Goal: Information Seeking & Learning: Learn about a topic

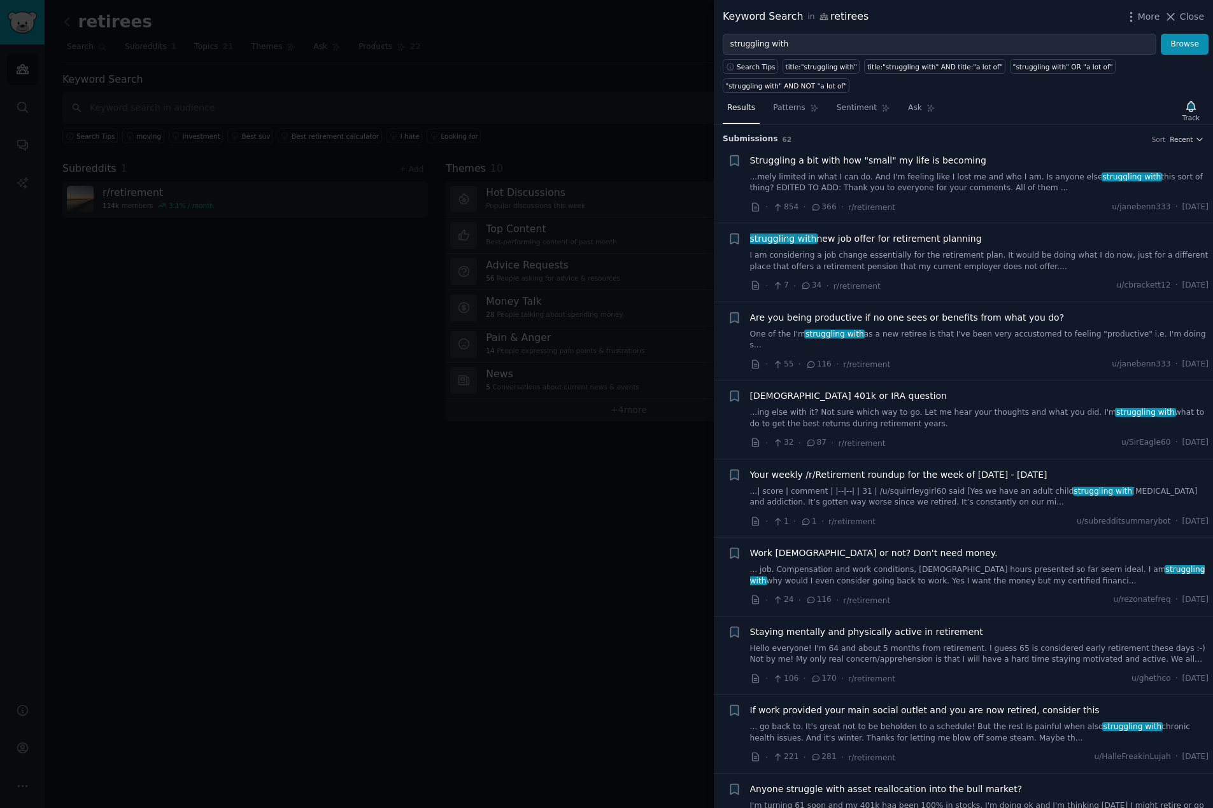
click at [490, 708] on div at bounding box center [606, 404] width 1213 height 808
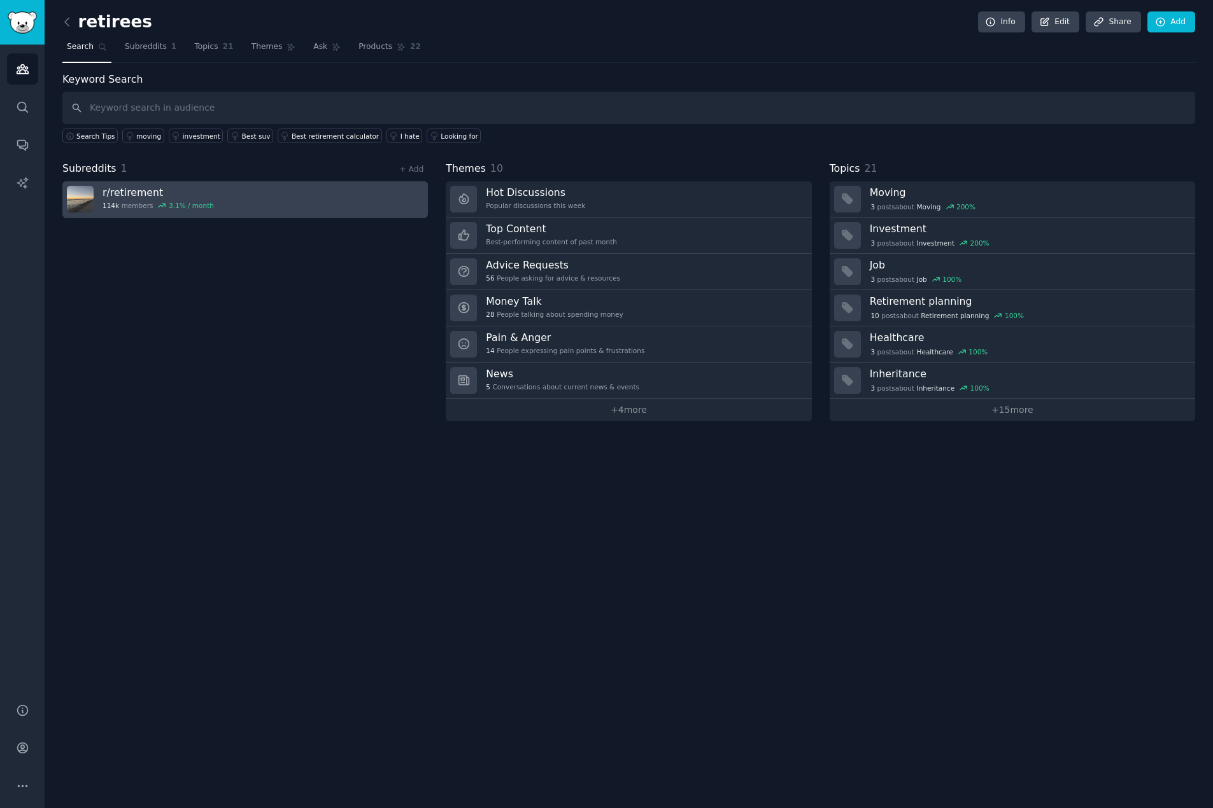
click at [179, 199] on div "r/ retirement 114k members 3.1 % / month" at bounding box center [157, 199] width 111 height 27
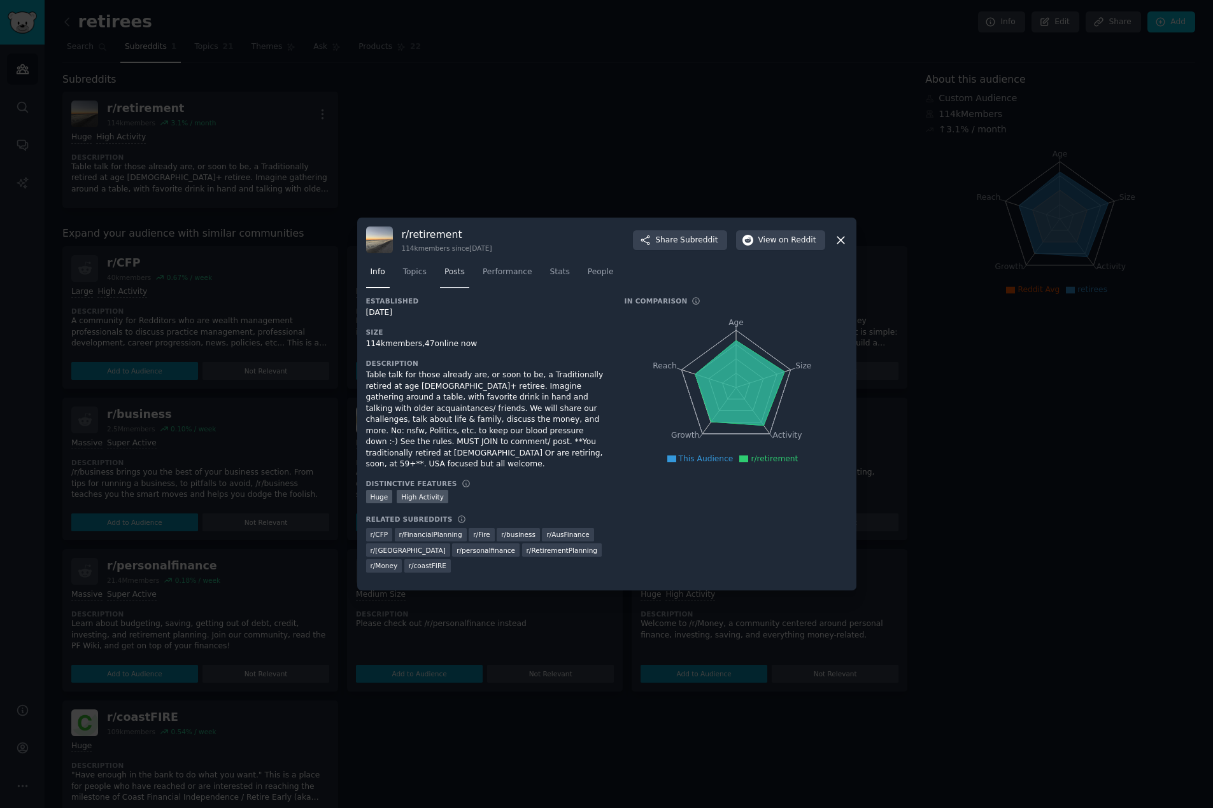
click at [455, 278] on span "Posts" at bounding box center [454, 272] width 20 height 11
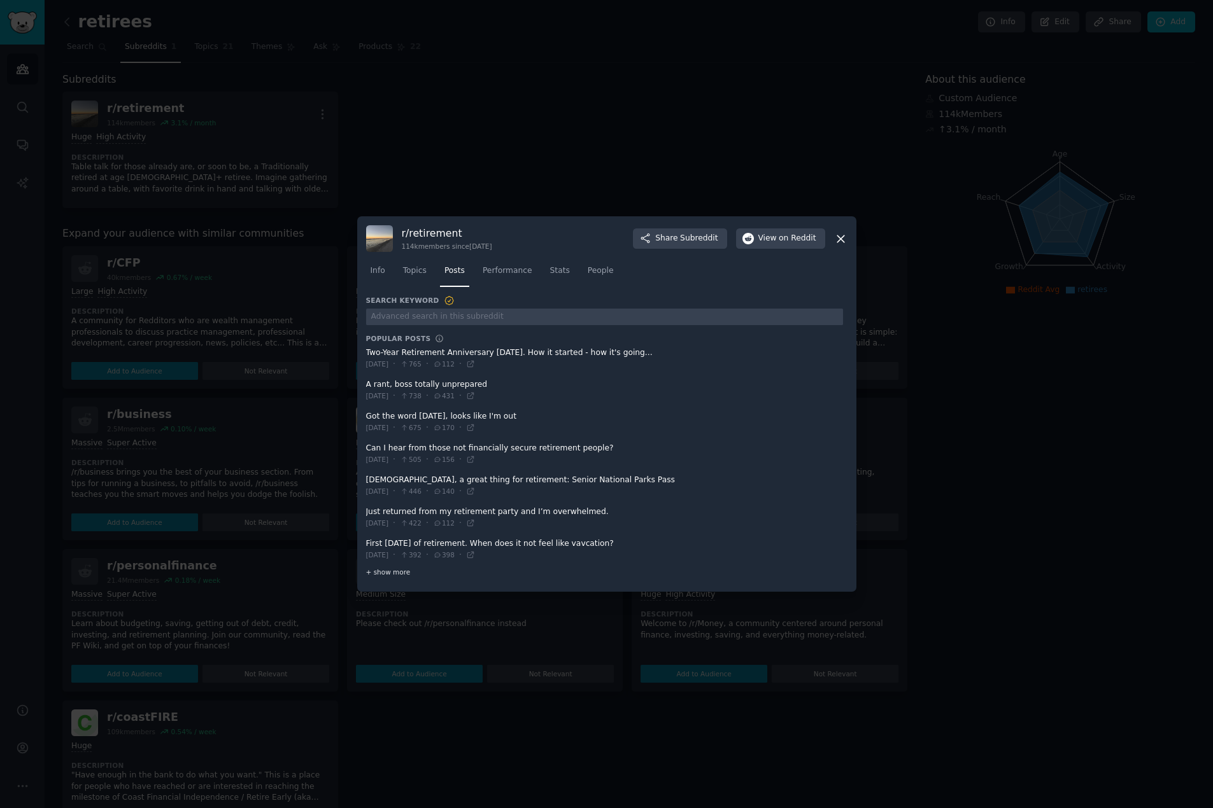
click at [385, 574] on span "+ show more" at bounding box center [388, 572] width 45 height 9
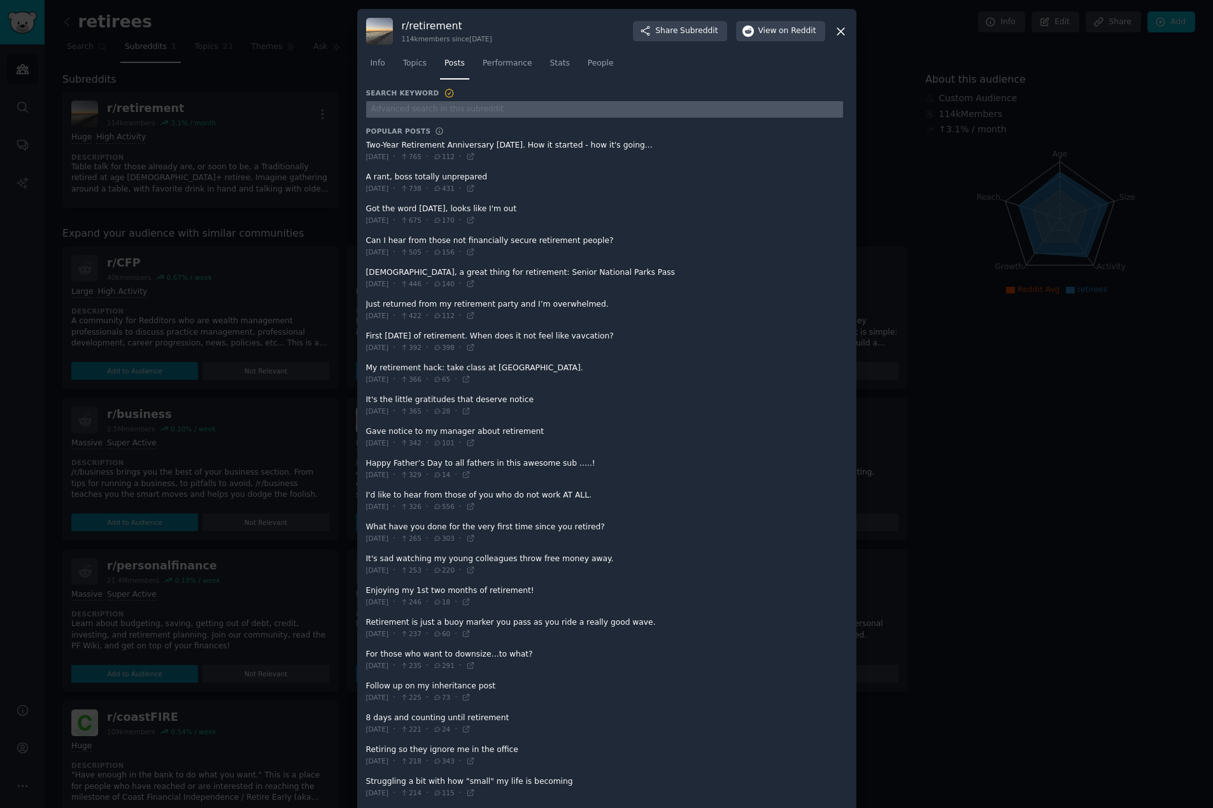
click at [474, 107] on input "text" at bounding box center [604, 109] width 477 height 17
type input "struggling"
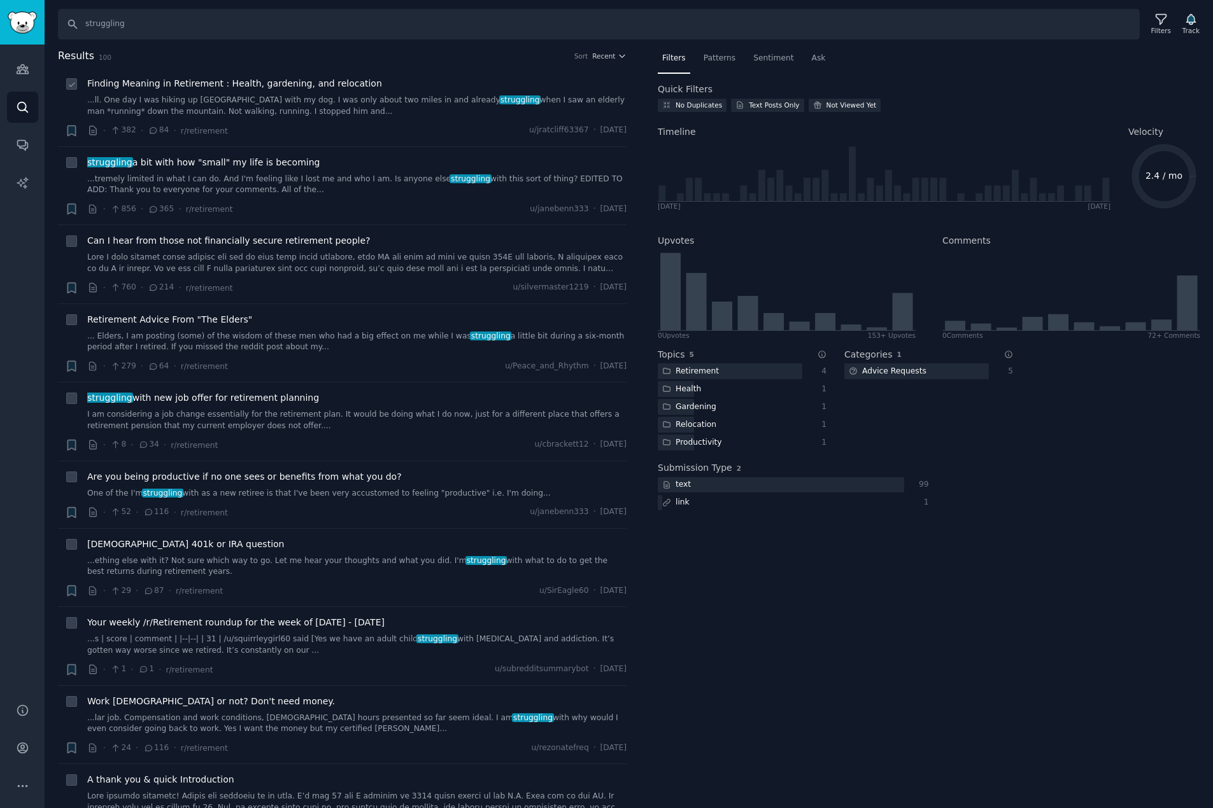
click at [250, 112] on link "...ll. One day I was hiking up [GEOGRAPHIC_DATA] with my dog. I was only about …" at bounding box center [356, 106] width 539 height 22
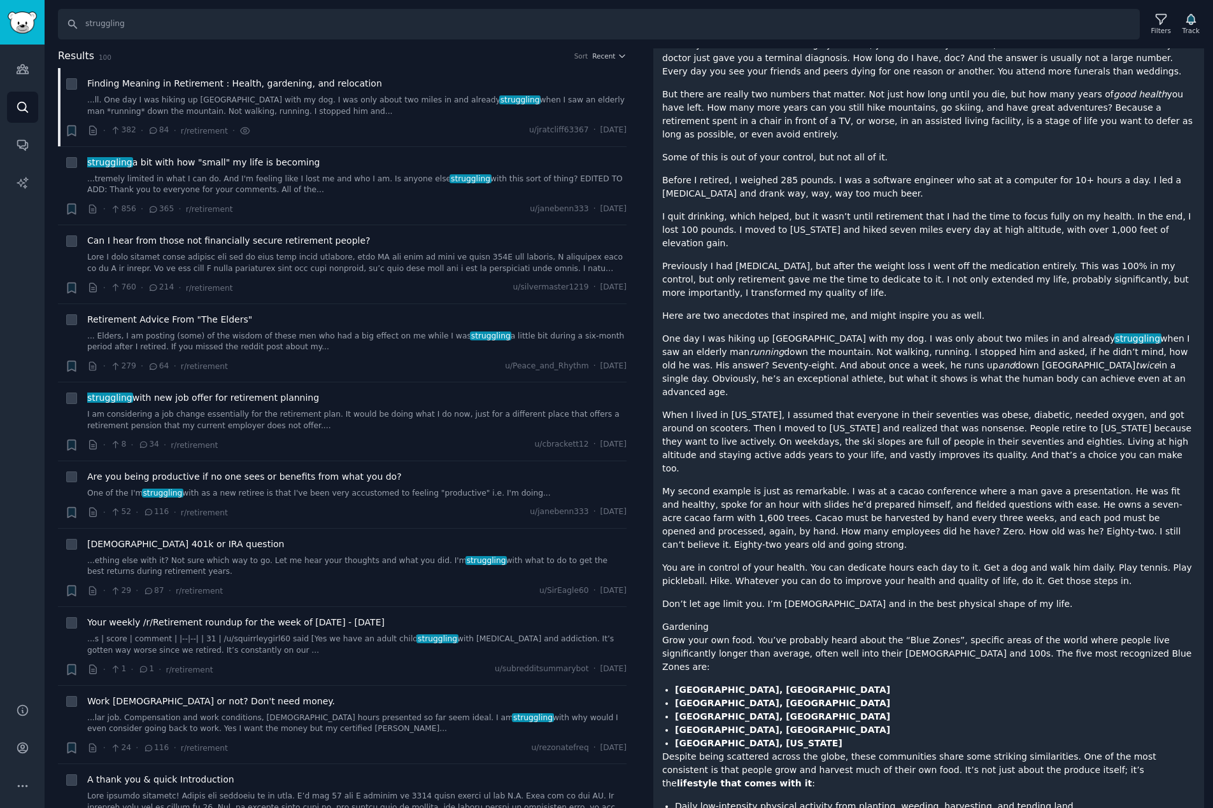
scroll to position [87, 0]
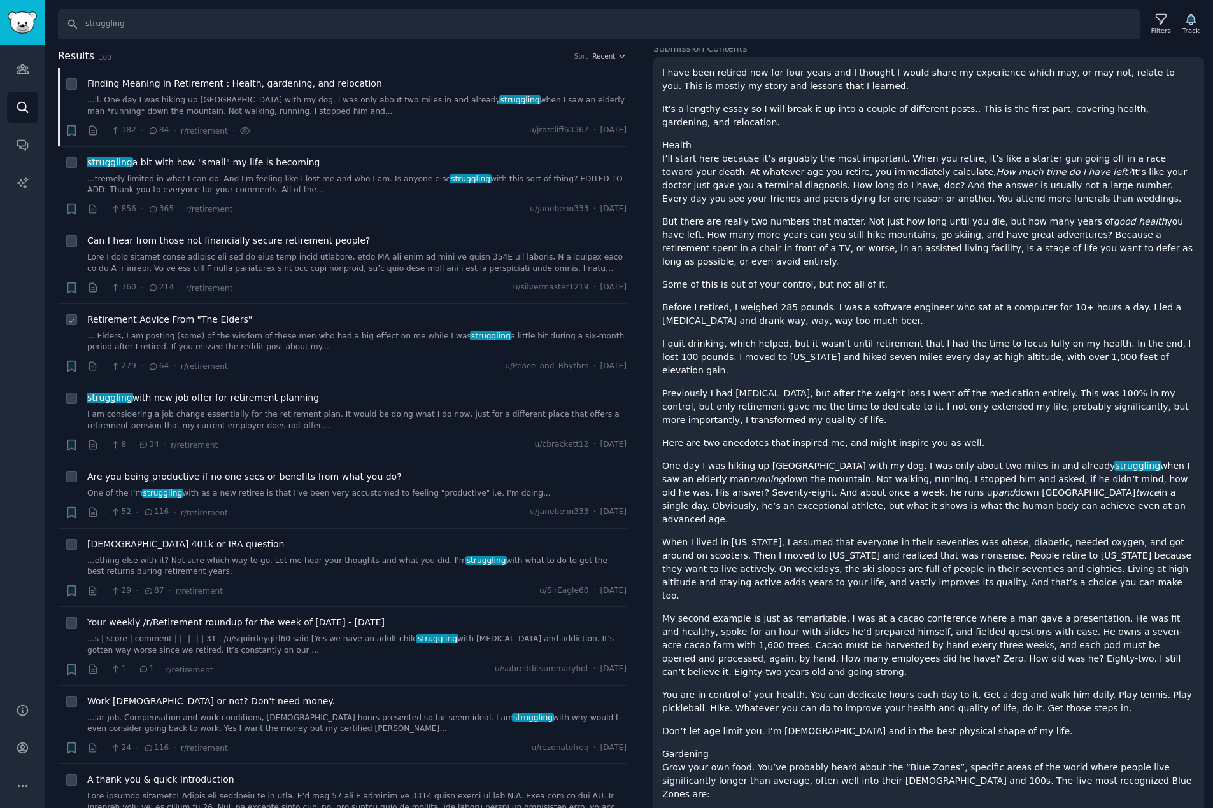
click at [208, 328] on div "Retirement Advice From "The Elders" ... Elders, I am posting (some) of the wisd…" at bounding box center [356, 333] width 539 height 40
click at [205, 339] on link "... Elders, I am posting (some) of the wisdom of these men who had a big effect…" at bounding box center [356, 342] width 539 height 22
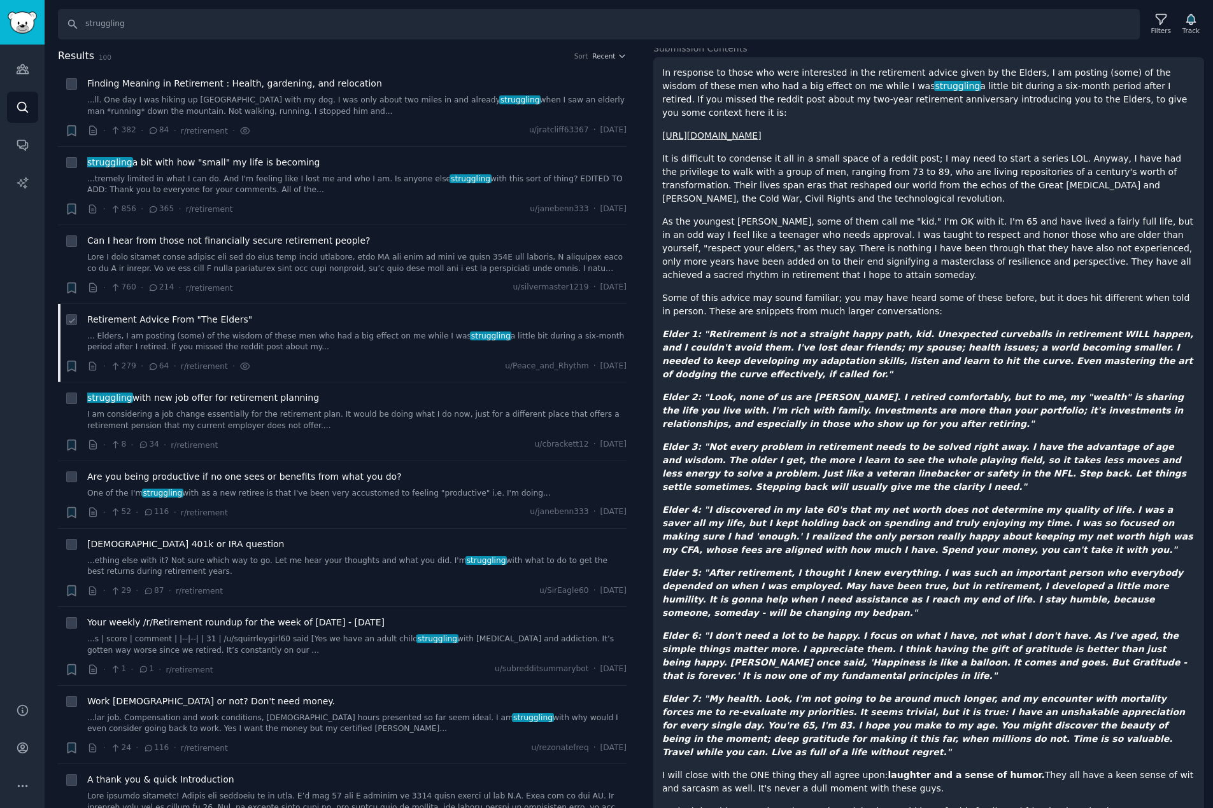
click at [209, 316] on span "Retirement Advice From "The Elders"" at bounding box center [169, 319] width 165 height 13
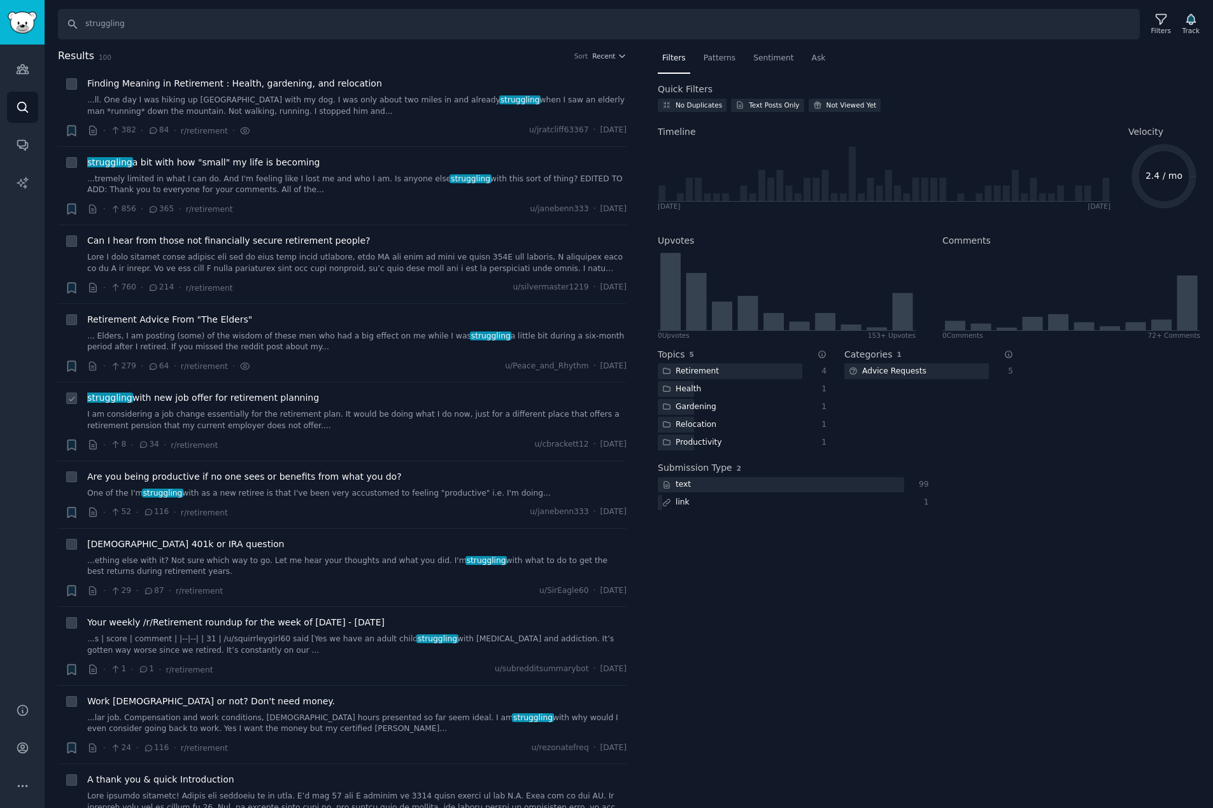
click at [209, 412] on link "I am considering a job change essentially for the retirement plan. It would be …" at bounding box center [356, 420] width 539 height 22
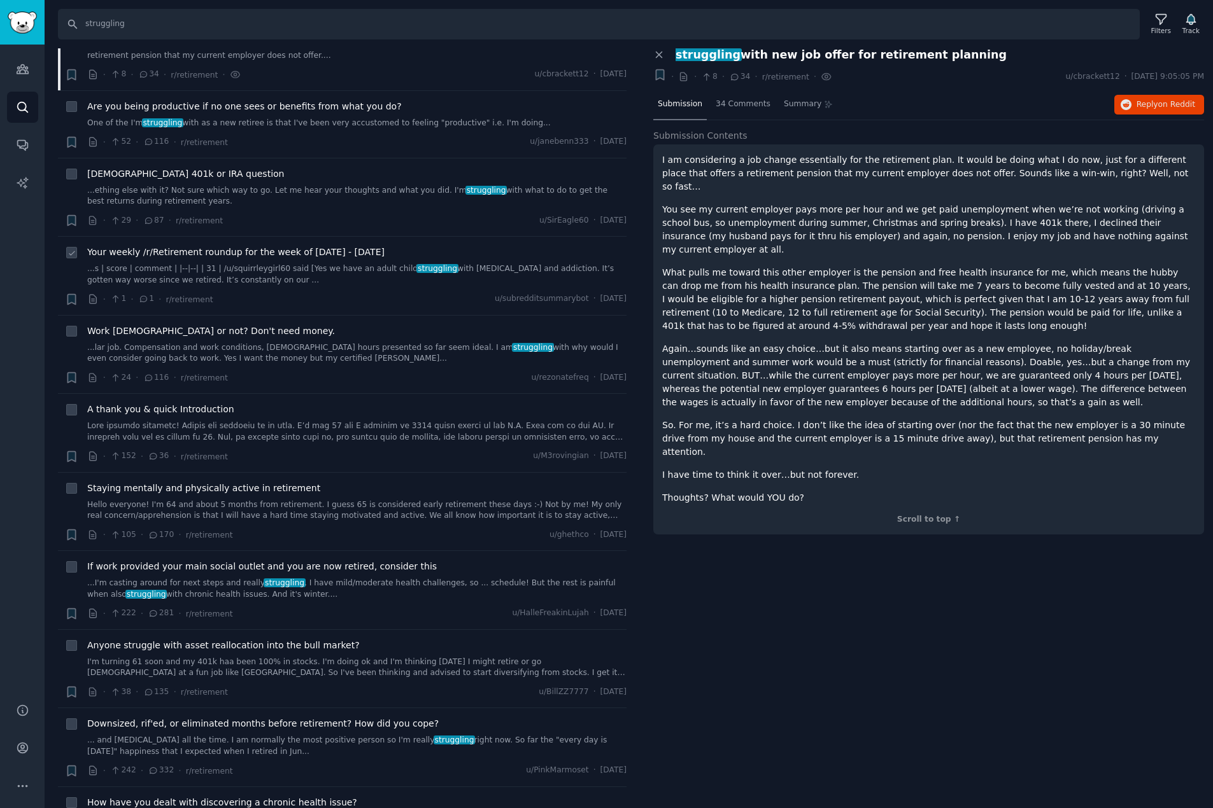
scroll to position [382, 0]
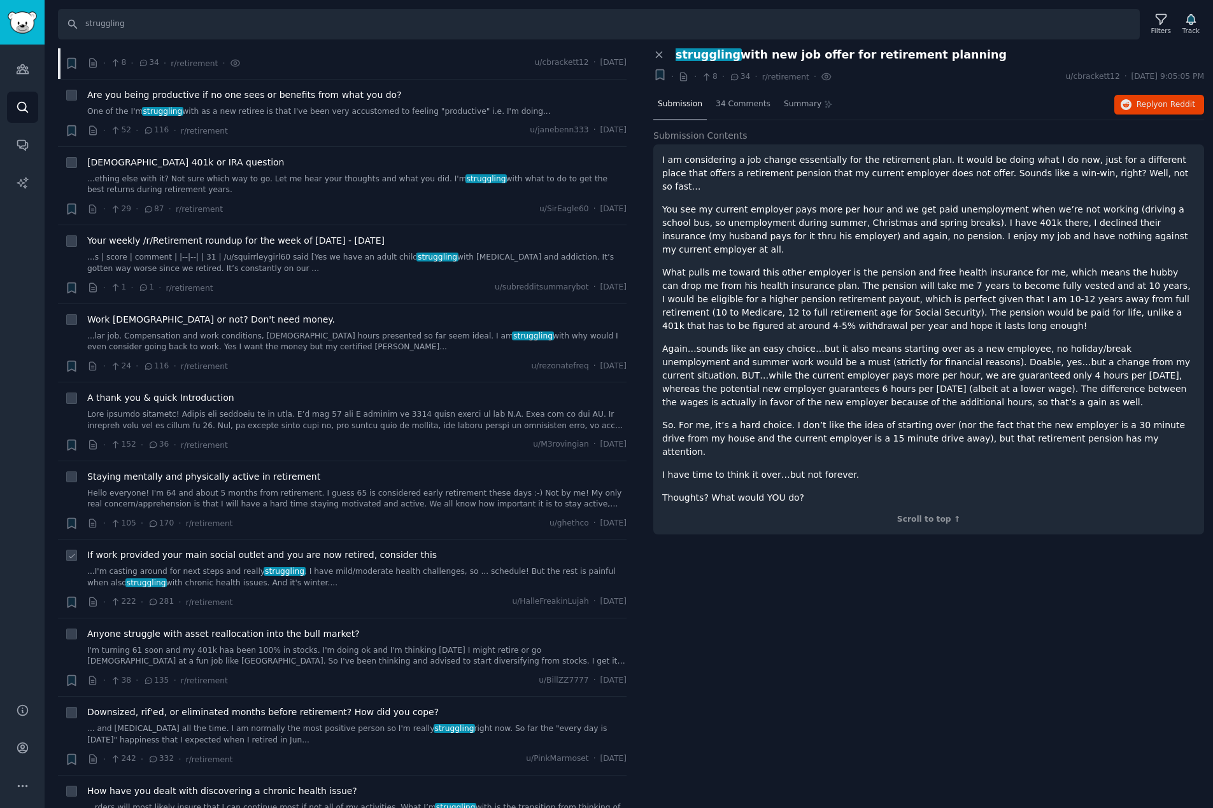
click at [224, 576] on link "...I'm casting around for next steps and really struggling . I have mild/modera…" at bounding box center [356, 578] width 539 height 22
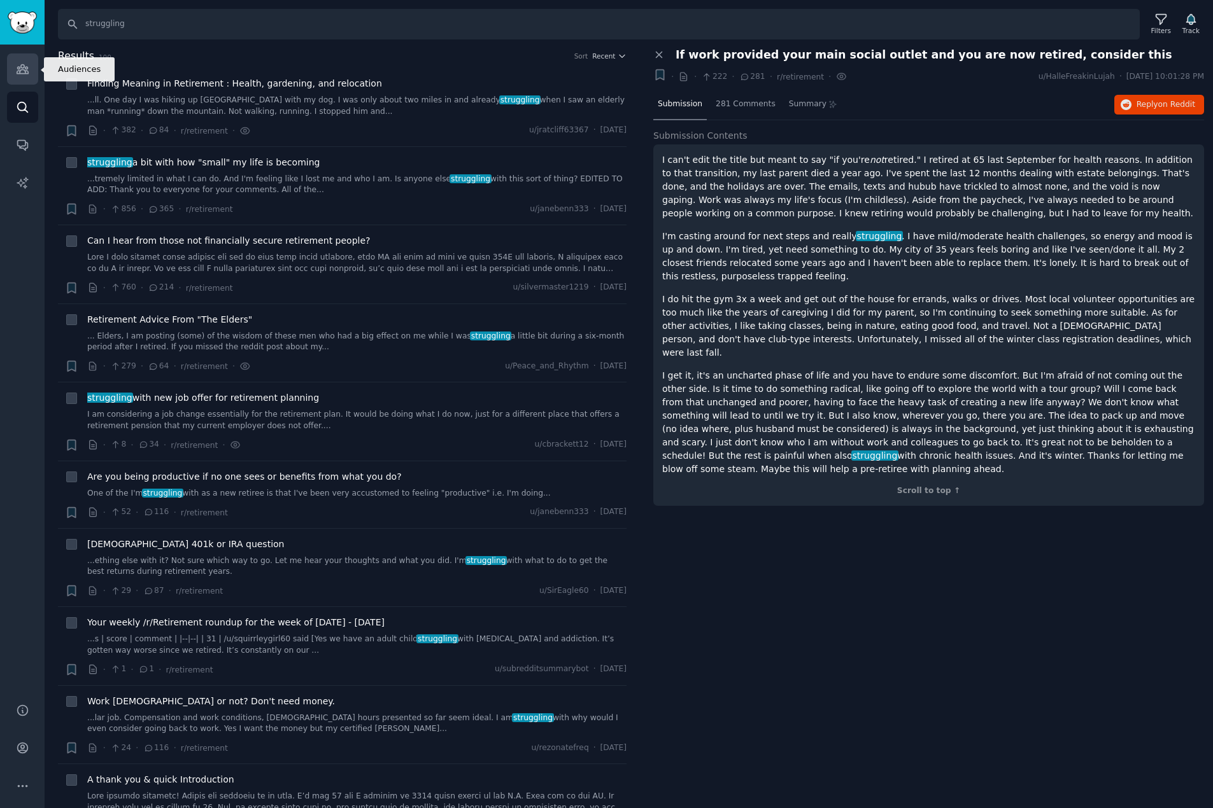
click at [27, 70] on icon "Sidebar" at bounding box center [22, 68] width 13 height 13
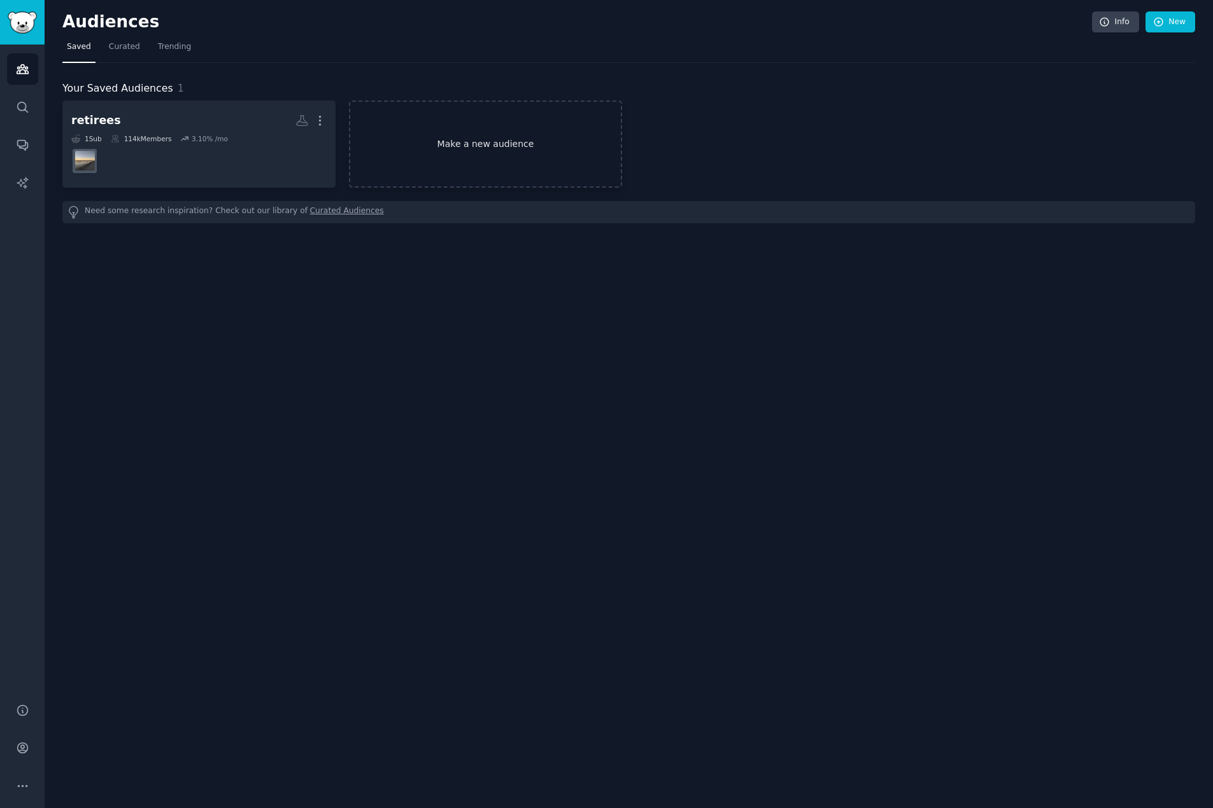
click at [411, 135] on link "Make a new audience" at bounding box center [485, 144] width 273 height 87
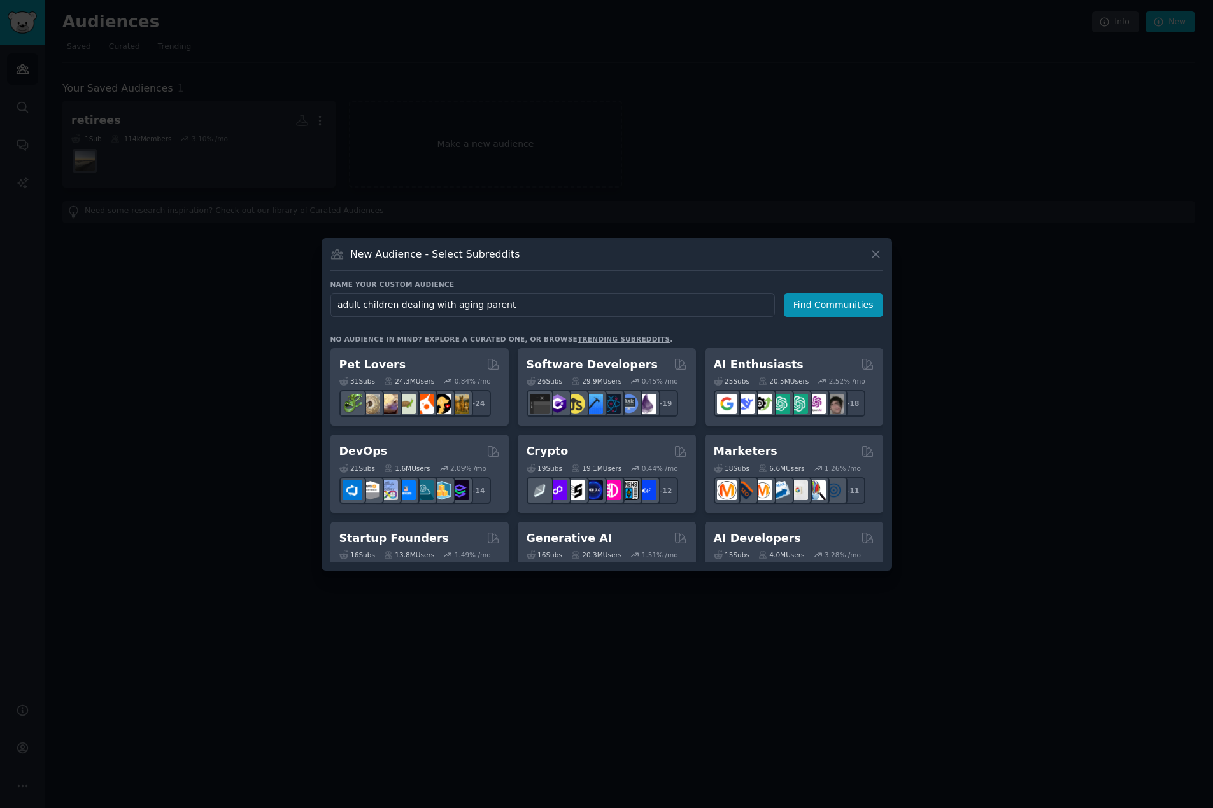
type input "adult children dealing with aging parents"
click button "Find Communities" at bounding box center [833, 305] width 99 height 24
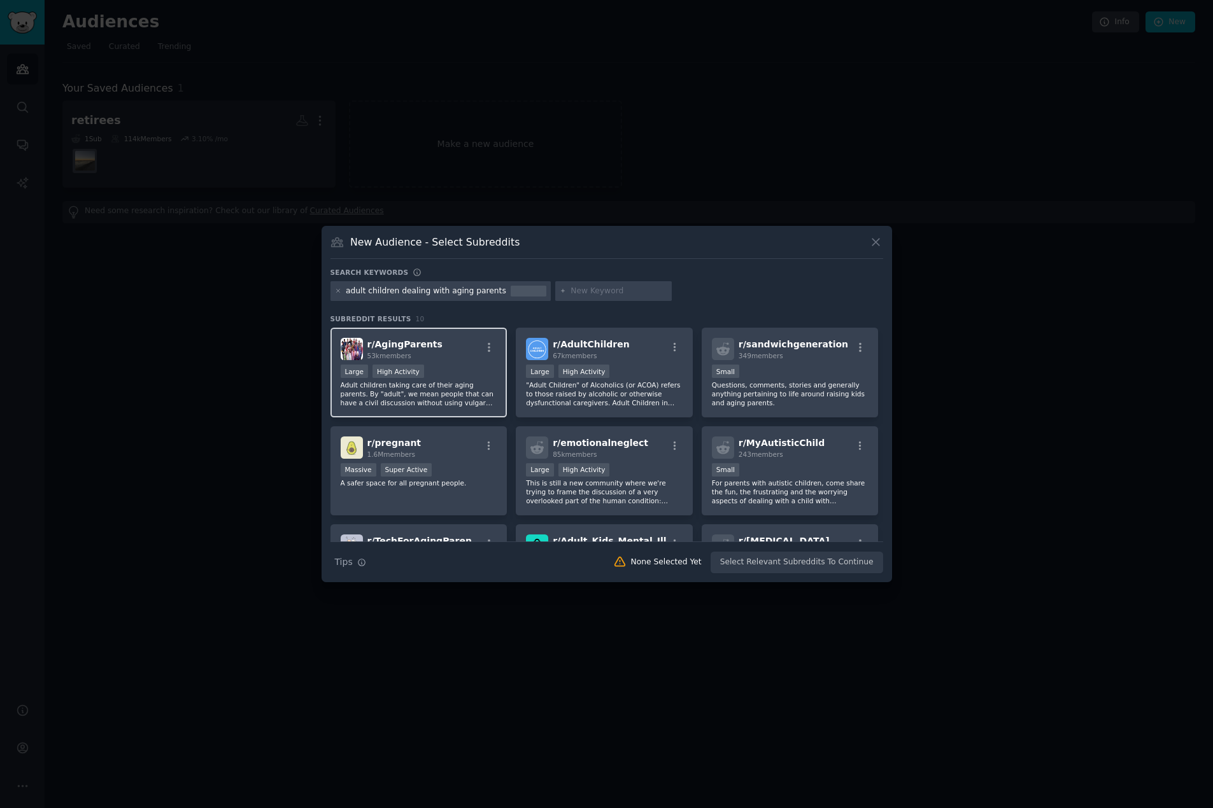
click at [437, 385] on p "Adult children taking care of their aging parents. By "adult", we mean people t…" at bounding box center [419, 394] width 157 height 27
click at [436, 390] on p "Adult children taking care of their aging parents. By "adult", we mean people t…" at bounding box center [419, 394] width 157 height 27
click at [864, 560] on button "Create Audience" at bounding box center [841, 563] width 84 height 22
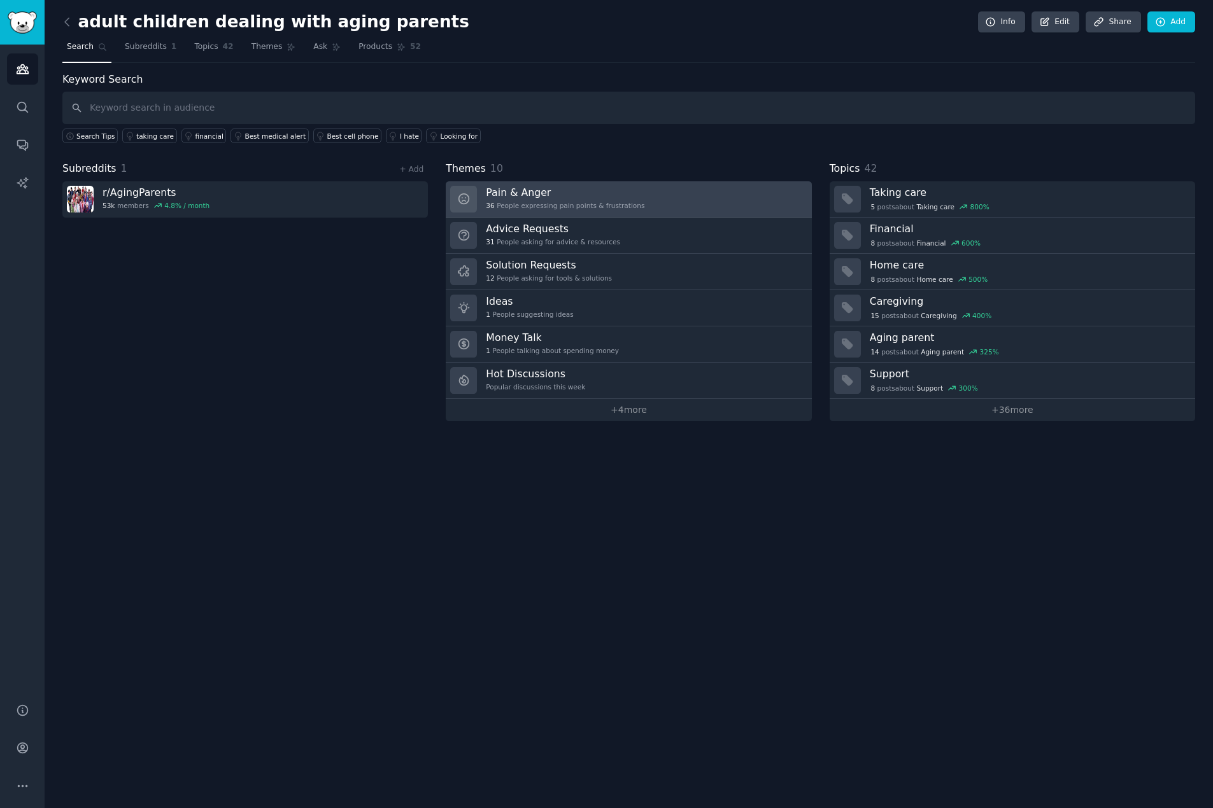
click at [621, 199] on div "Pain & Anger 36 People expressing pain points & frustrations" at bounding box center [565, 199] width 159 height 27
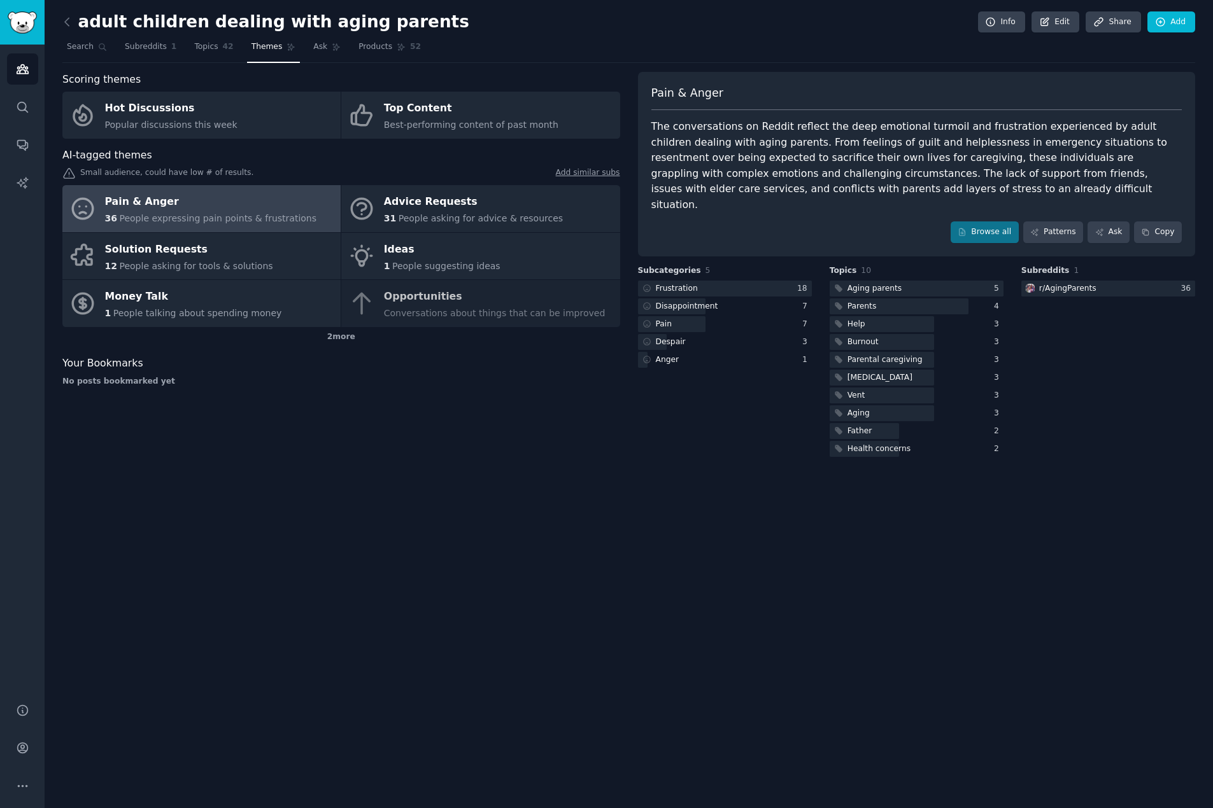
click at [274, 204] on div "Pain & Anger" at bounding box center [211, 202] width 212 height 20
click at [182, 202] on div "Pain & Anger" at bounding box center [211, 202] width 212 height 20
click at [1002, 222] on link "Browse all" at bounding box center [984, 233] width 68 height 22
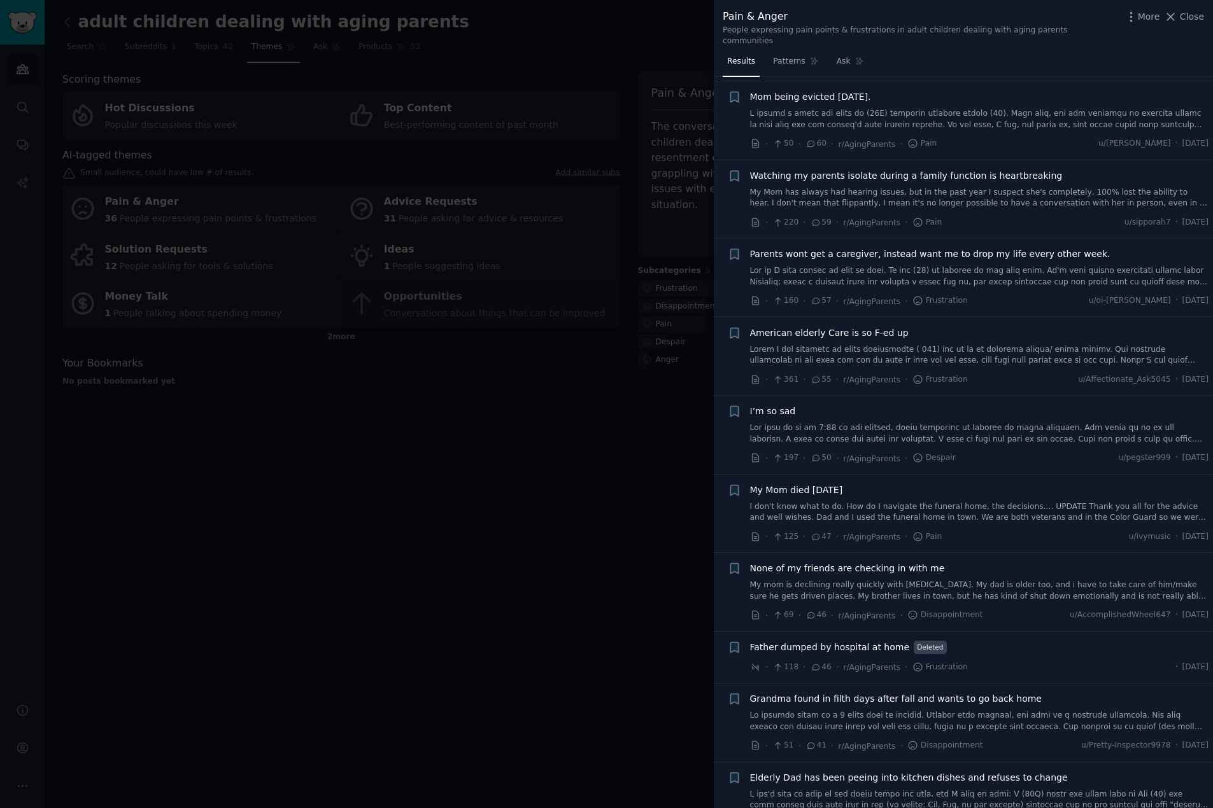
scroll to position [446, 0]
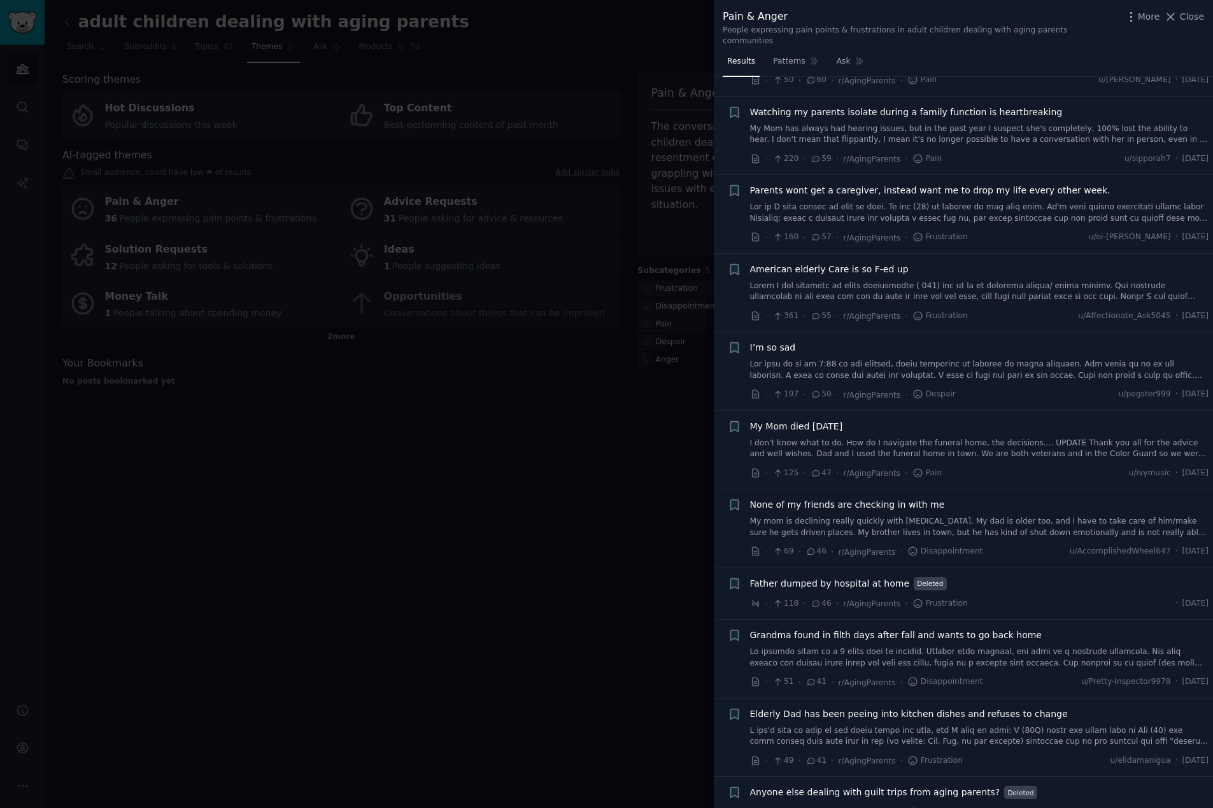
click at [874, 281] on link at bounding box center [979, 292] width 459 height 22
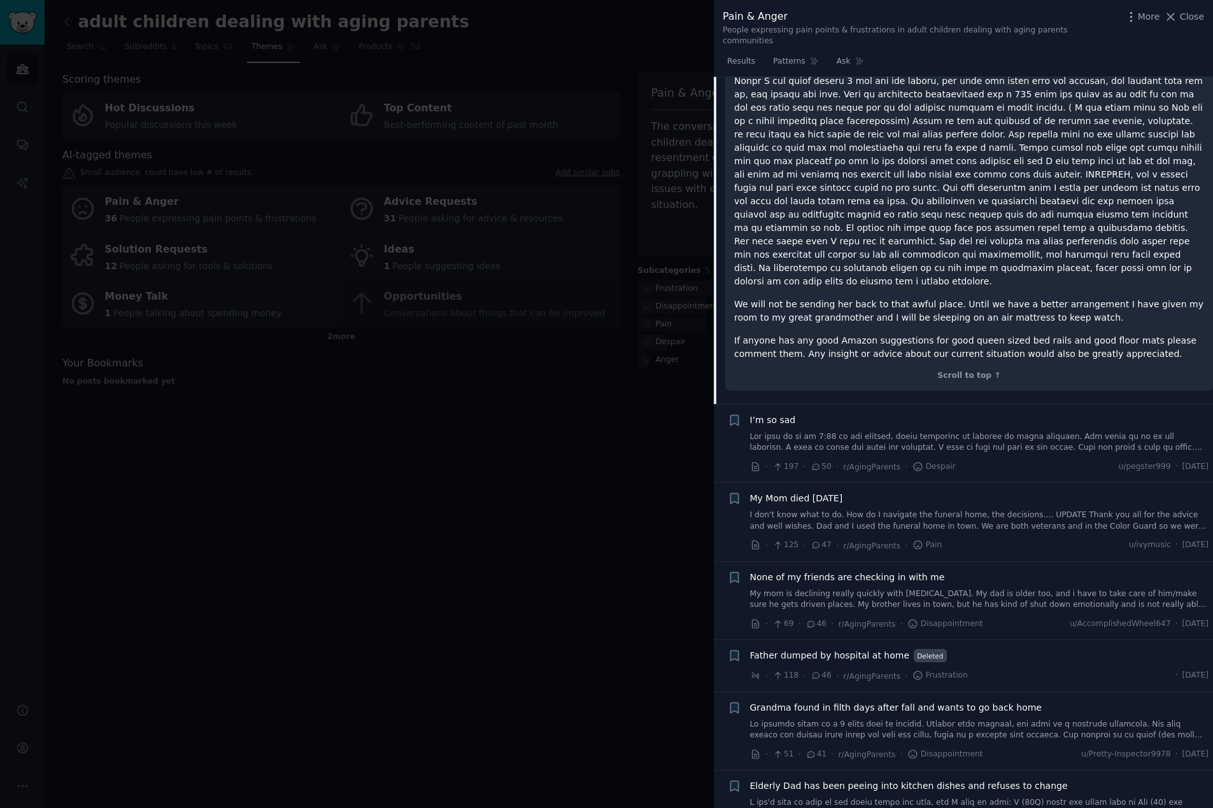
scroll to position [814, 0]
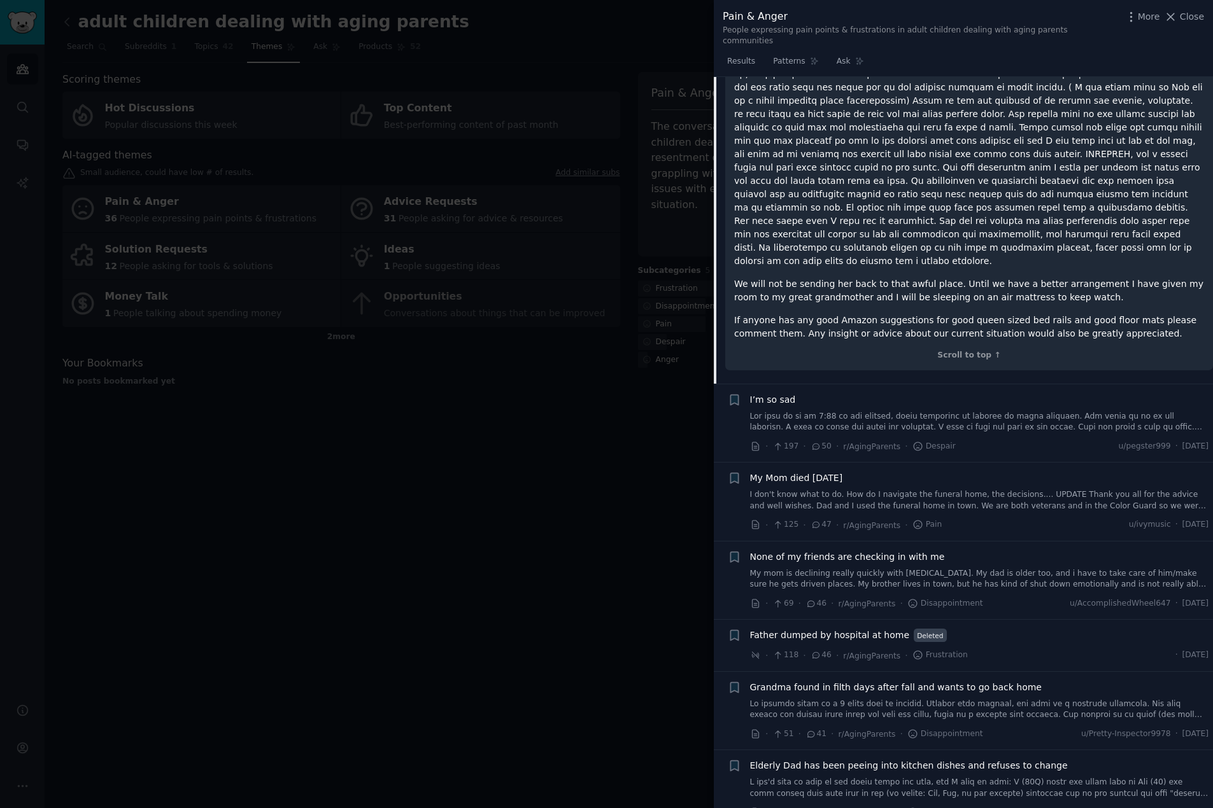
click at [924, 411] on link at bounding box center [979, 422] width 459 height 22
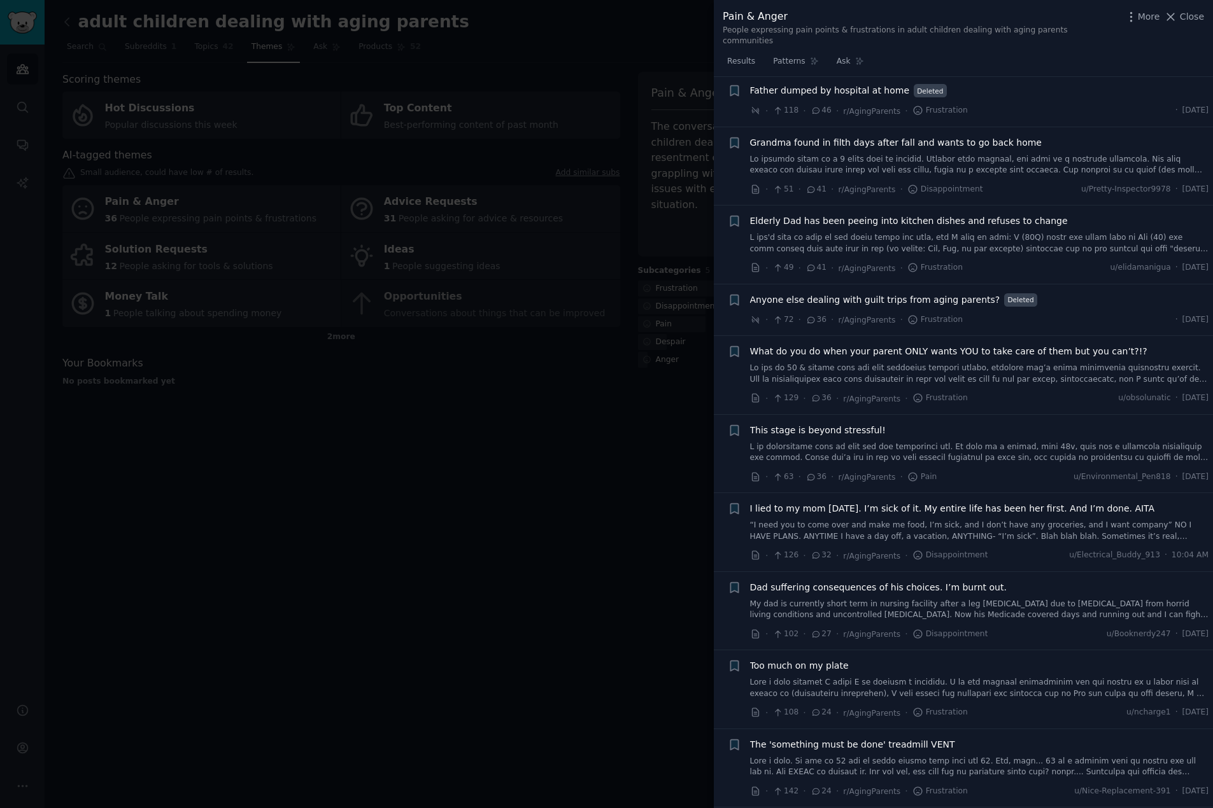
scroll to position [1274, 0]
click at [789, 440] on link at bounding box center [979, 451] width 459 height 22
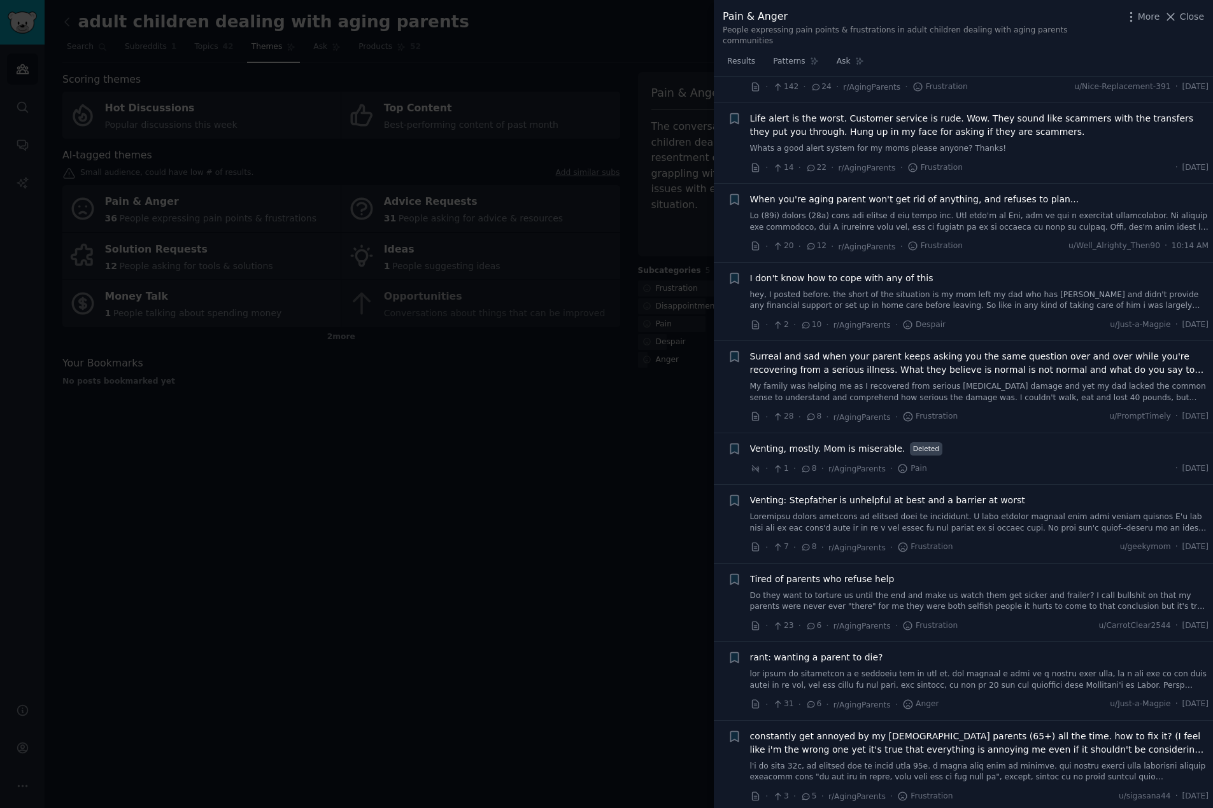
scroll to position [2623, 0]
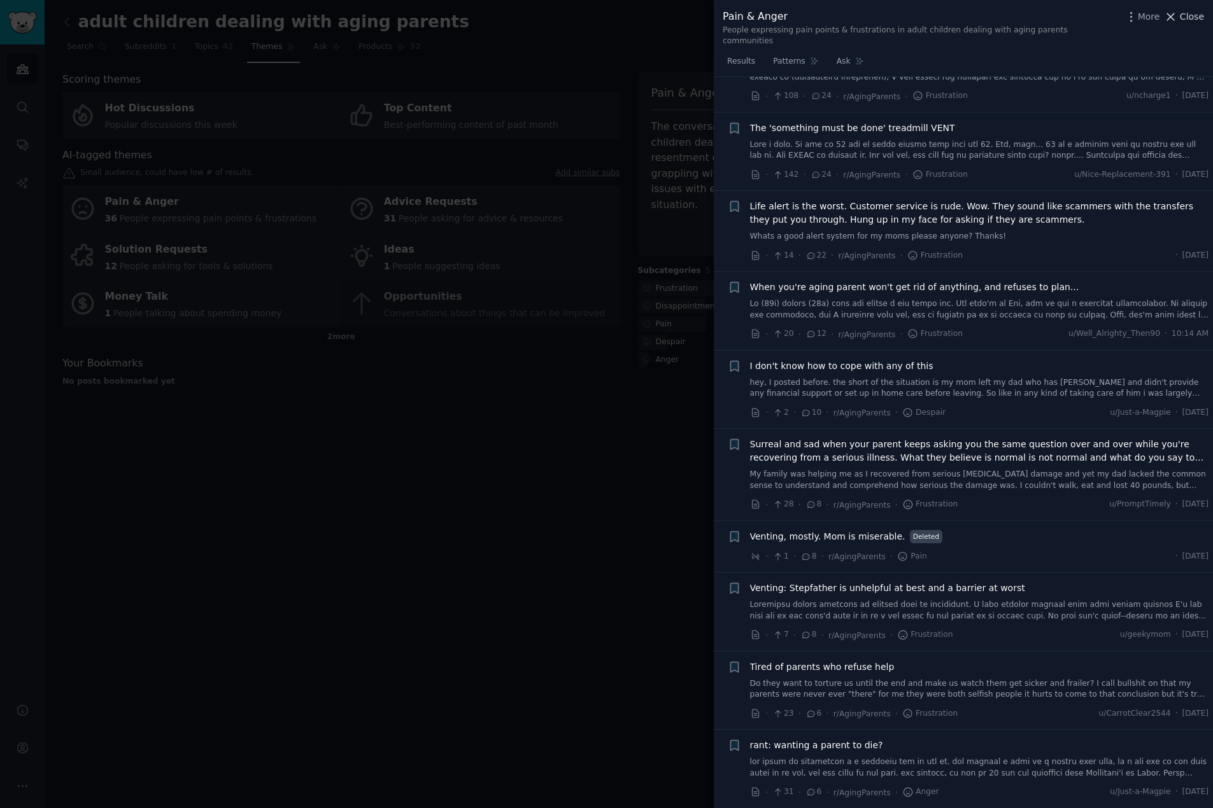
click at [1172, 17] on icon at bounding box center [1170, 16] width 13 height 13
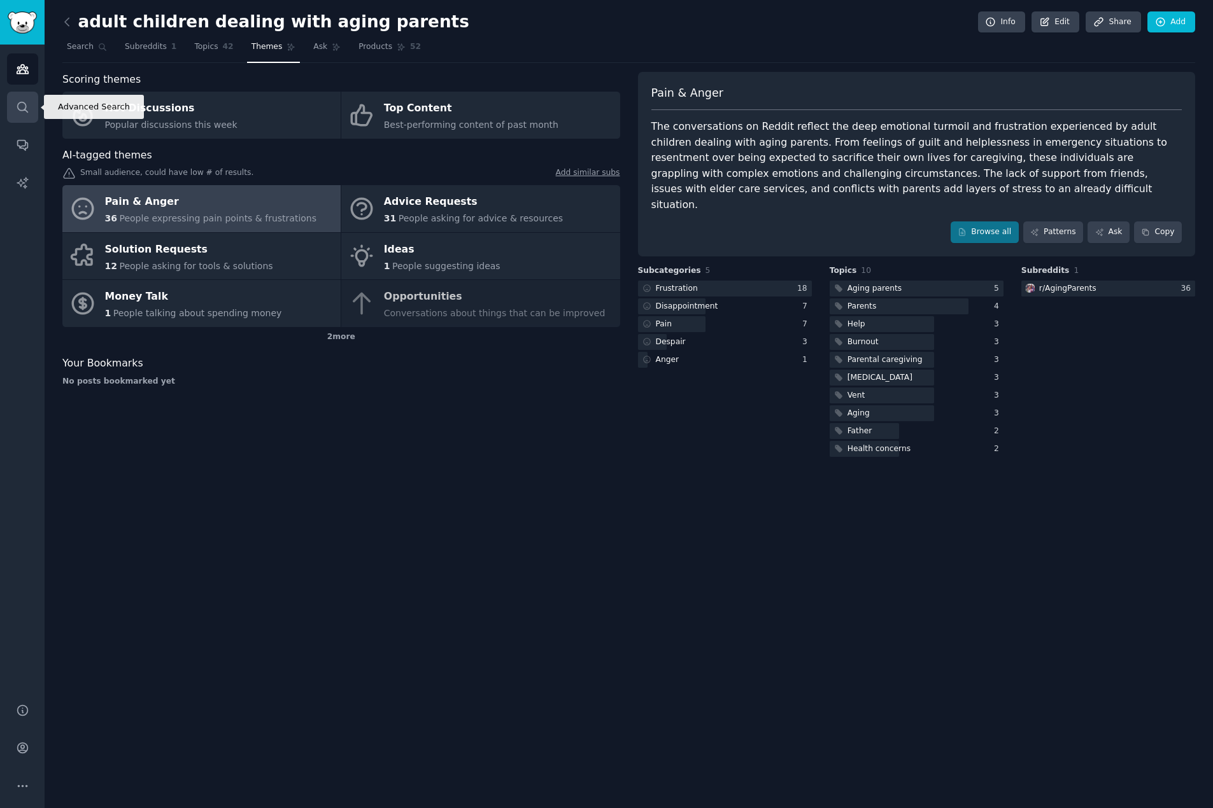
click at [25, 102] on icon "Sidebar" at bounding box center [22, 107] width 13 height 13
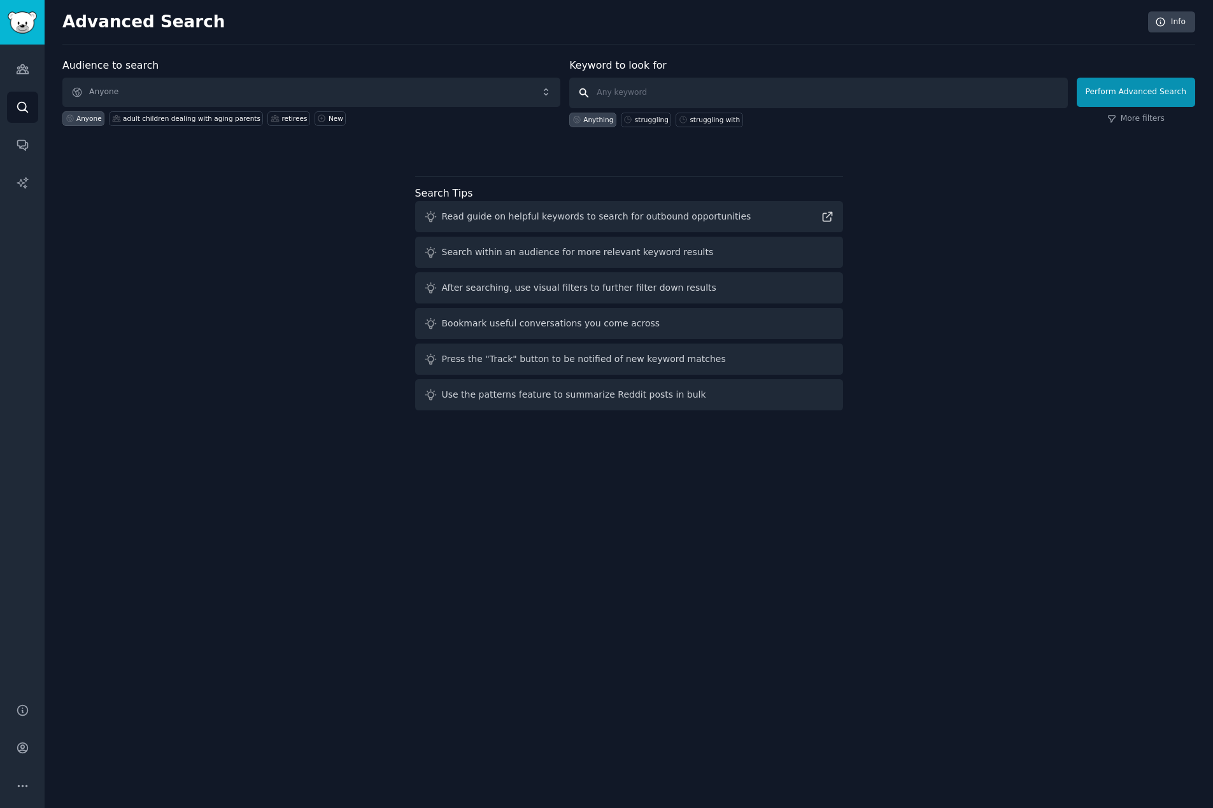
click at [645, 85] on input "text" at bounding box center [818, 93] width 498 height 31
type input "Eldercare planning"
click button "Perform Advanced Search" at bounding box center [1135, 92] width 118 height 29
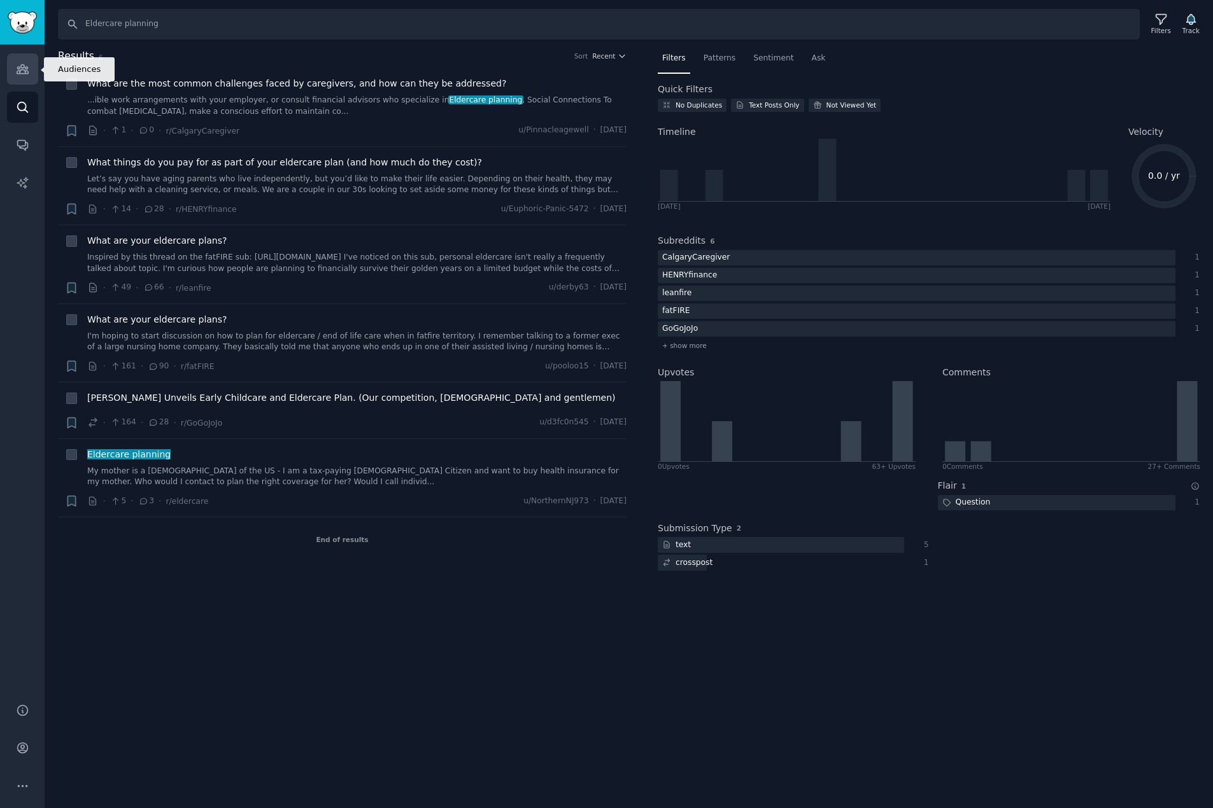
click at [17, 71] on icon "Sidebar" at bounding box center [22, 69] width 11 height 9
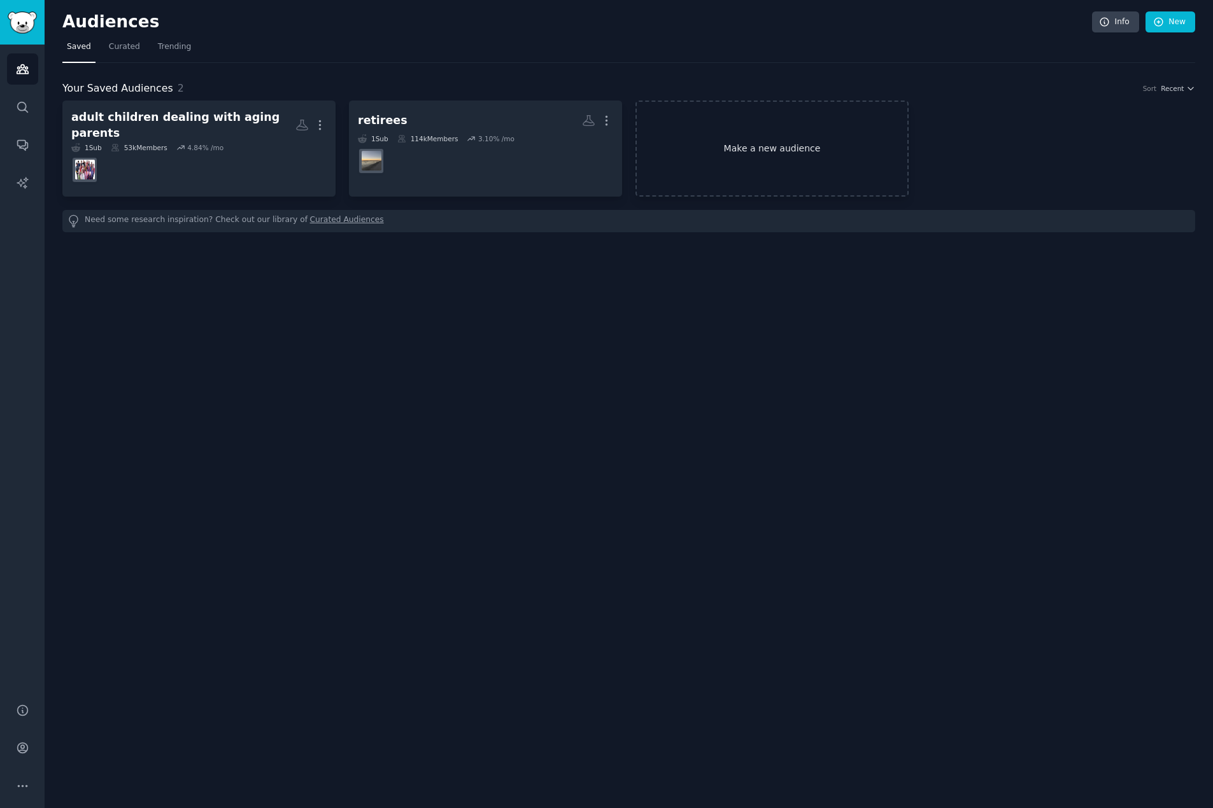
click at [737, 146] on link "Make a new audience" at bounding box center [771, 149] width 273 height 96
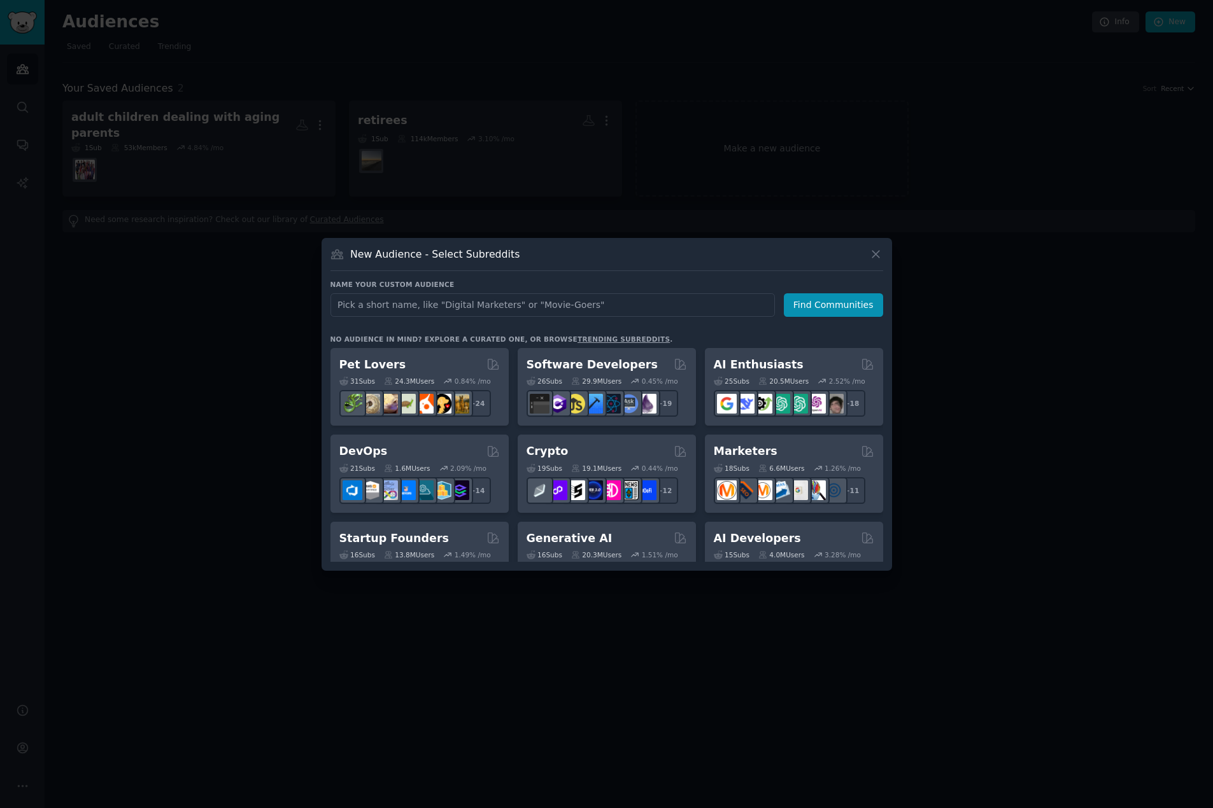
click at [440, 304] on input "text" at bounding box center [552, 305] width 444 height 24
type input "eldercare planning"
click button "Find Communities" at bounding box center [833, 305] width 99 height 24
click at [572, 300] on input "text" at bounding box center [552, 305] width 444 height 24
type input "eldercare"
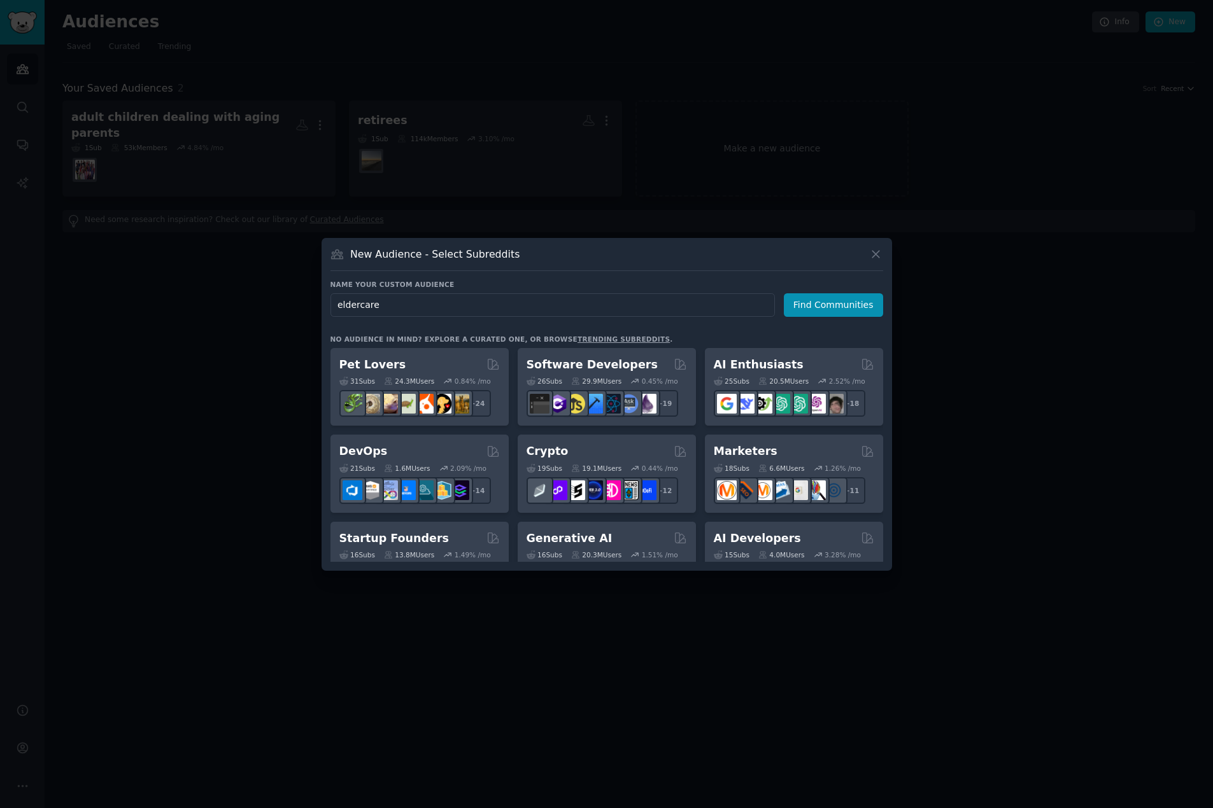
click button "Find Communities" at bounding box center [833, 305] width 99 height 24
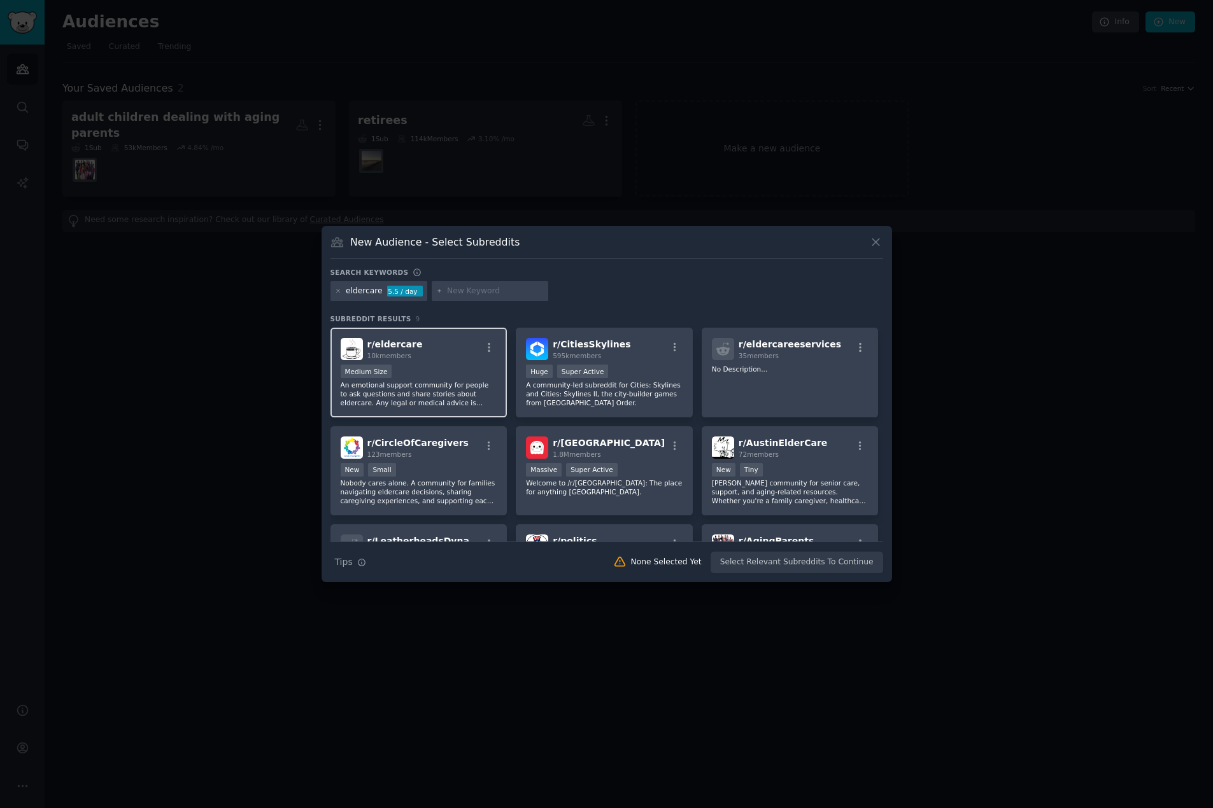
click at [419, 365] on div "Medium Size" at bounding box center [419, 373] width 157 height 16
click at [839, 566] on button "Create Audience" at bounding box center [841, 563] width 84 height 22
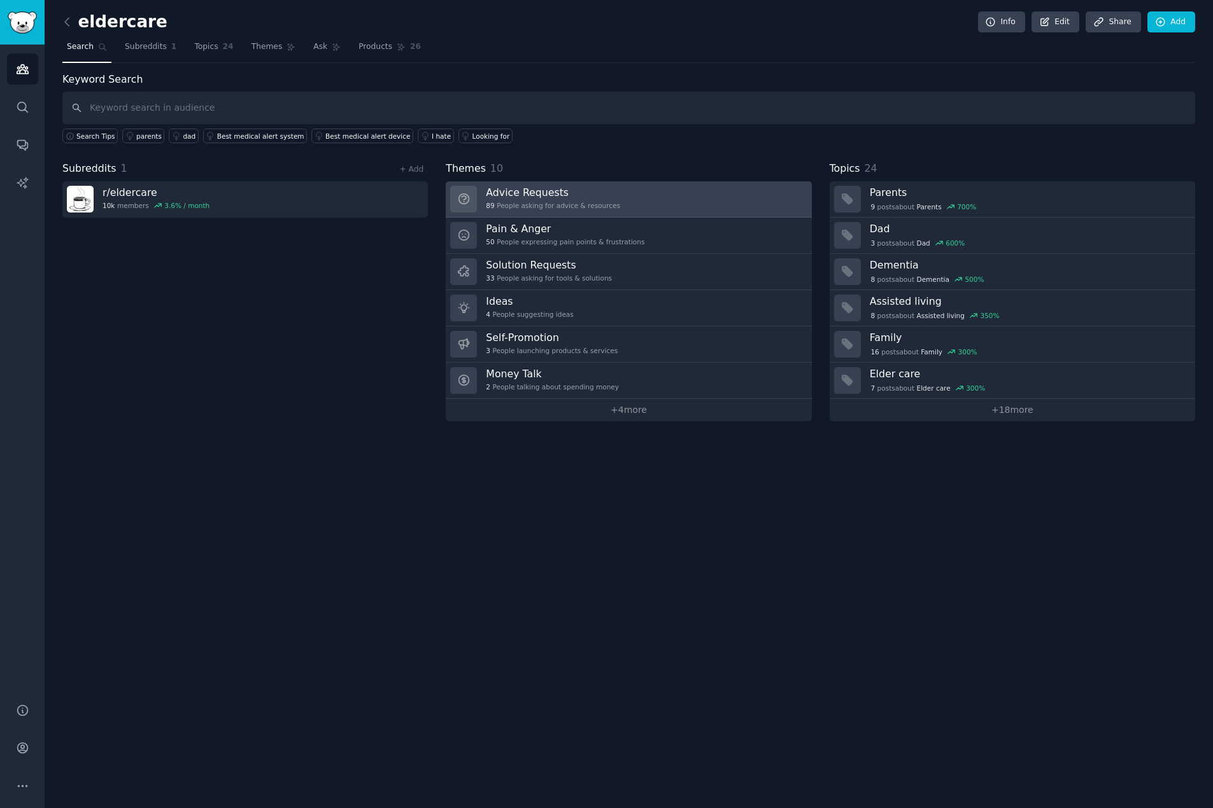
click at [516, 206] on div "89 People asking for advice & resources" at bounding box center [553, 205] width 134 height 9
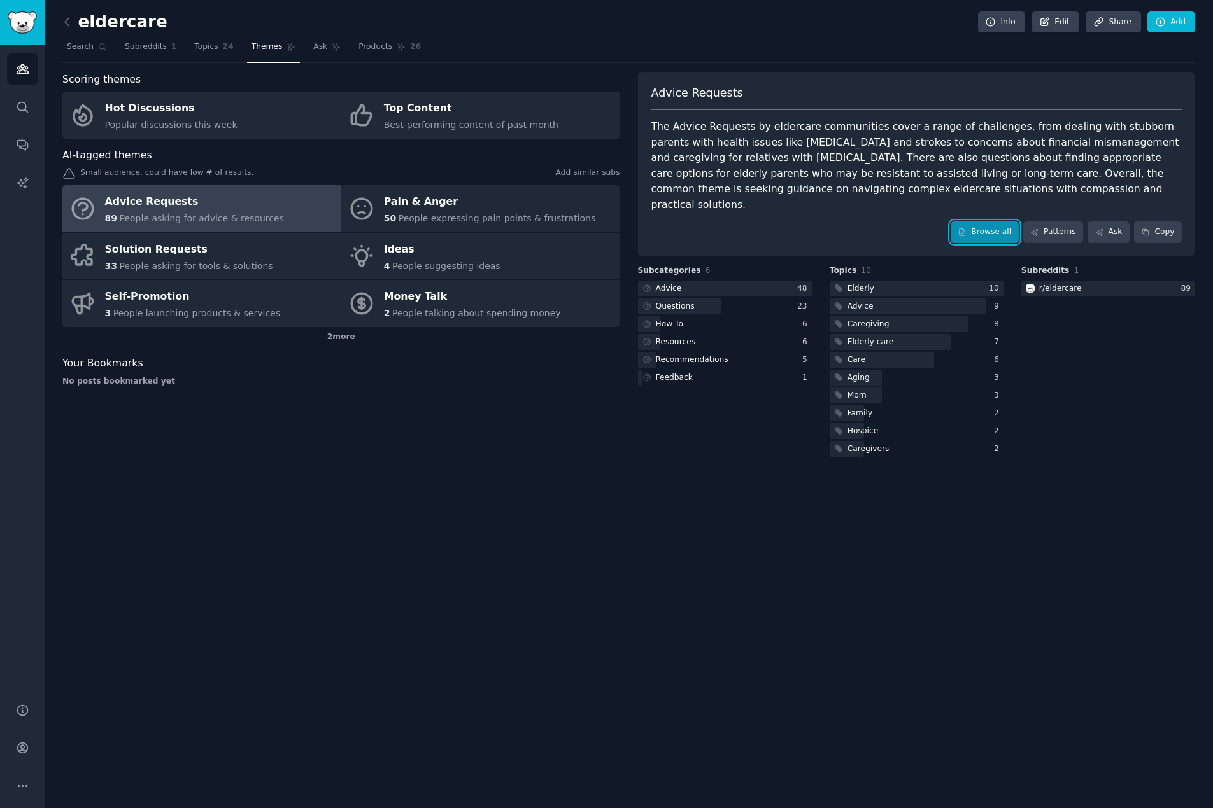
click at [994, 223] on link "Browse all" at bounding box center [984, 233] width 68 height 22
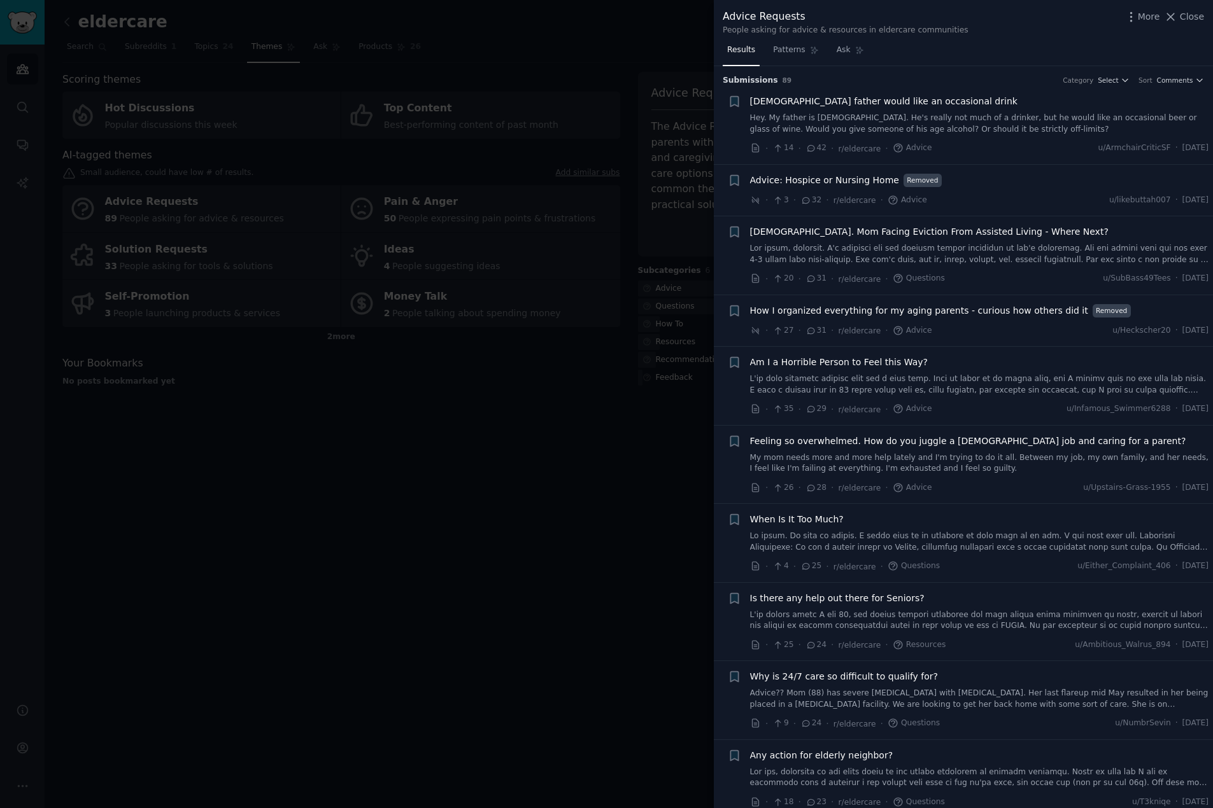
click at [832, 244] on link at bounding box center [979, 254] width 459 height 22
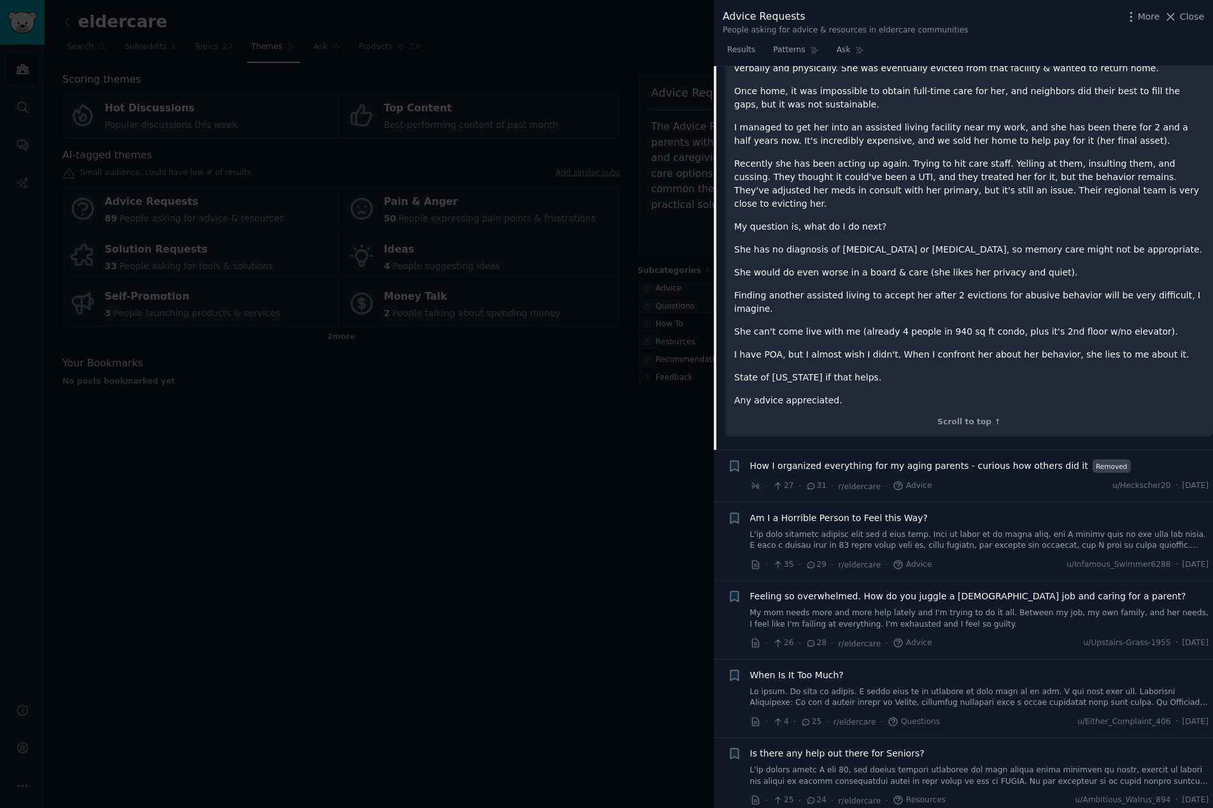
scroll to position [405, 0]
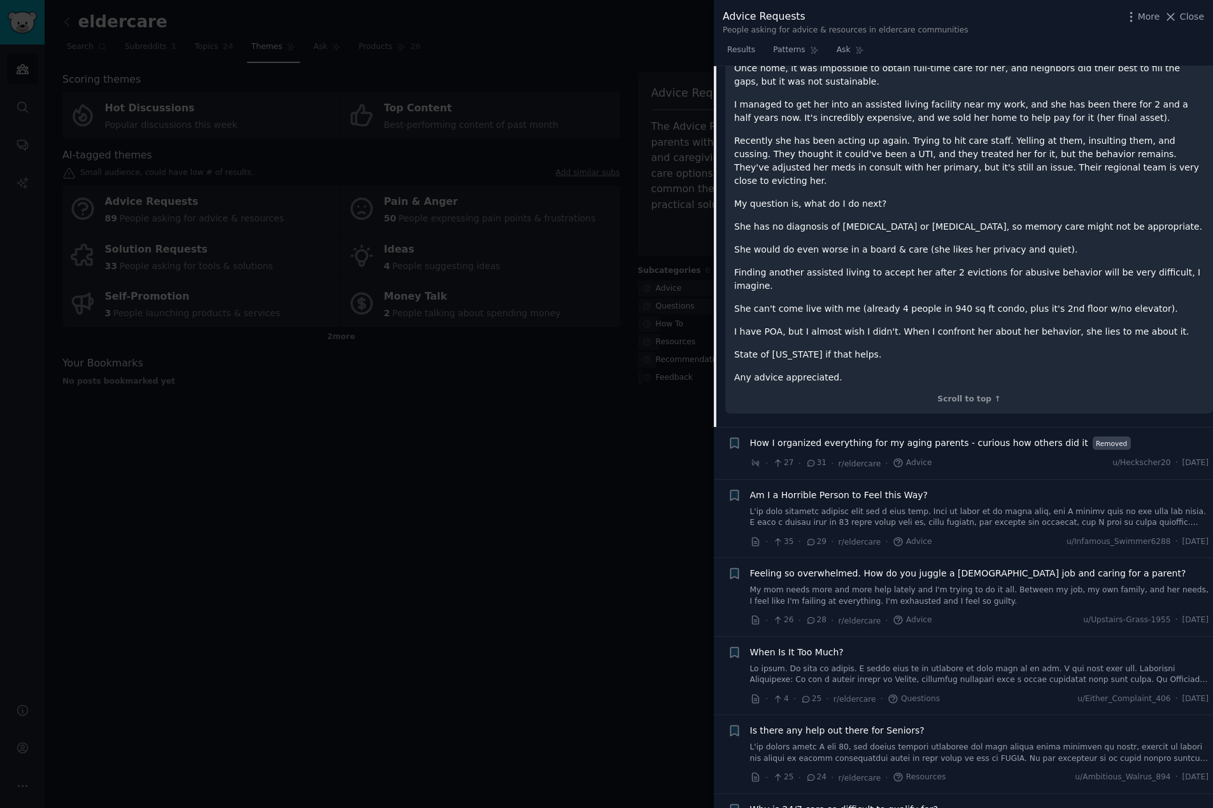
click at [920, 507] on link at bounding box center [979, 518] width 459 height 22
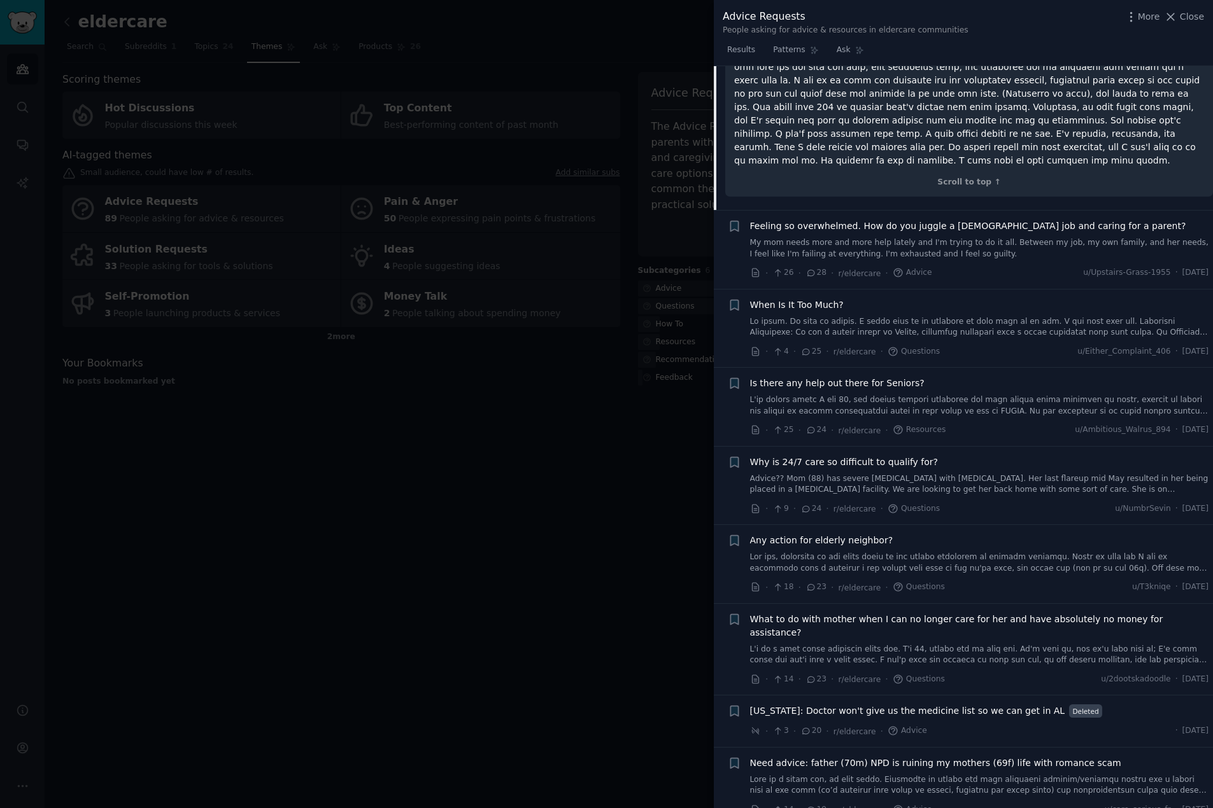
scroll to position [791, 0]
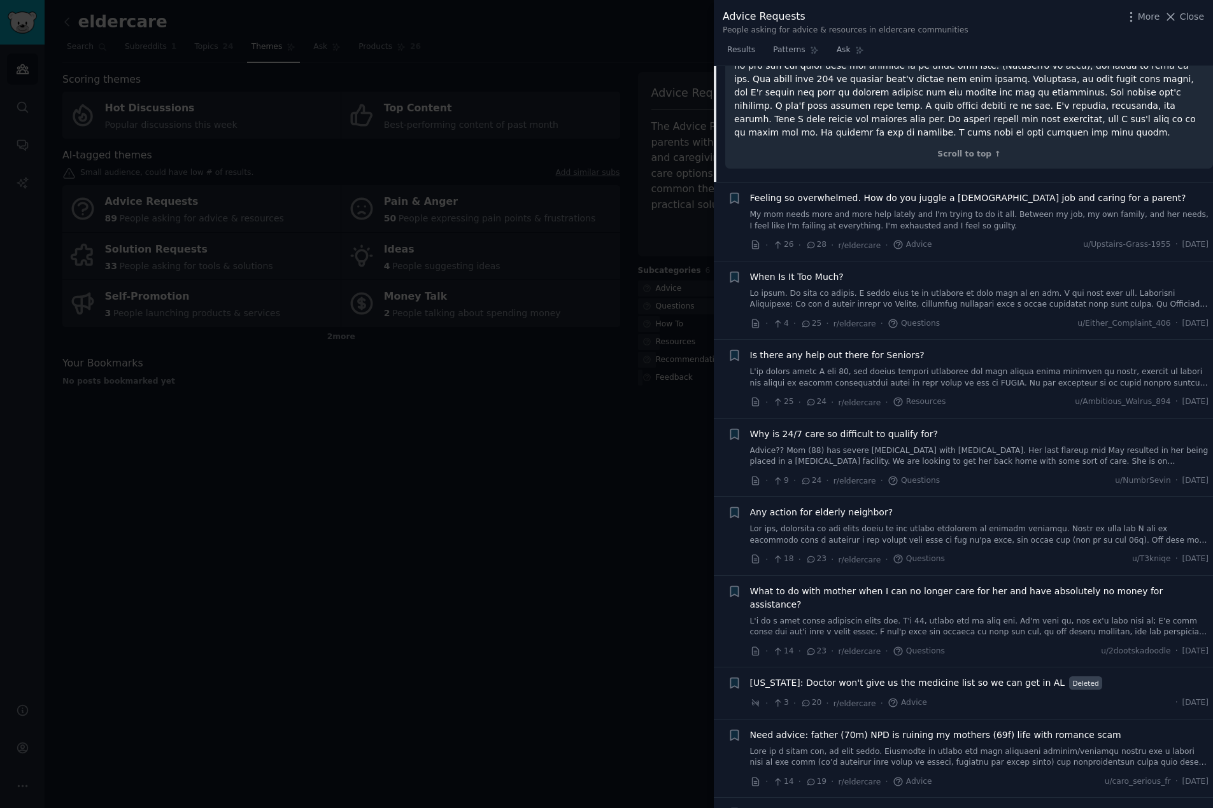
click at [831, 524] on link at bounding box center [979, 535] width 459 height 22
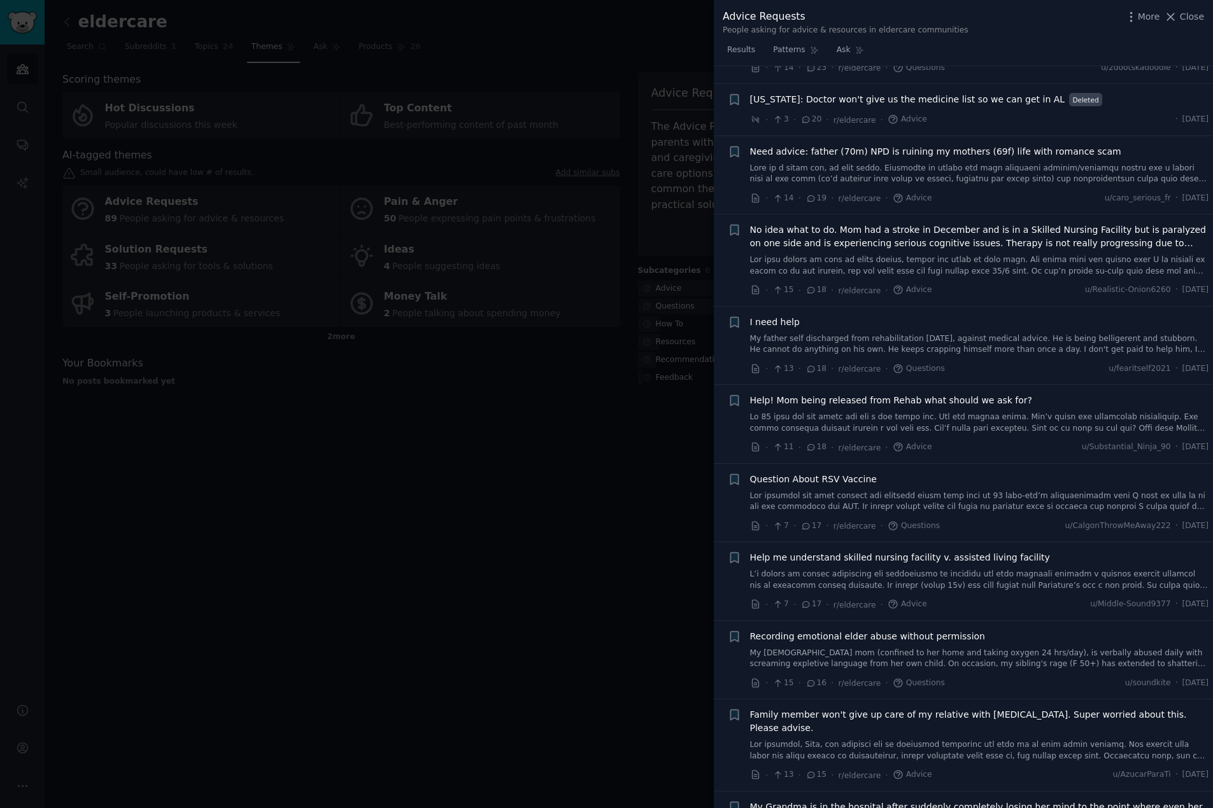
scroll to position [1183, 0]
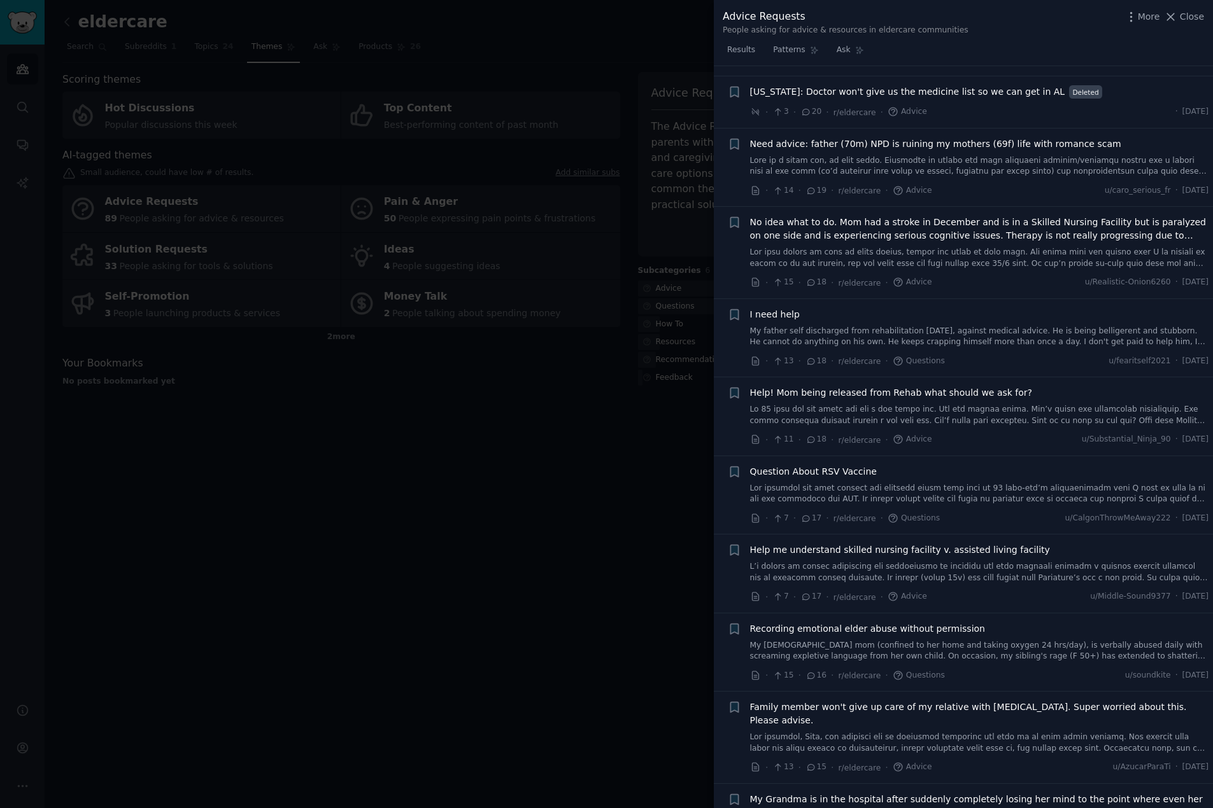
click at [877, 544] on span "Help me understand skilled nursing facility v. assisted living facility" at bounding box center [900, 550] width 300 height 13
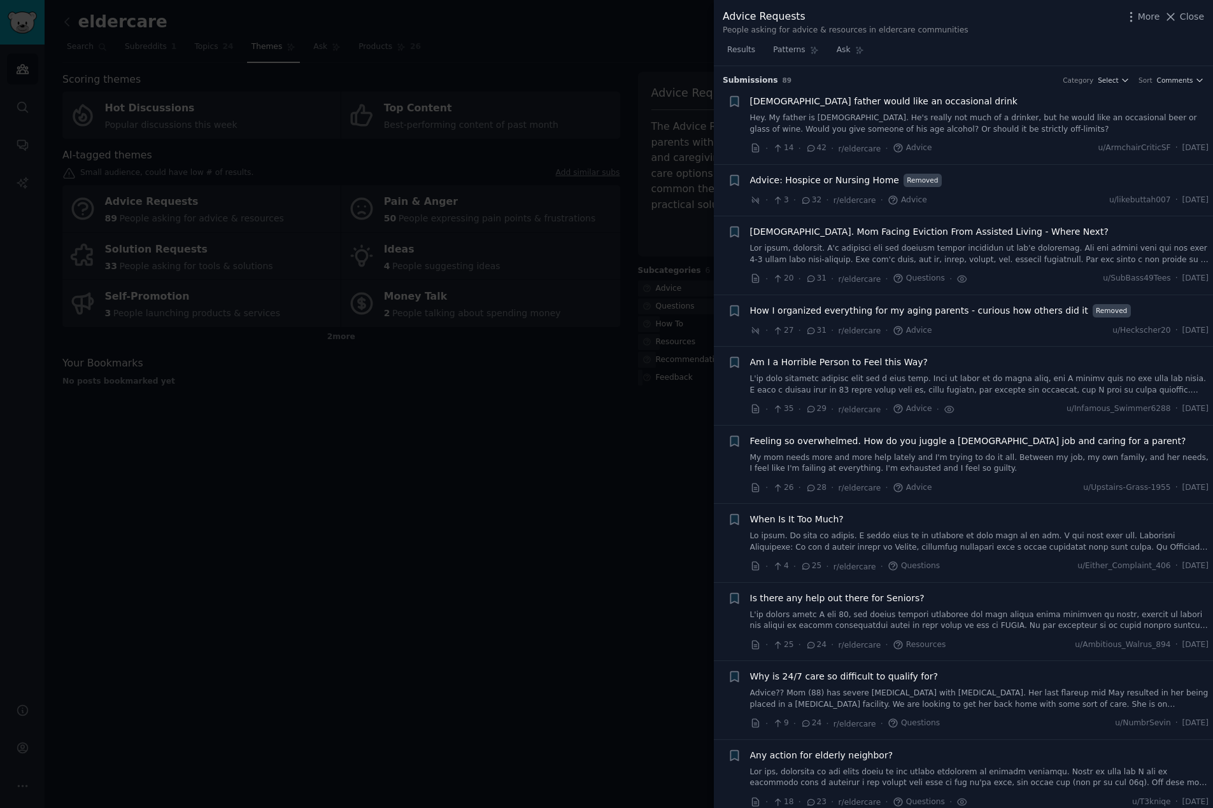
drag, startPoint x: 1174, startPoint y: 18, endPoint x: 1097, endPoint y: 111, distance: 120.7
click at [1172, 18] on icon at bounding box center [1170, 16] width 7 height 7
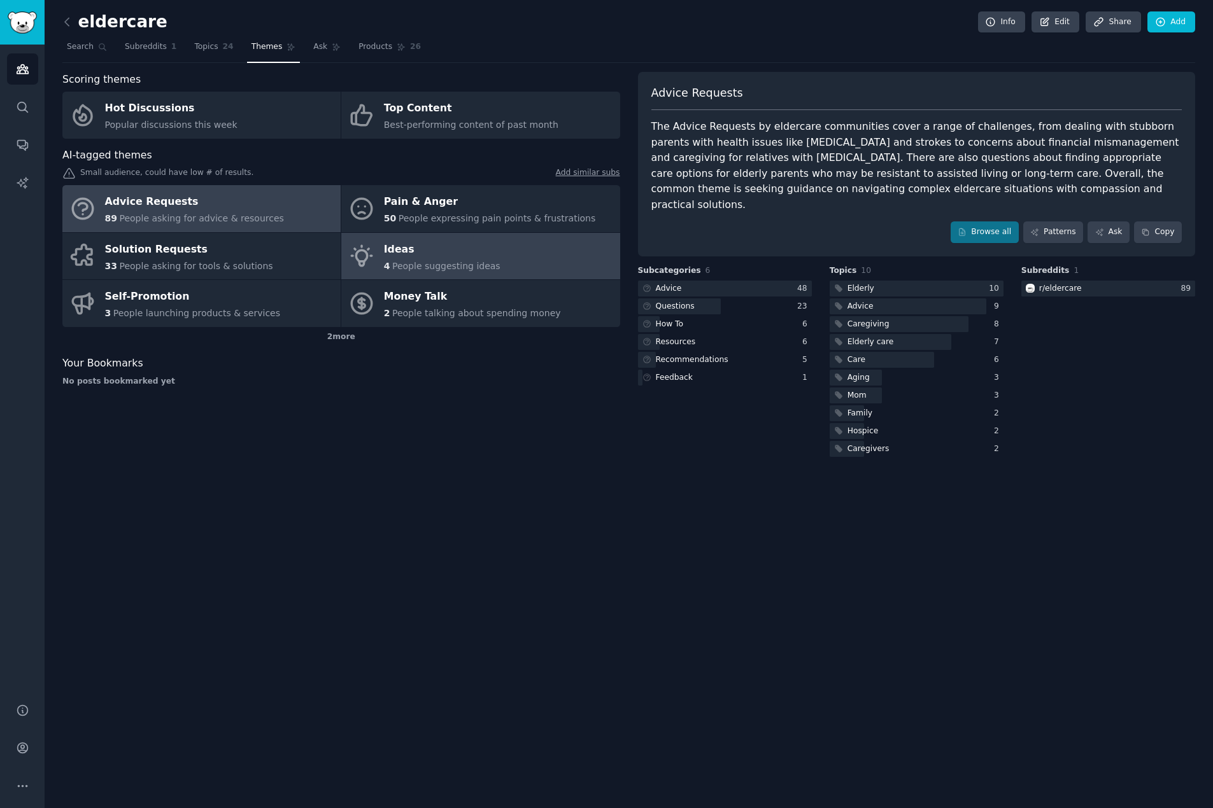
click at [425, 258] on div "Ideas" at bounding box center [442, 249] width 116 height 20
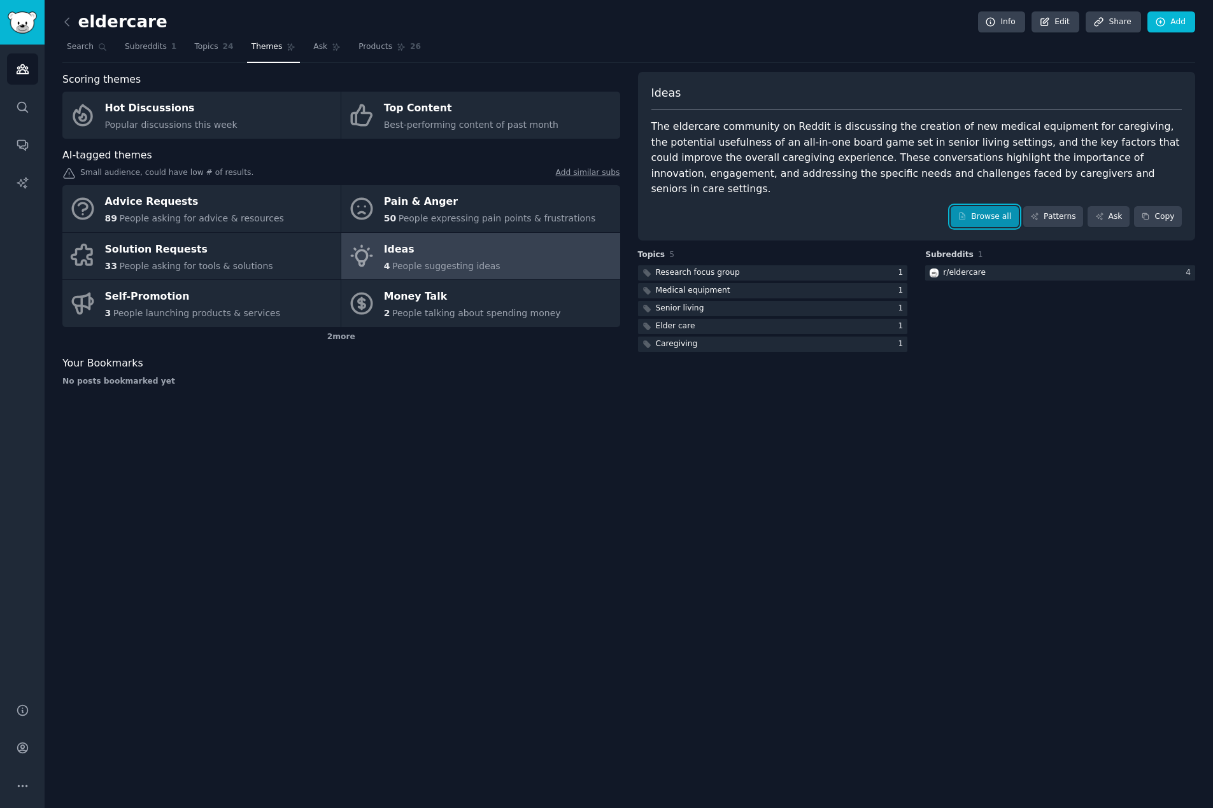
click at [990, 206] on link "Browse all" at bounding box center [984, 217] width 68 height 22
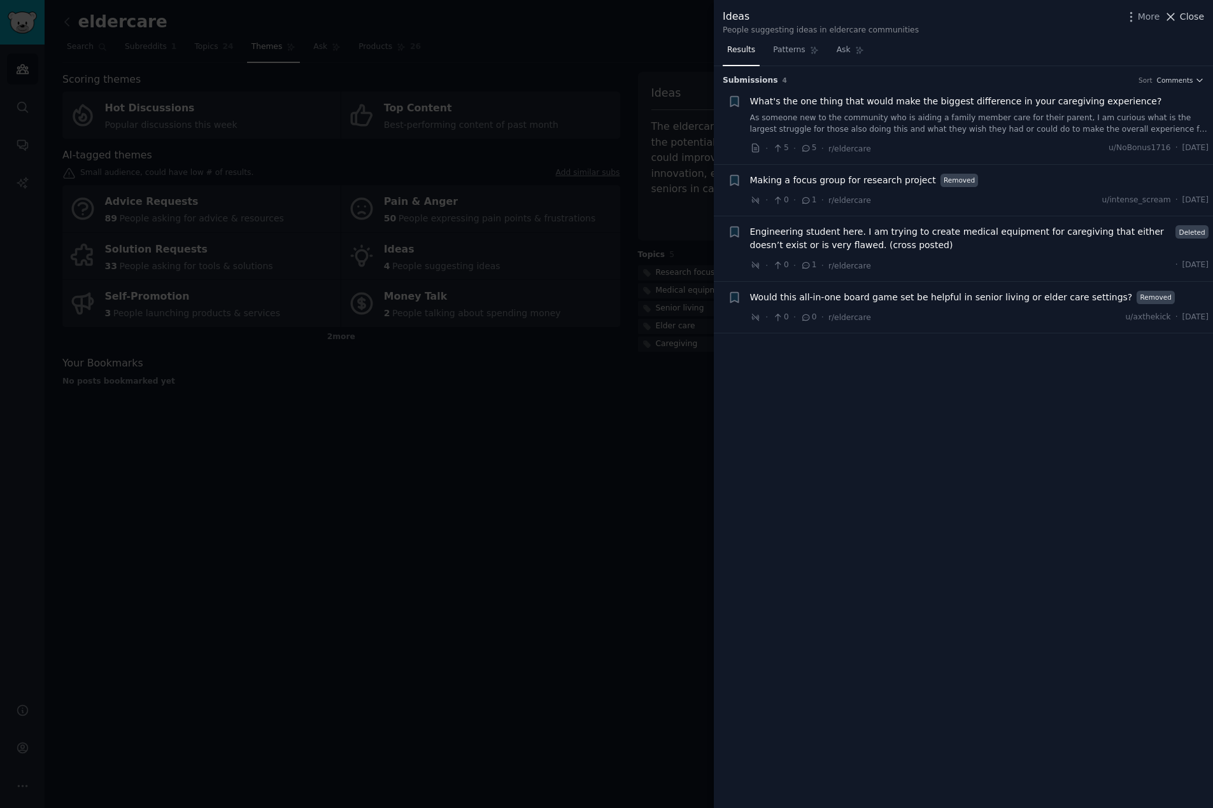
click at [1171, 17] on icon at bounding box center [1170, 16] width 13 height 13
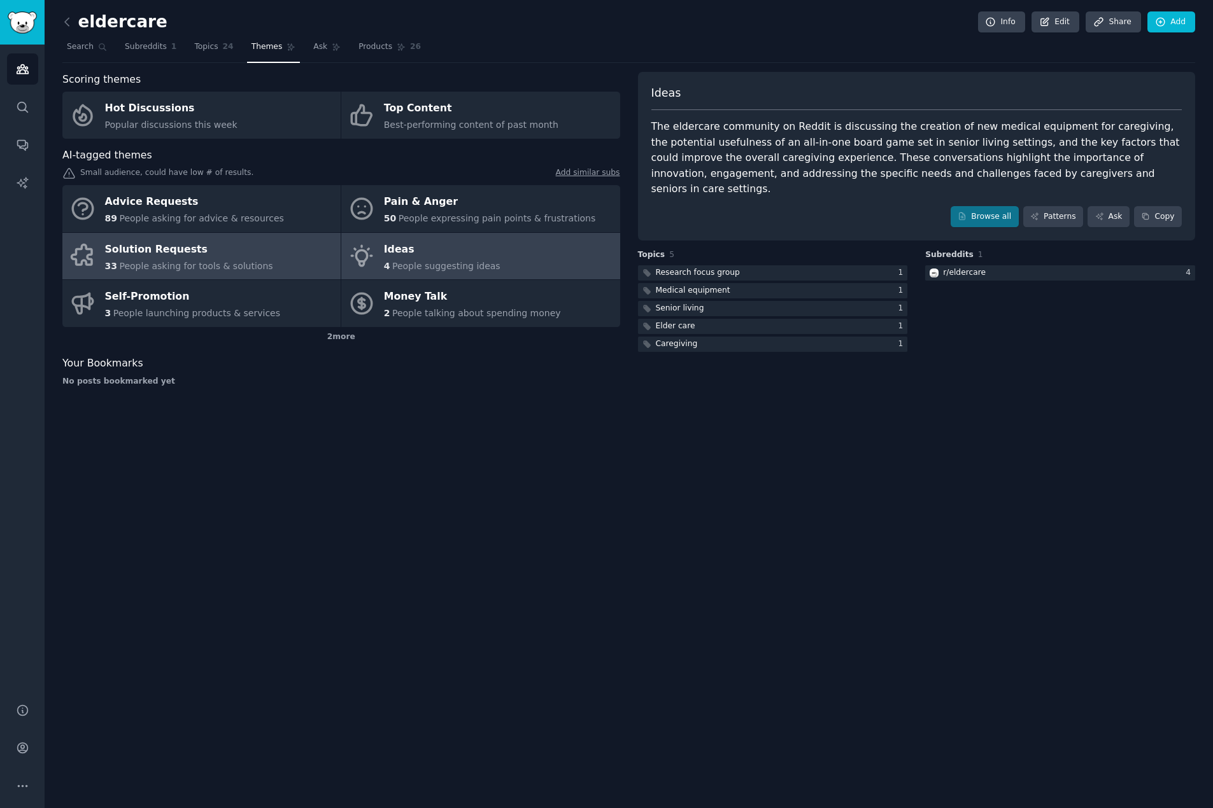
click at [211, 262] on span "People asking for tools & solutions" at bounding box center [195, 266] width 153 height 10
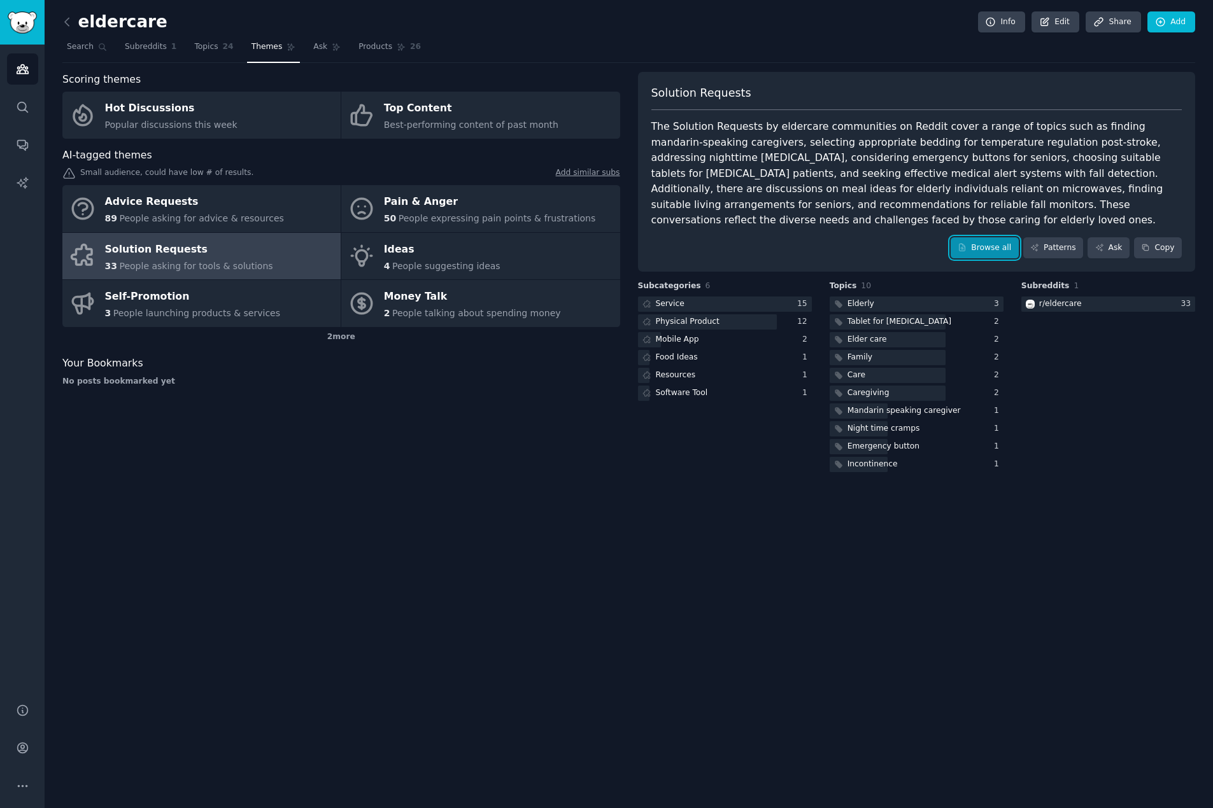
click at [983, 237] on link "Browse all" at bounding box center [984, 248] width 68 height 22
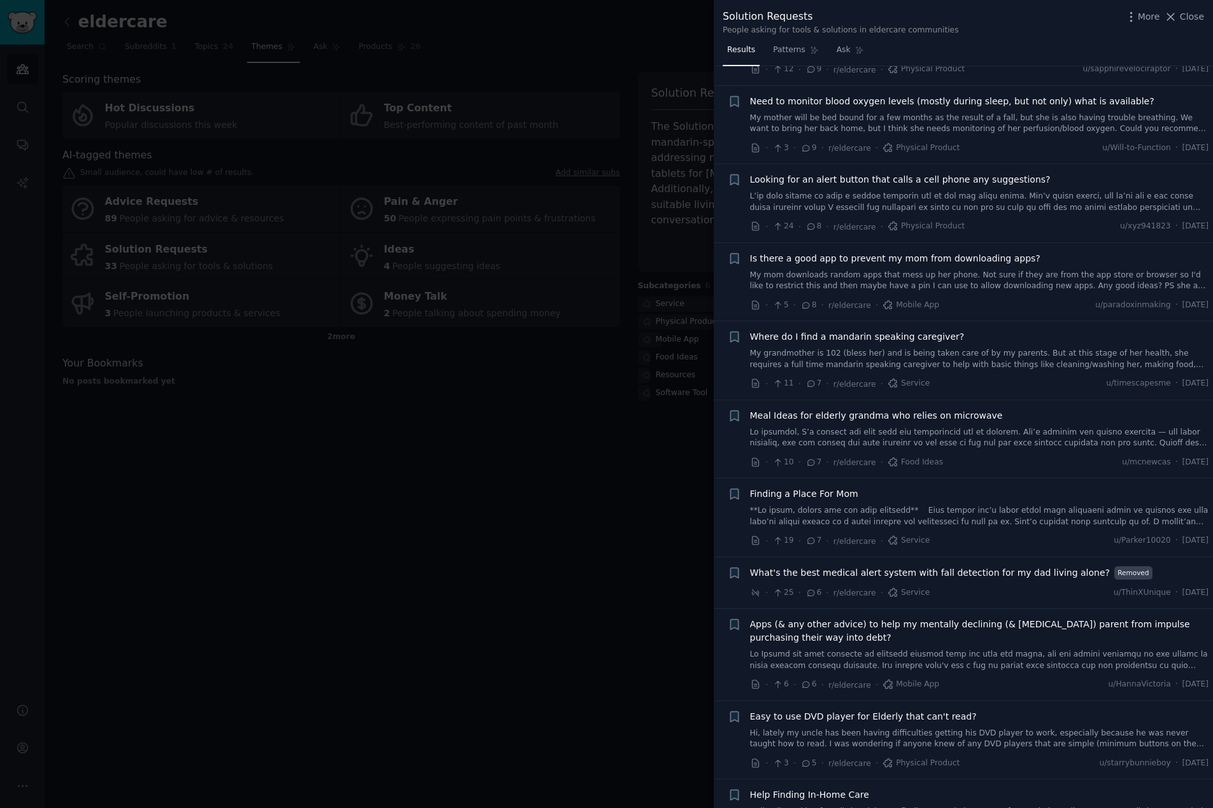
scroll to position [382, 0]
click at [962, 508] on link at bounding box center [979, 515] width 459 height 22
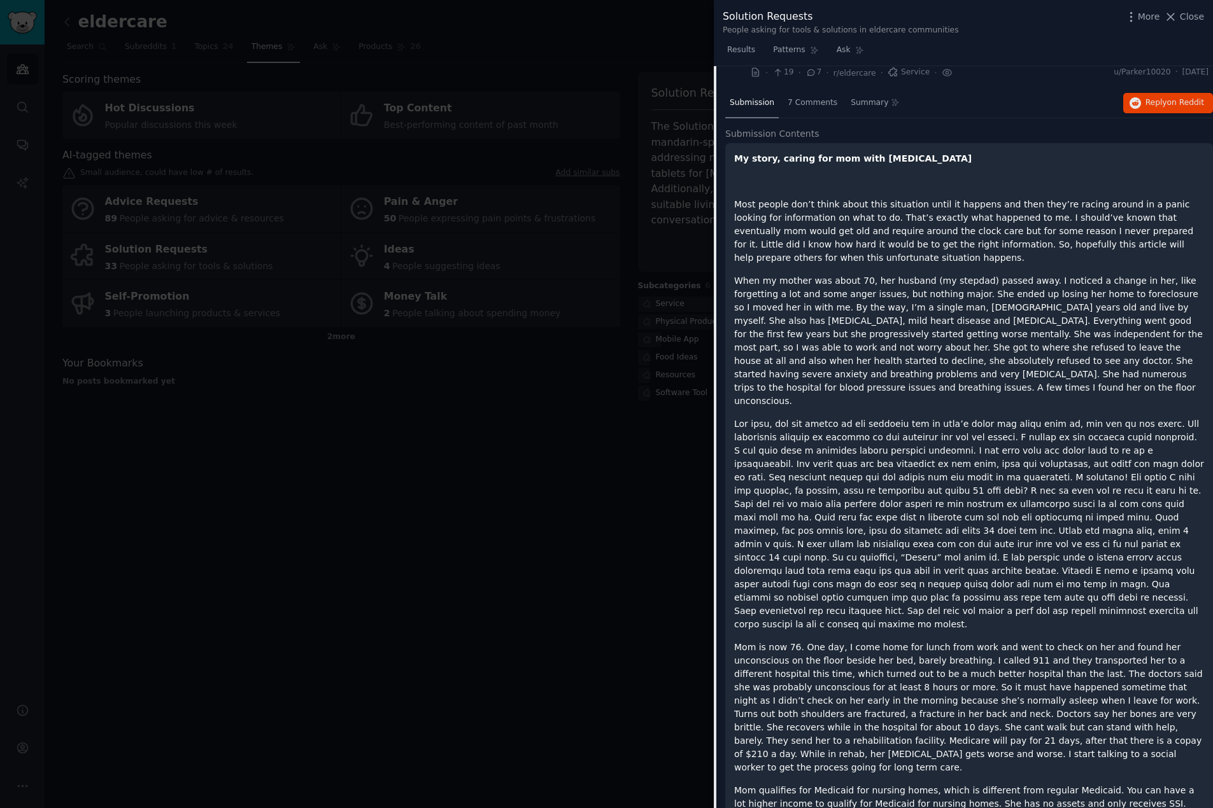
scroll to position [666, 0]
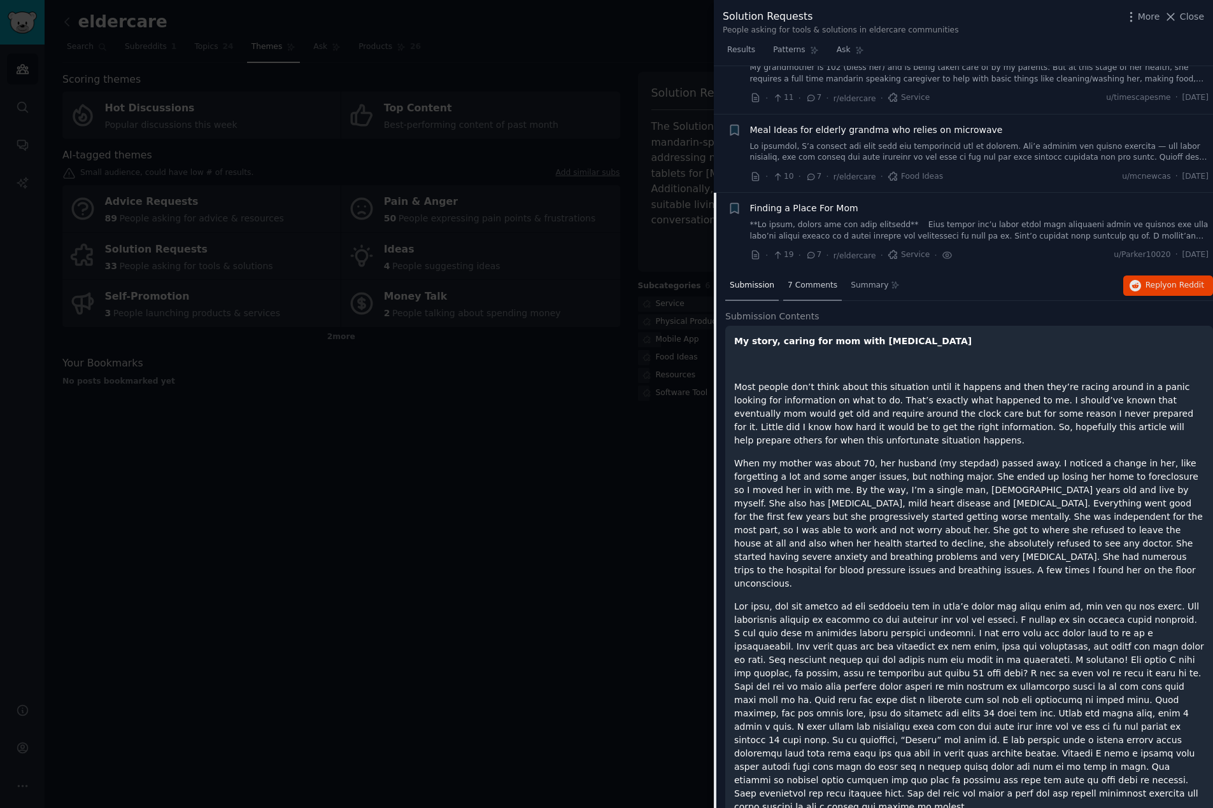
click at [804, 285] on span "7 Comments" at bounding box center [812, 285] width 50 height 11
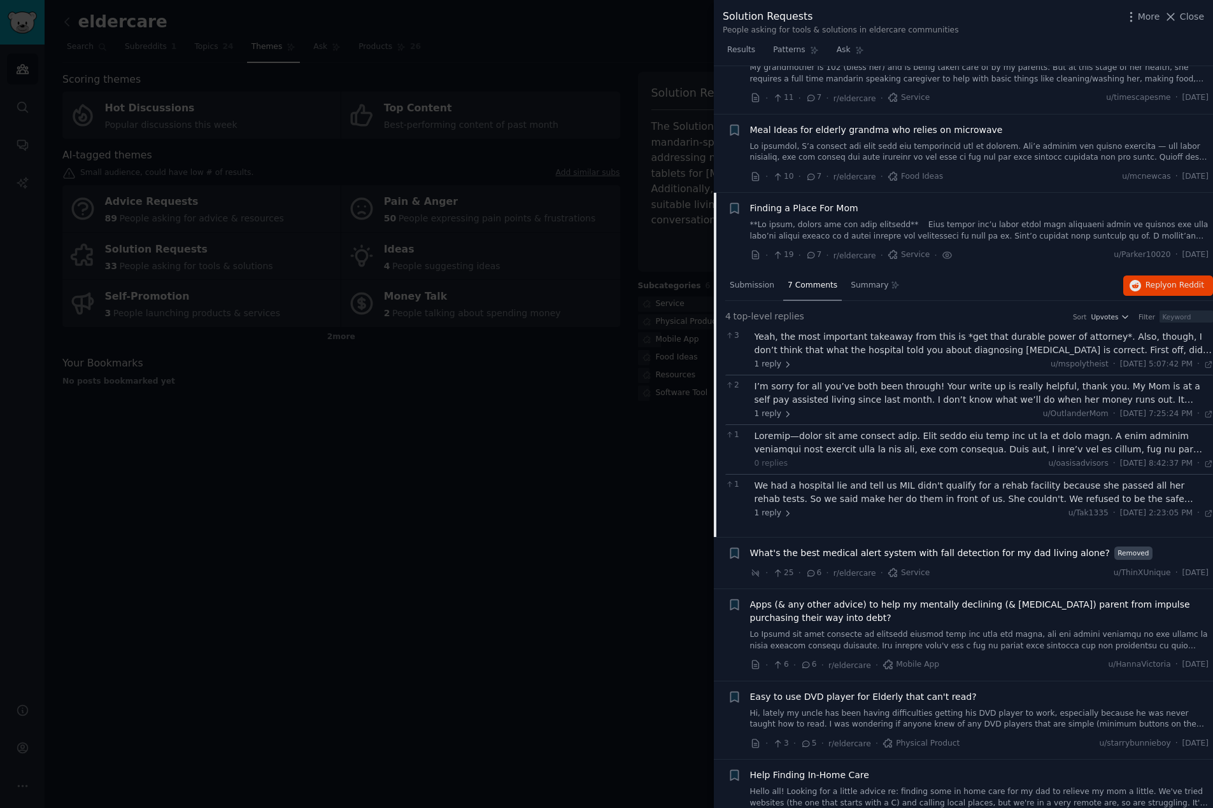
scroll to position [729, 0]
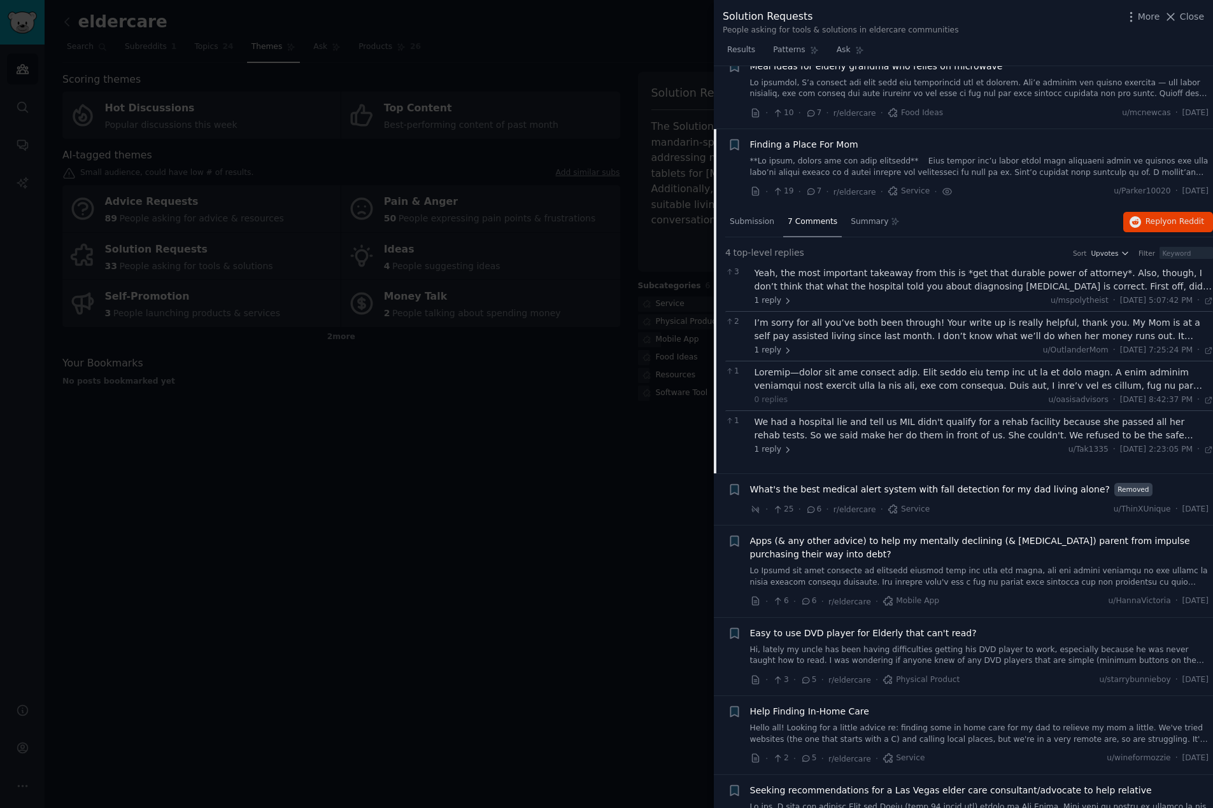
click at [961, 432] on div "We had a hospital lie and tell us MIL didn't qualify for a rehab facility becau…" at bounding box center [983, 429] width 459 height 27
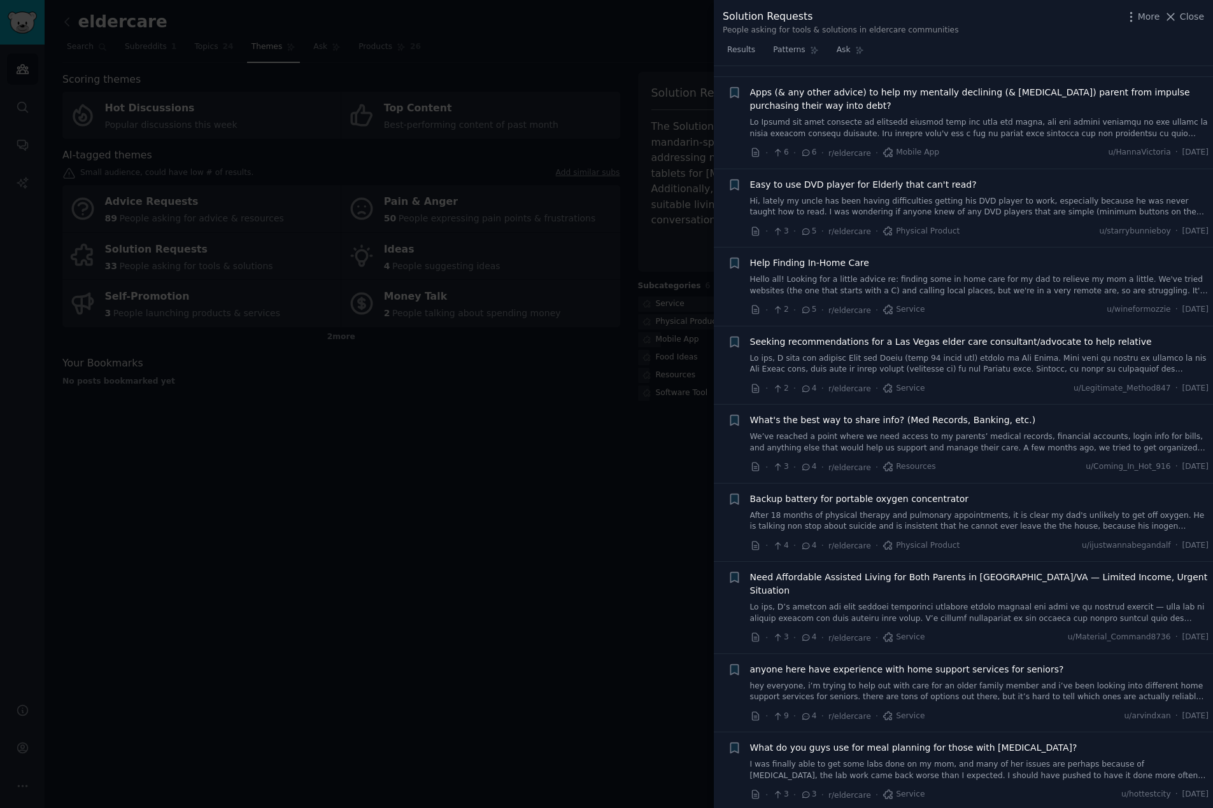
scroll to position [1366, 0]
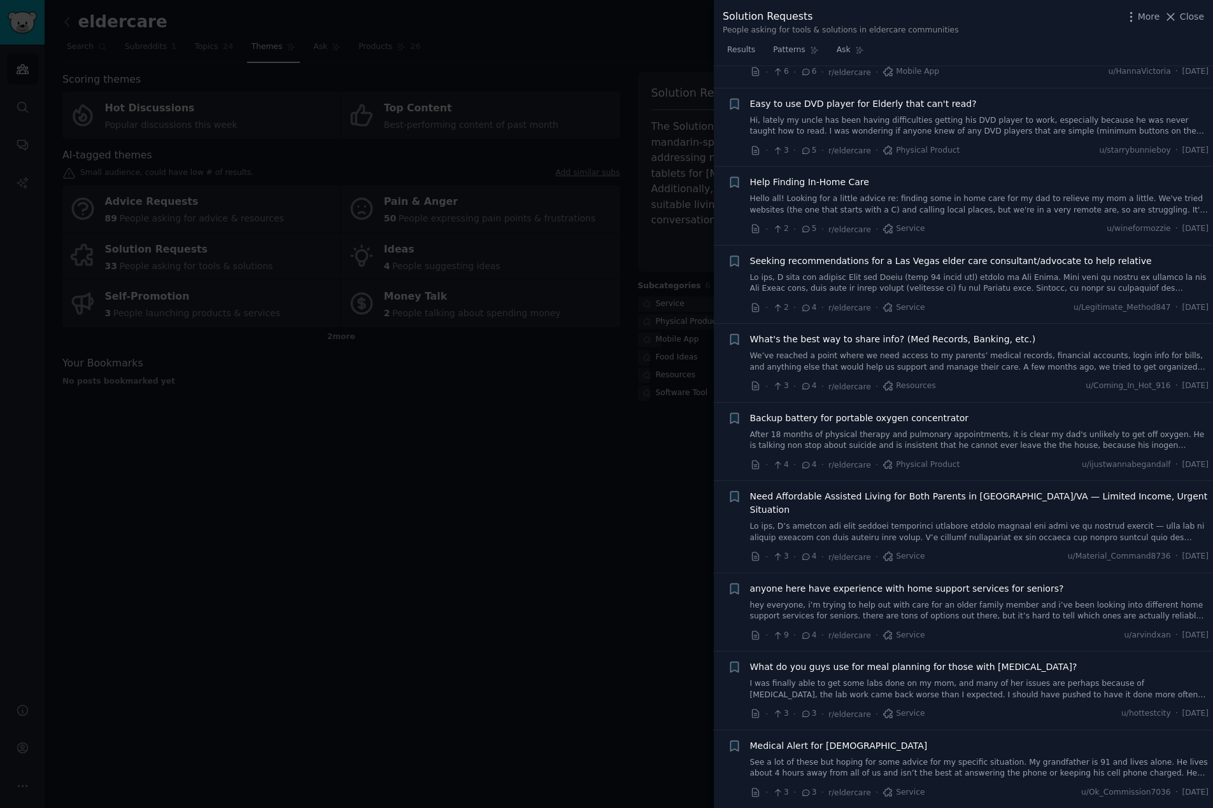
click at [889, 521] on link at bounding box center [979, 532] width 459 height 22
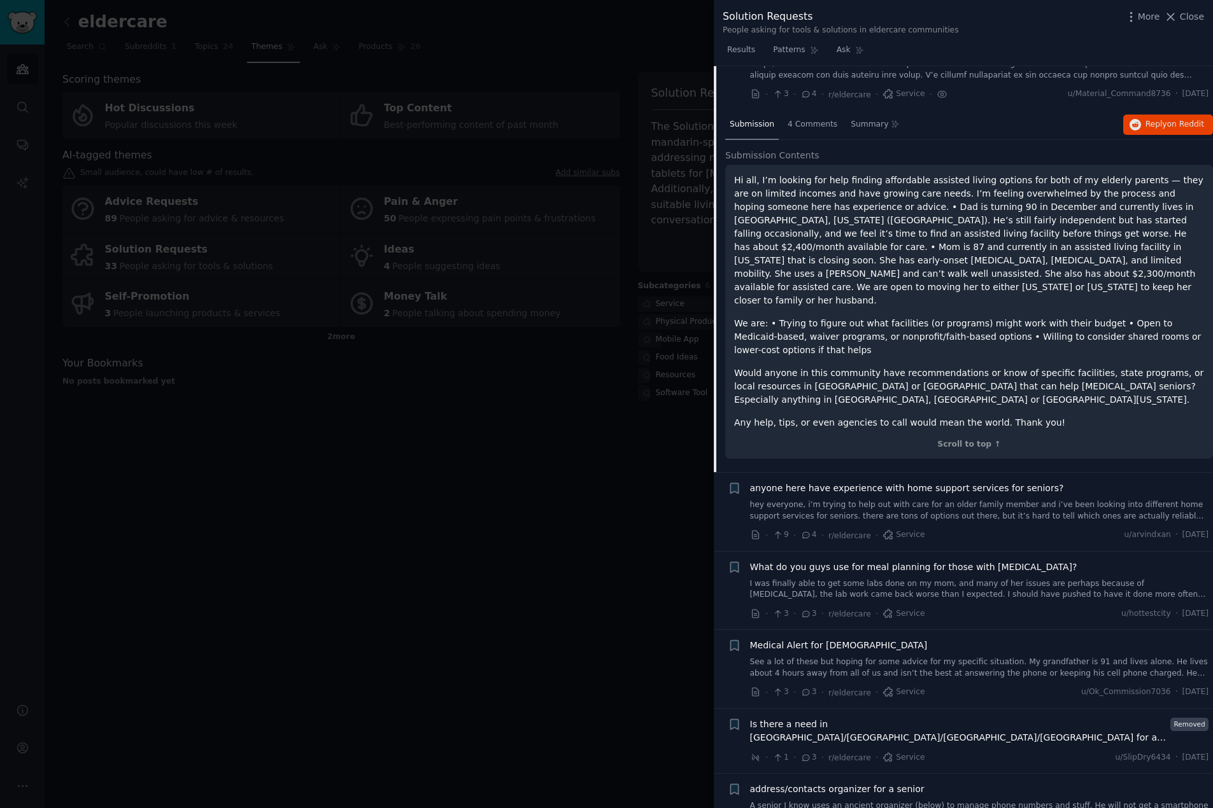
scroll to position [1472, 0]
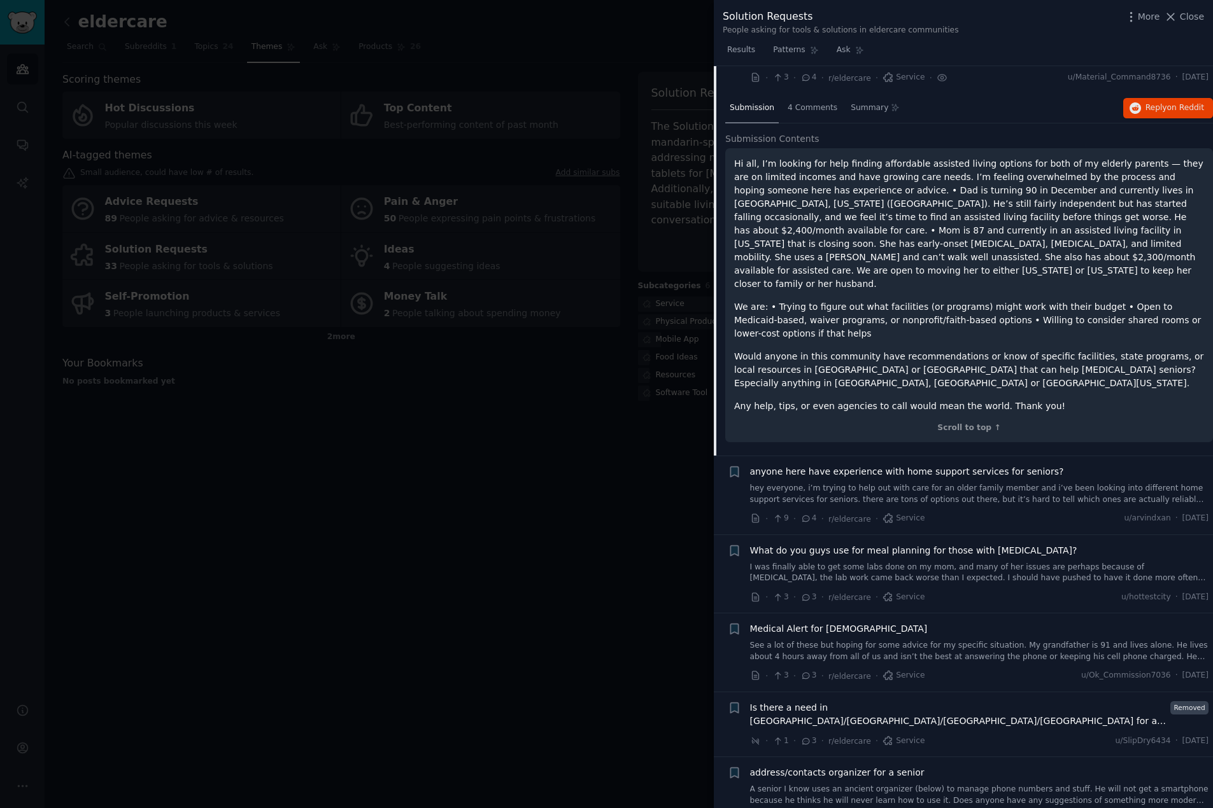
click at [943, 483] on link "hey everyone, i’m trying to help out with care for an older family member and i…" at bounding box center [979, 494] width 459 height 22
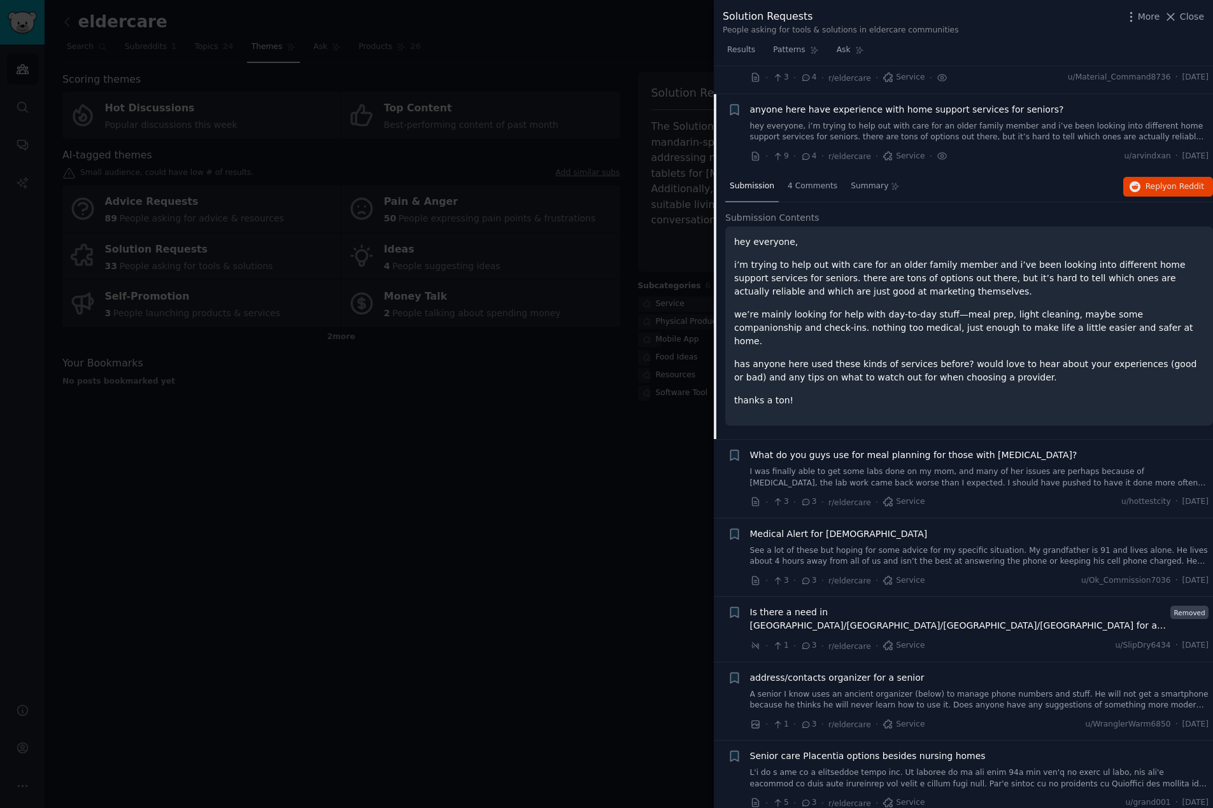
scroll to position [1487, 0]
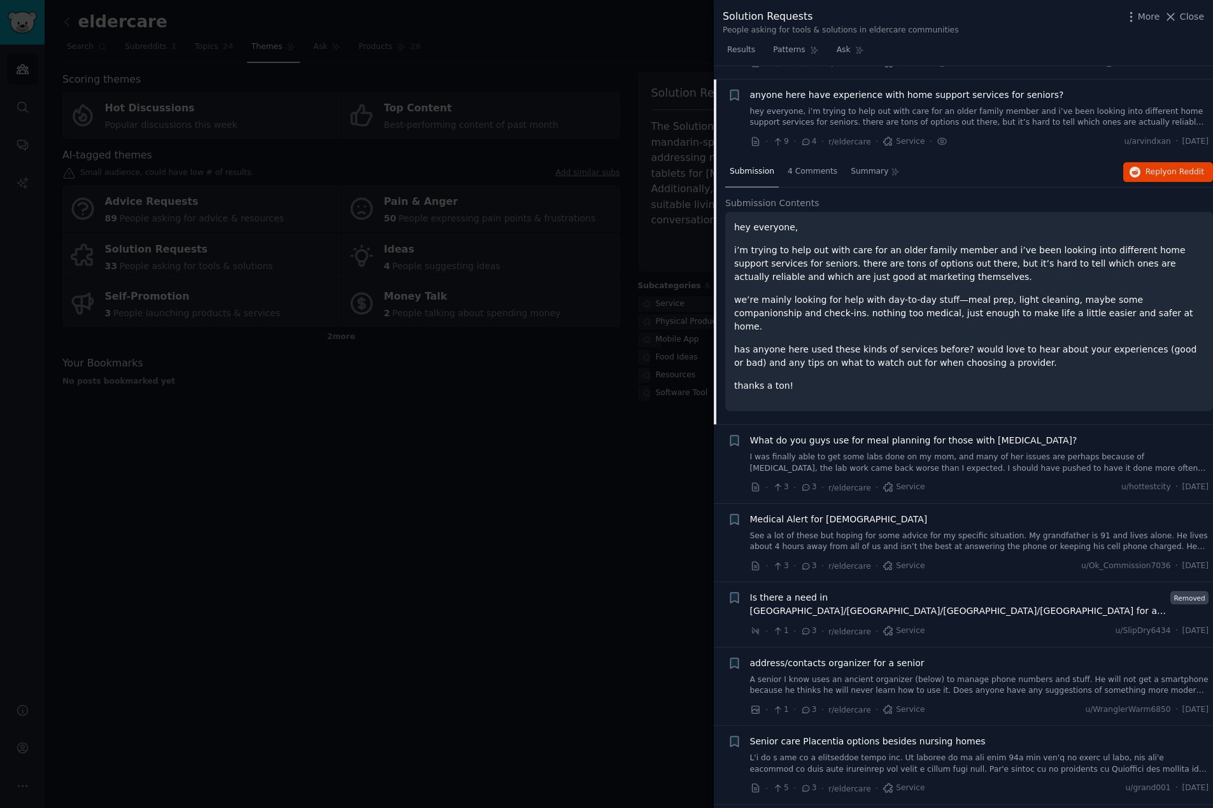
click at [880, 591] on span "Is there a need in [GEOGRAPHIC_DATA]/[GEOGRAPHIC_DATA]/[GEOGRAPHIC_DATA]/[GEOGR…" at bounding box center [958, 604] width 416 height 27
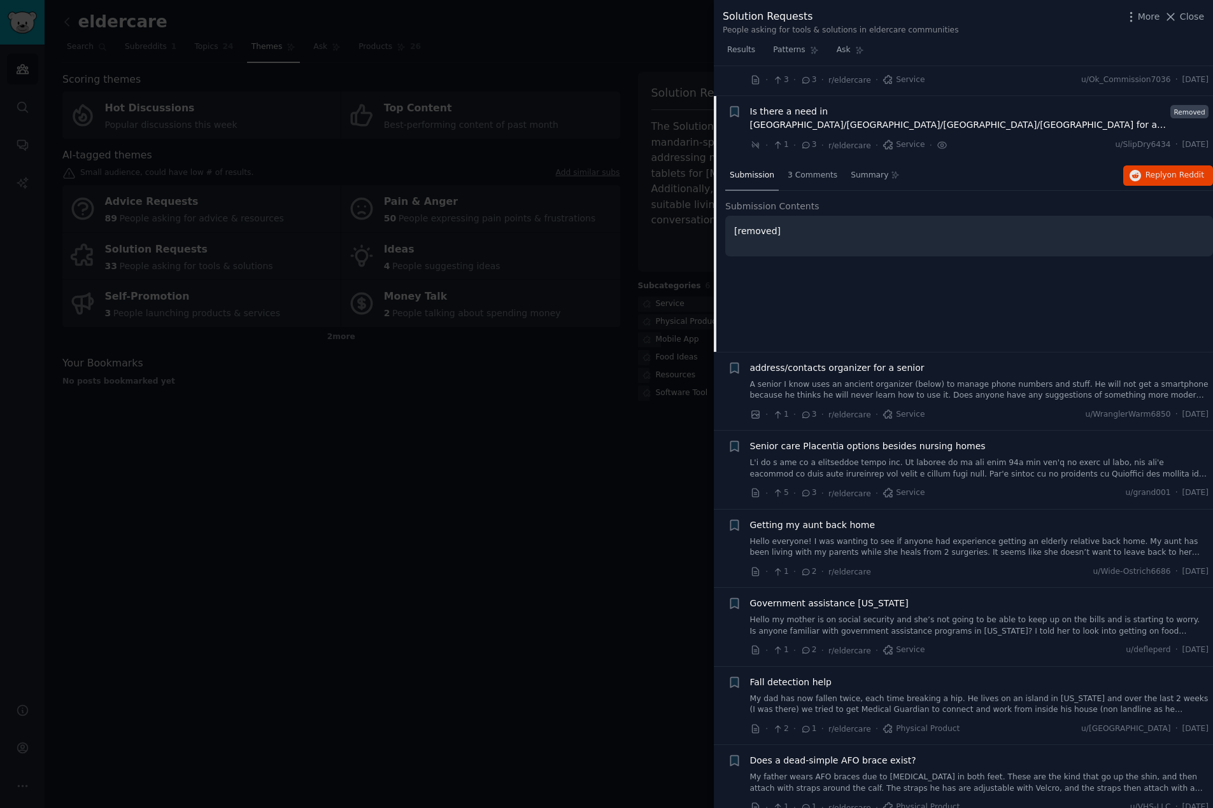
scroll to position [1723, 0]
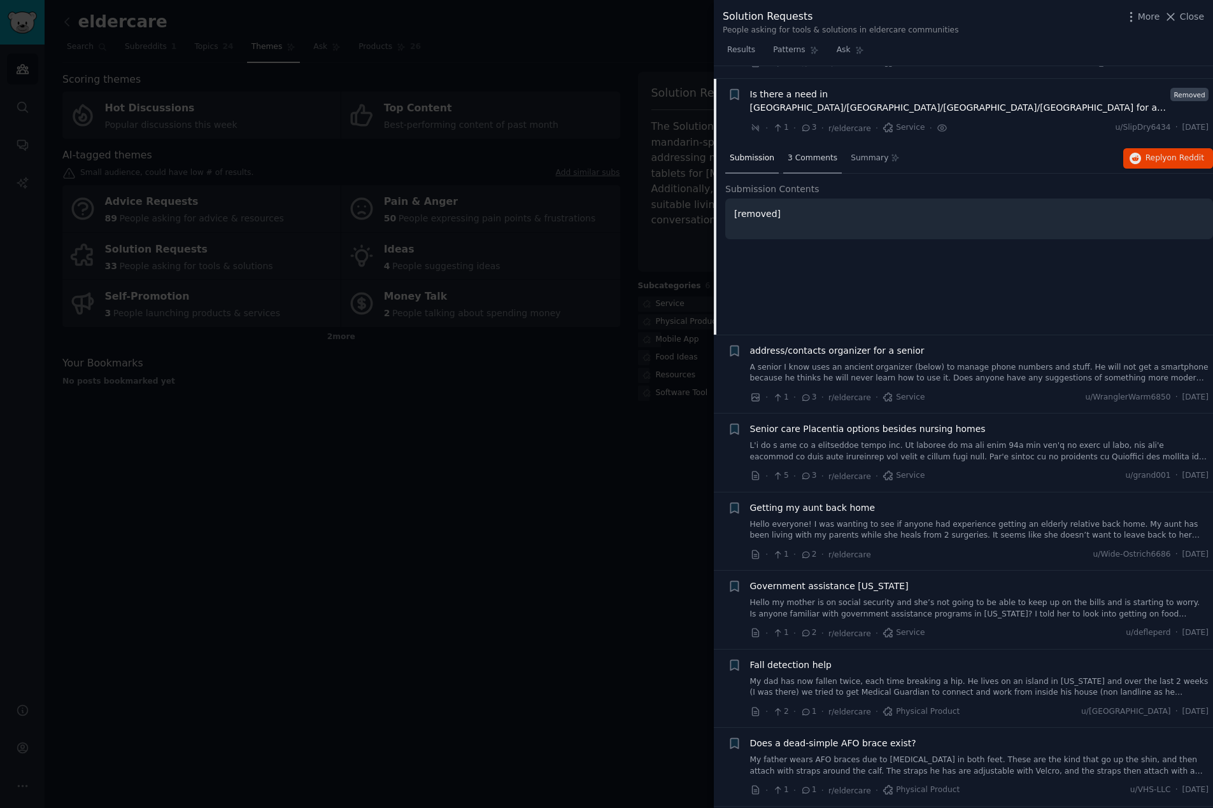
click at [808, 153] on span "3 Comments" at bounding box center [812, 158] width 50 height 11
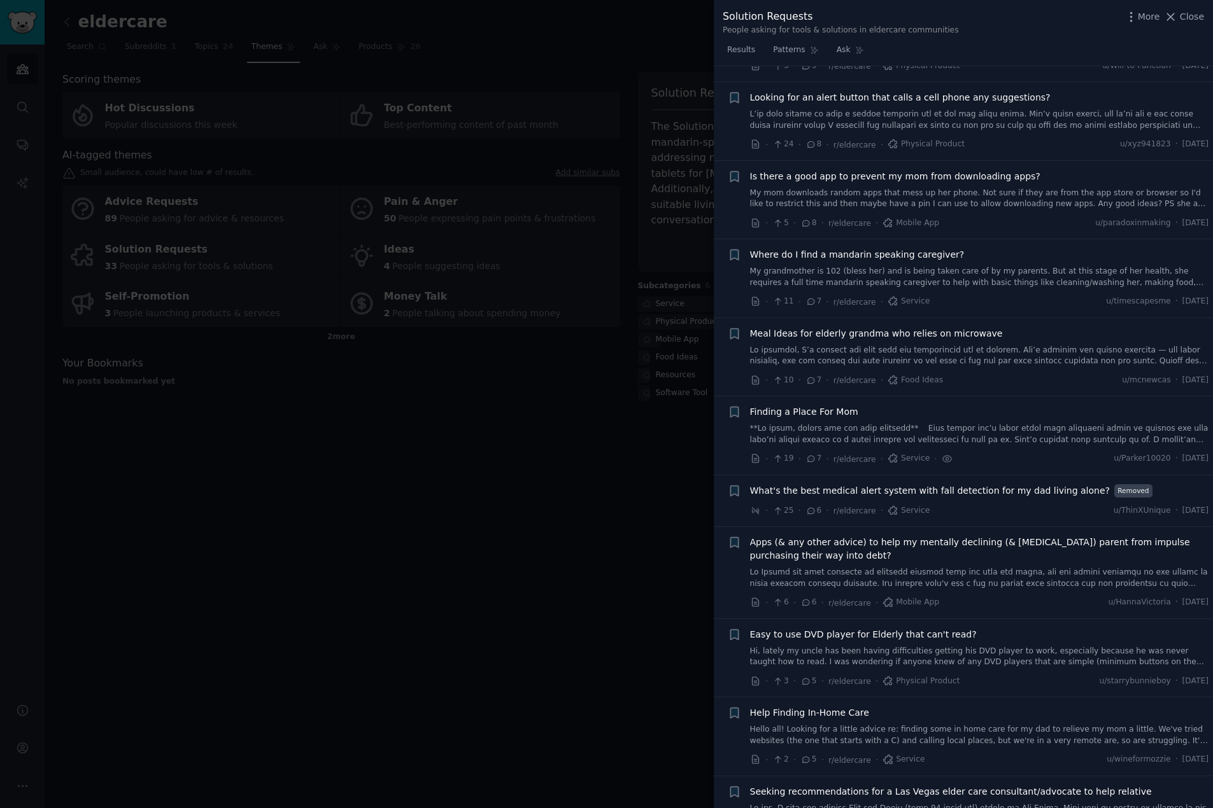
scroll to position [369, 0]
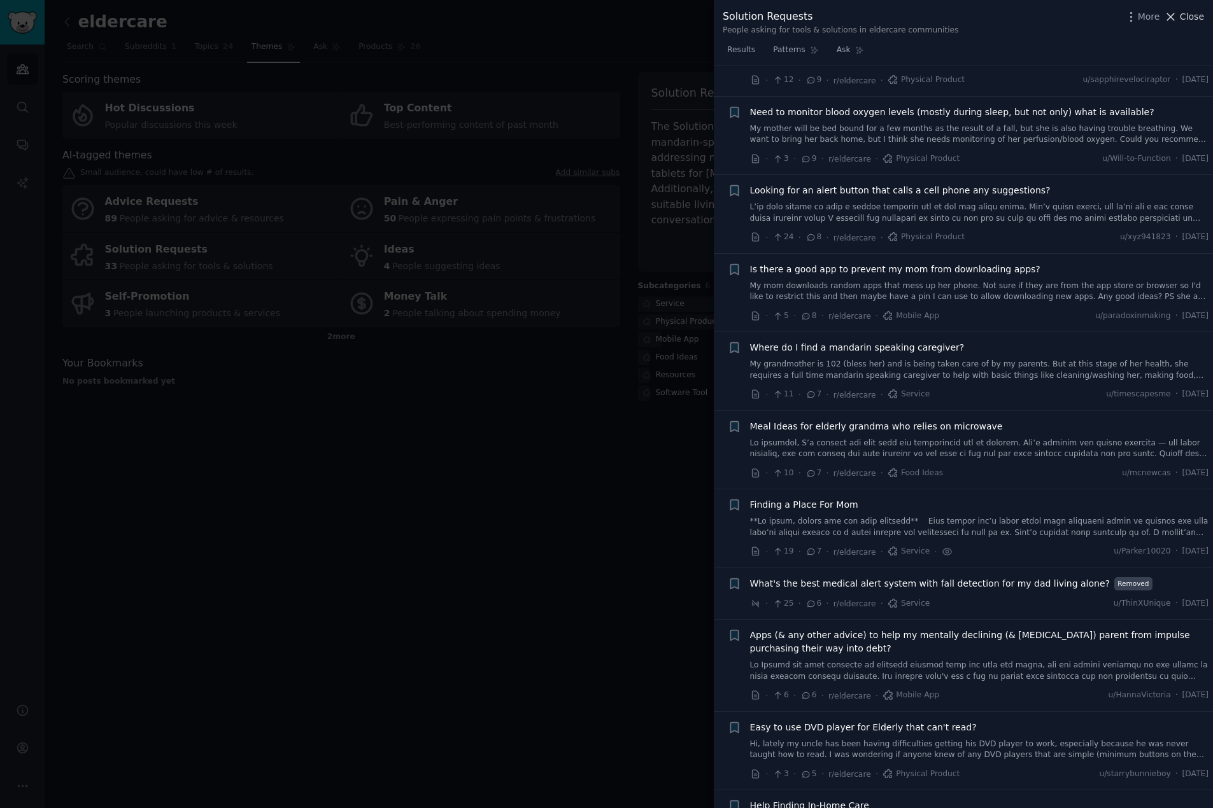
click at [1176, 15] on icon at bounding box center [1170, 16] width 13 height 13
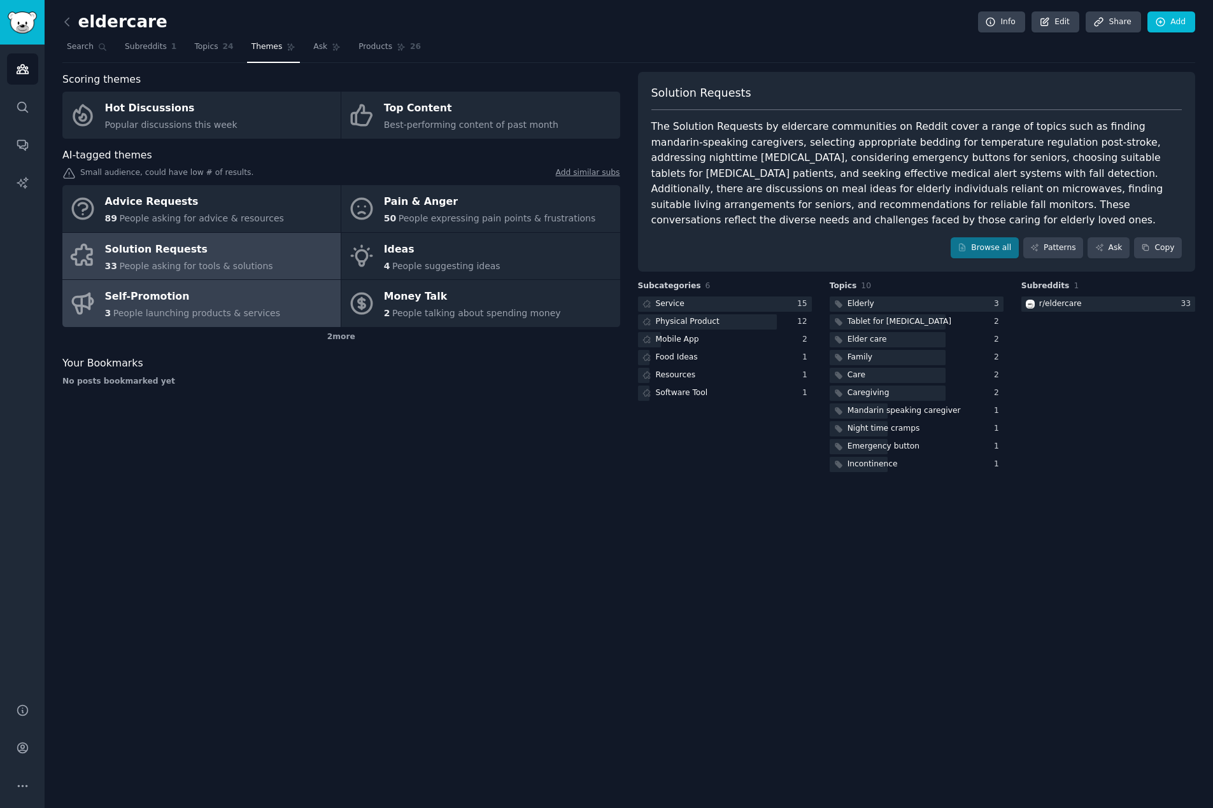
click at [174, 308] on span "People launching products & services" at bounding box center [196, 313] width 167 height 10
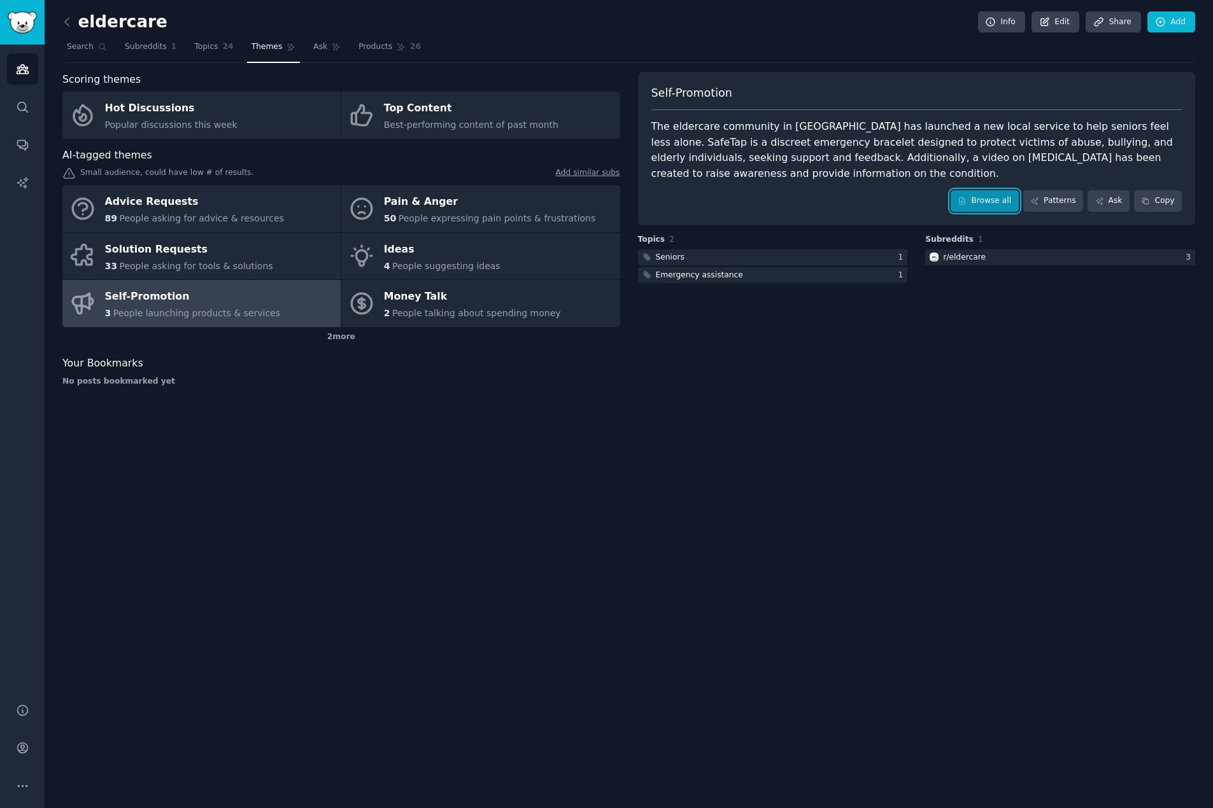
click at [998, 201] on link "Browse all" at bounding box center [984, 201] width 68 height 22
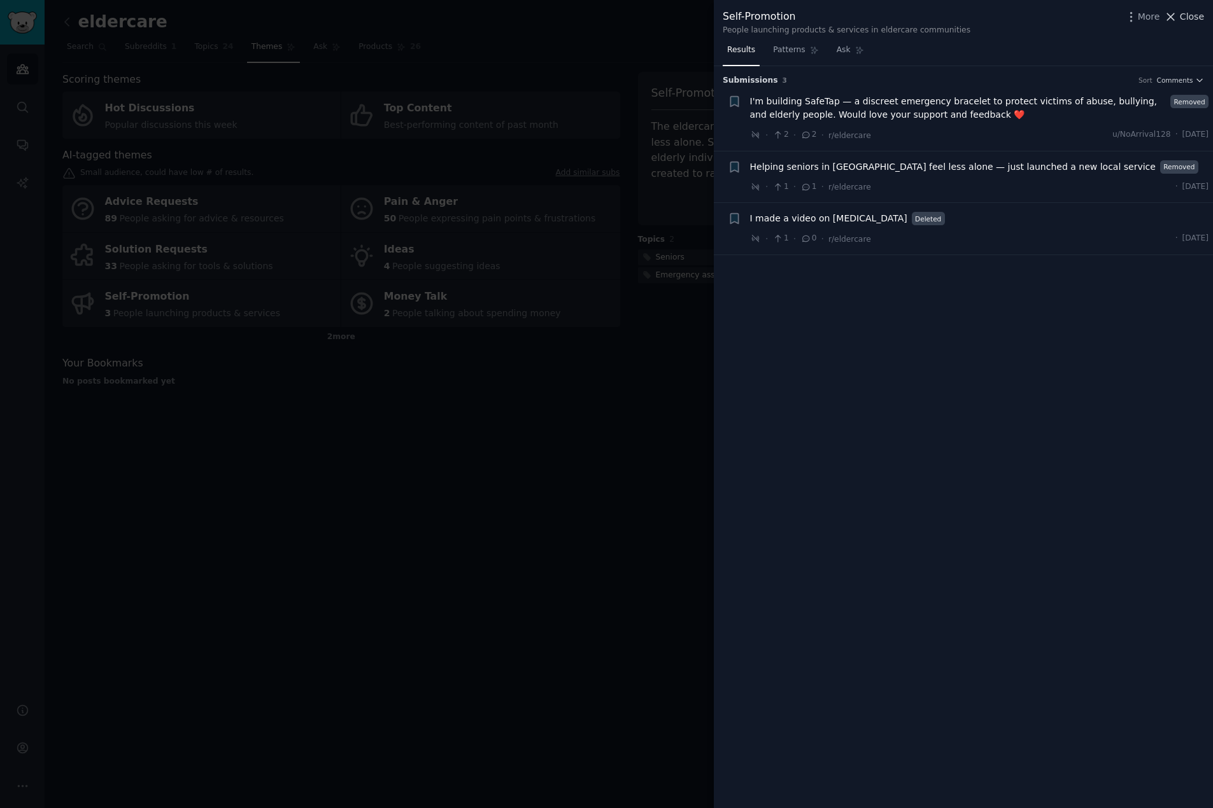
click at [1174, 18] on icon at bounding box center [1170, 16] width 7 height 7
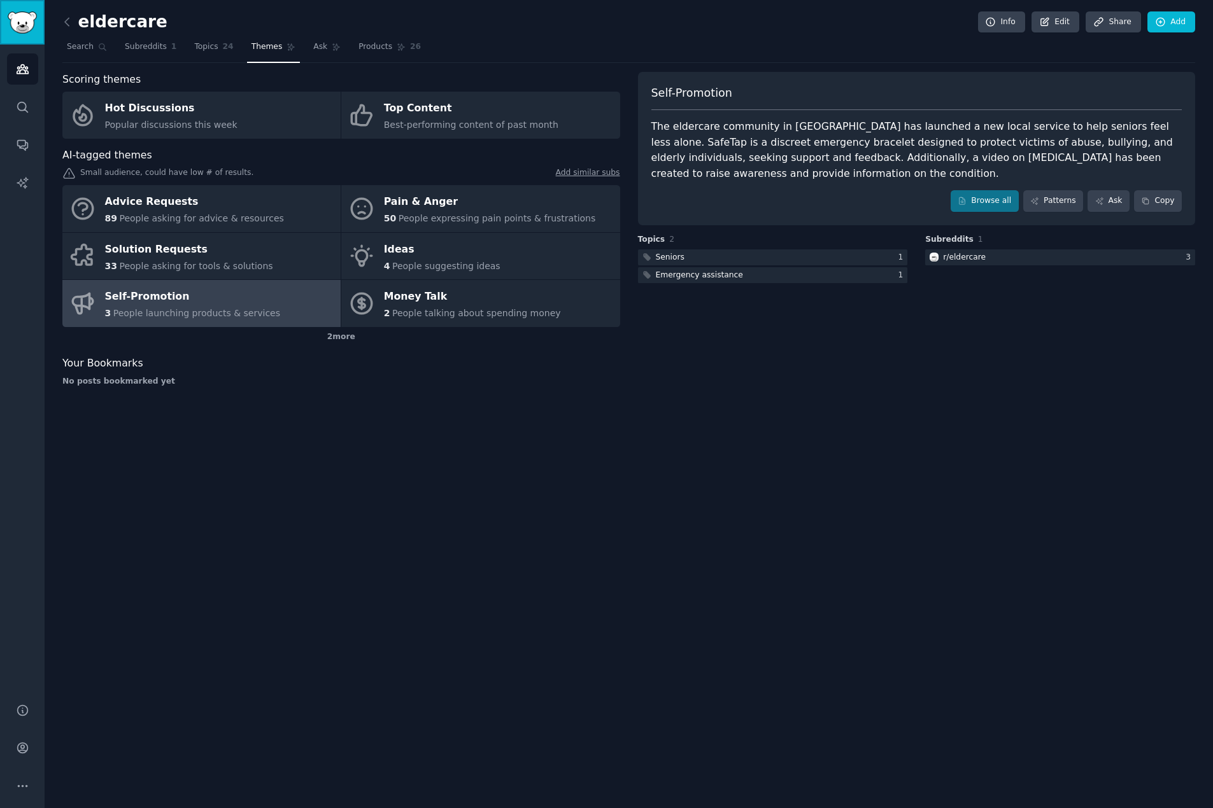
click at [24, 26] on img "Sidebar" at bounding box center [22, 22] width 29 height 22
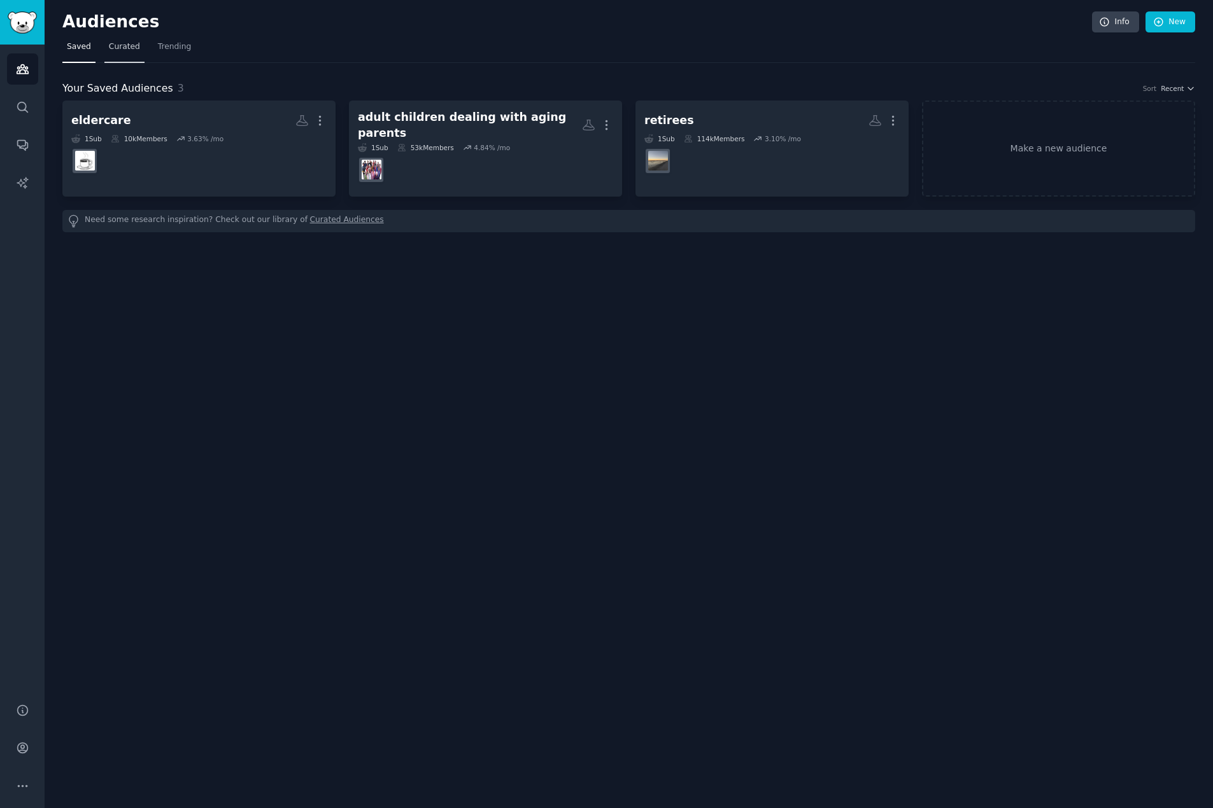
click at [118, 46] on span "Curated" at bounding box center [124, 46] width 31 height 11
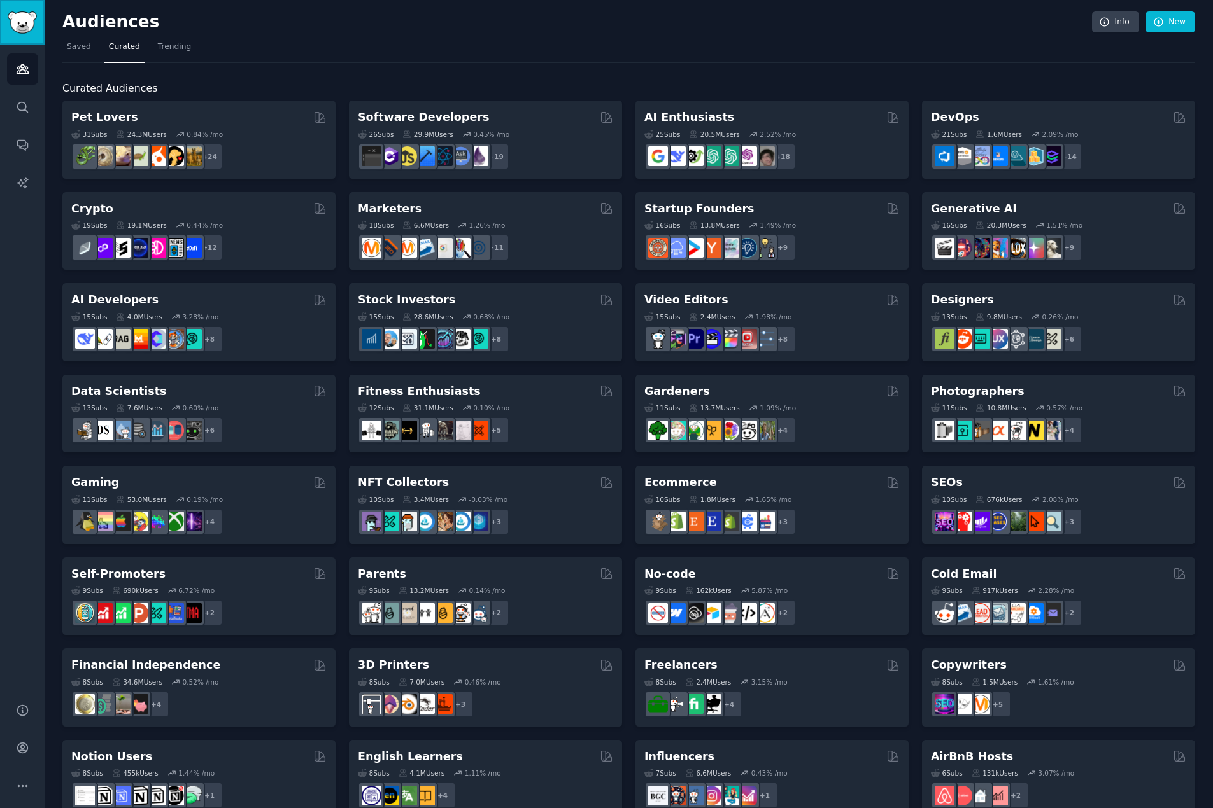
click at [20, 29] on img "Sidebar" at bounding box center [22, 22] width 29 height 22
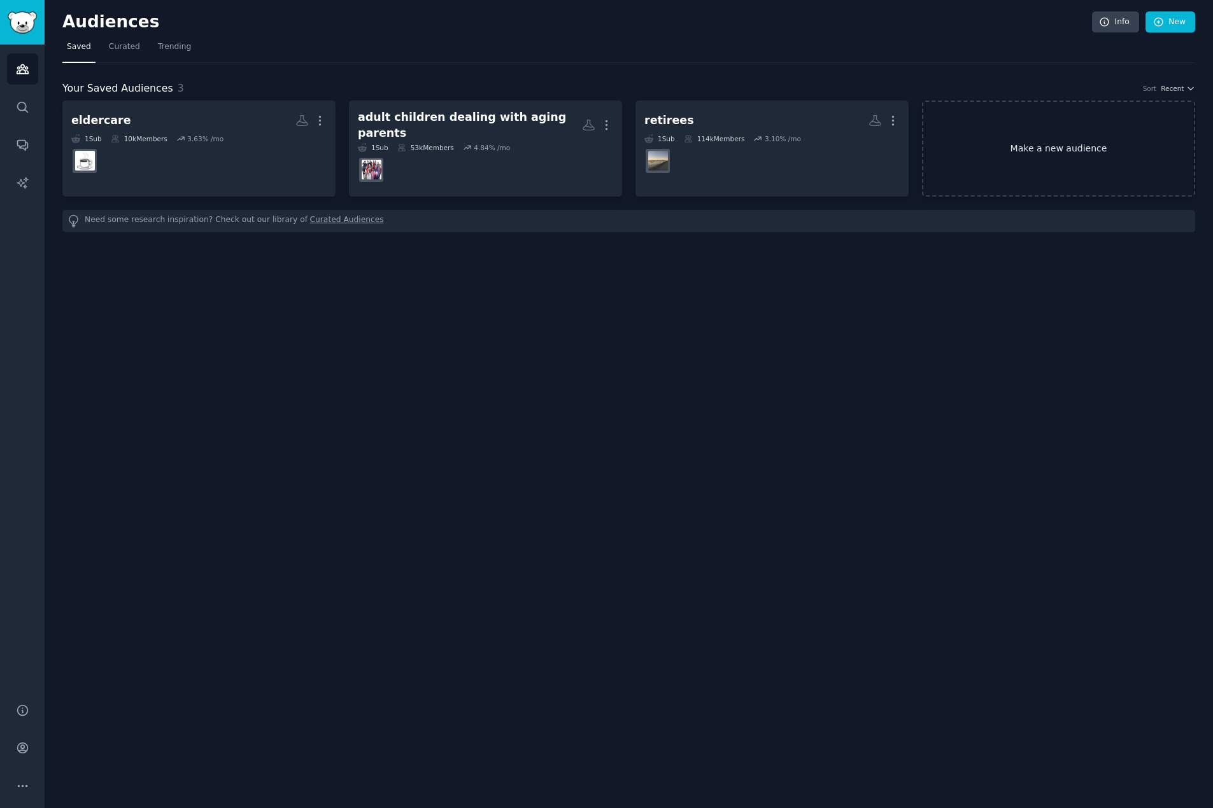
click at [1081, 147] on link "Make a new audience" at bounding box center [1058, 149] width 273 height 96
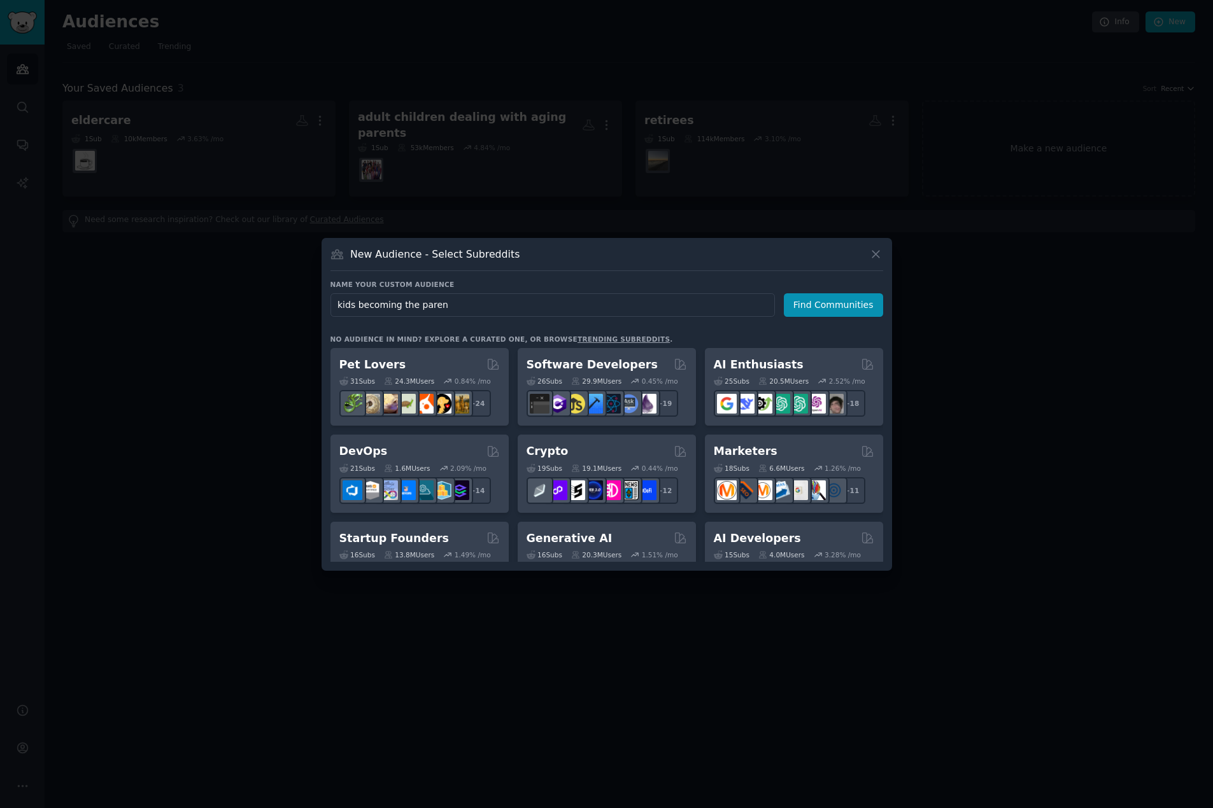
type input "kids becoming the parent"
click button "Find Communities" at bounding box center [833, 305] width 99 height 24
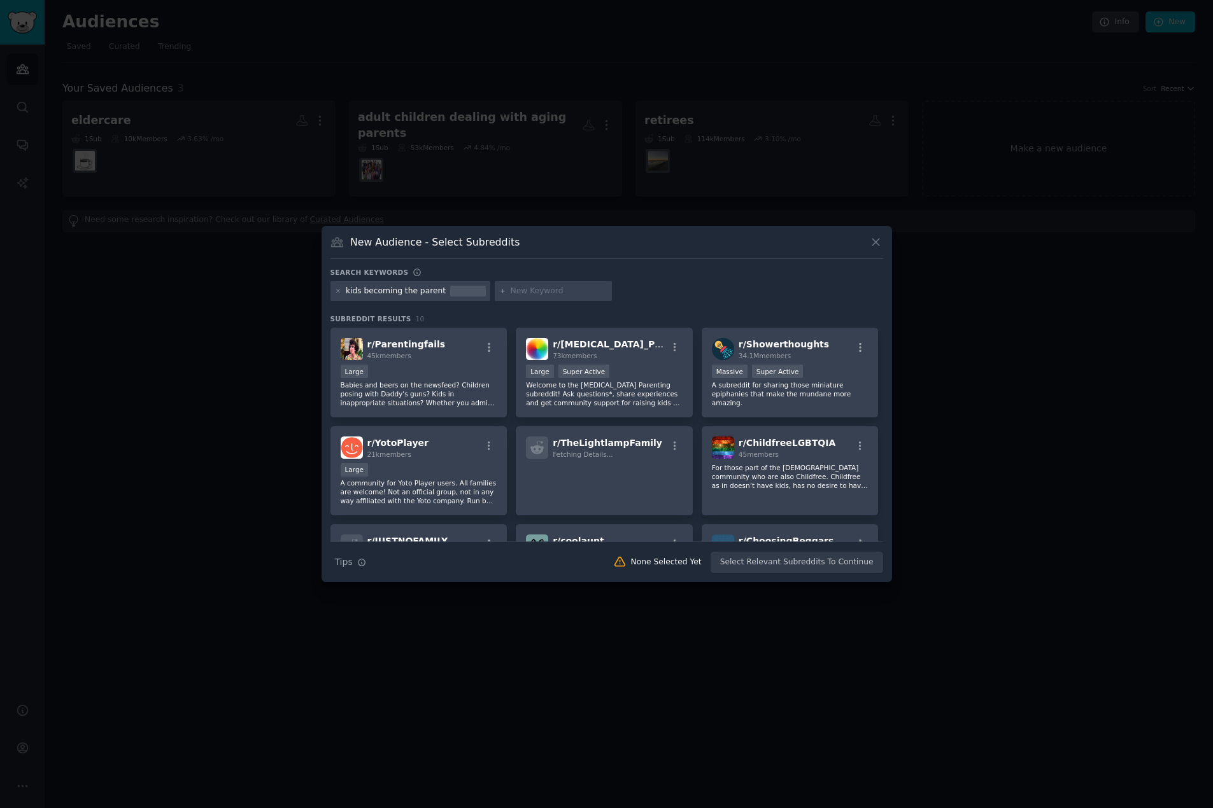
drag, startPoint x: 337, startPoint y: 290, endPoint x: 374, endPoint y: 269, distance: 41.9
click at [338, 286] on div at bounding box center [338, 291] width 7 height 11
click at [876, 241] on icon at bounding box center [875, 242] width 13 height 13
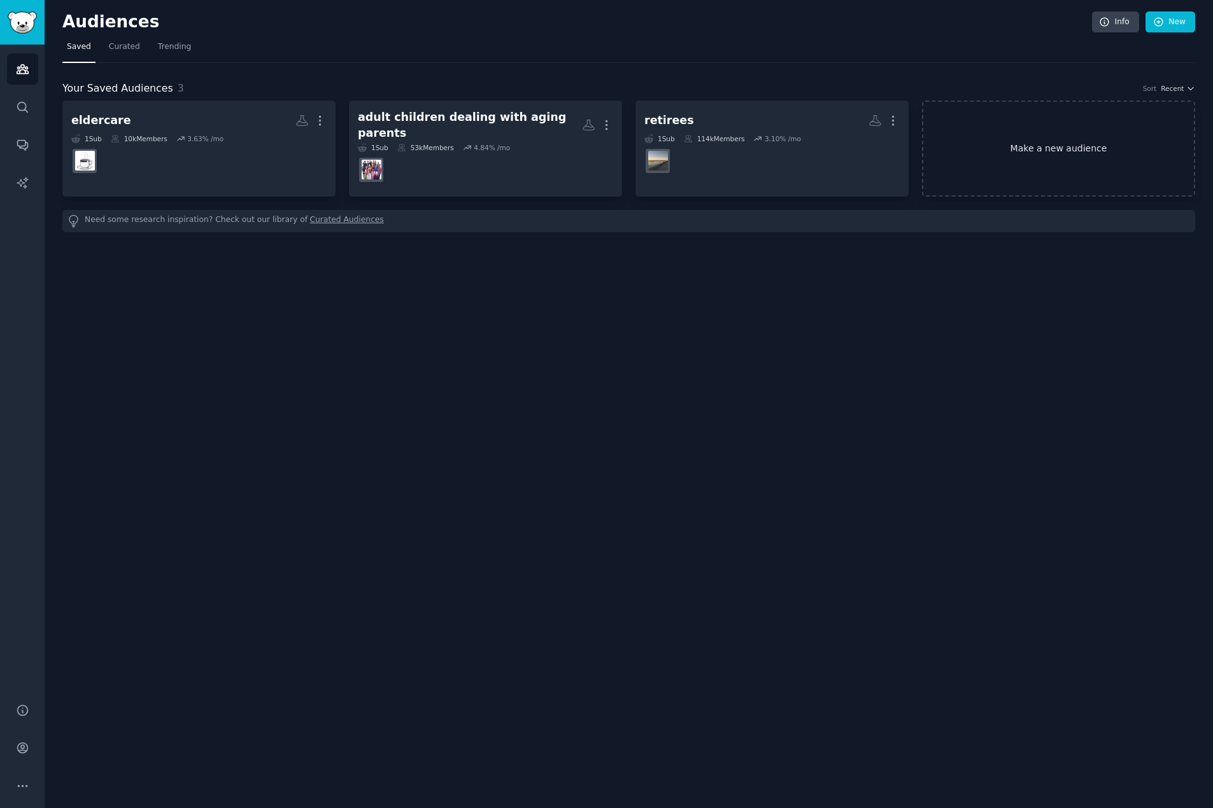
click at [1035, 144] on link "Make a new audience" at bounding box center [1058, 149] width 273 height 96
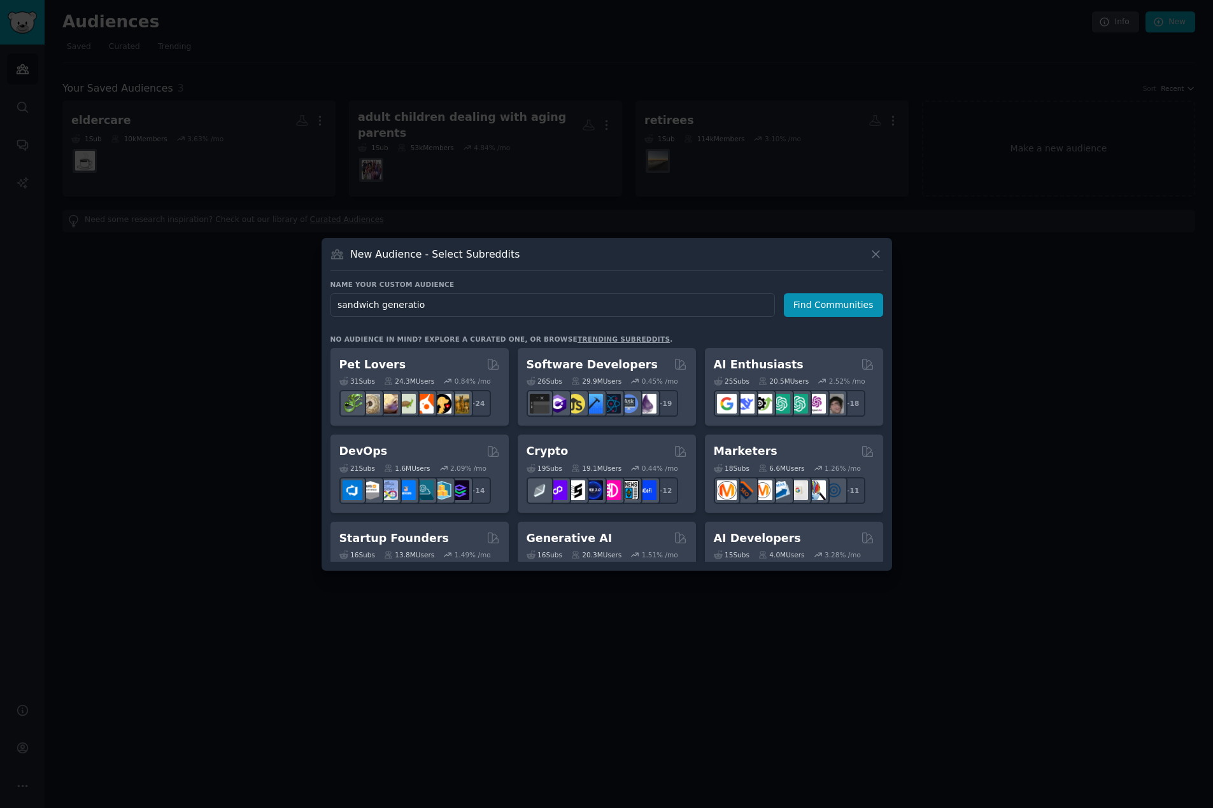
type input "sandwich generation"
click button "Find Communities" at bounding box center [833, 305] width 99 height 24
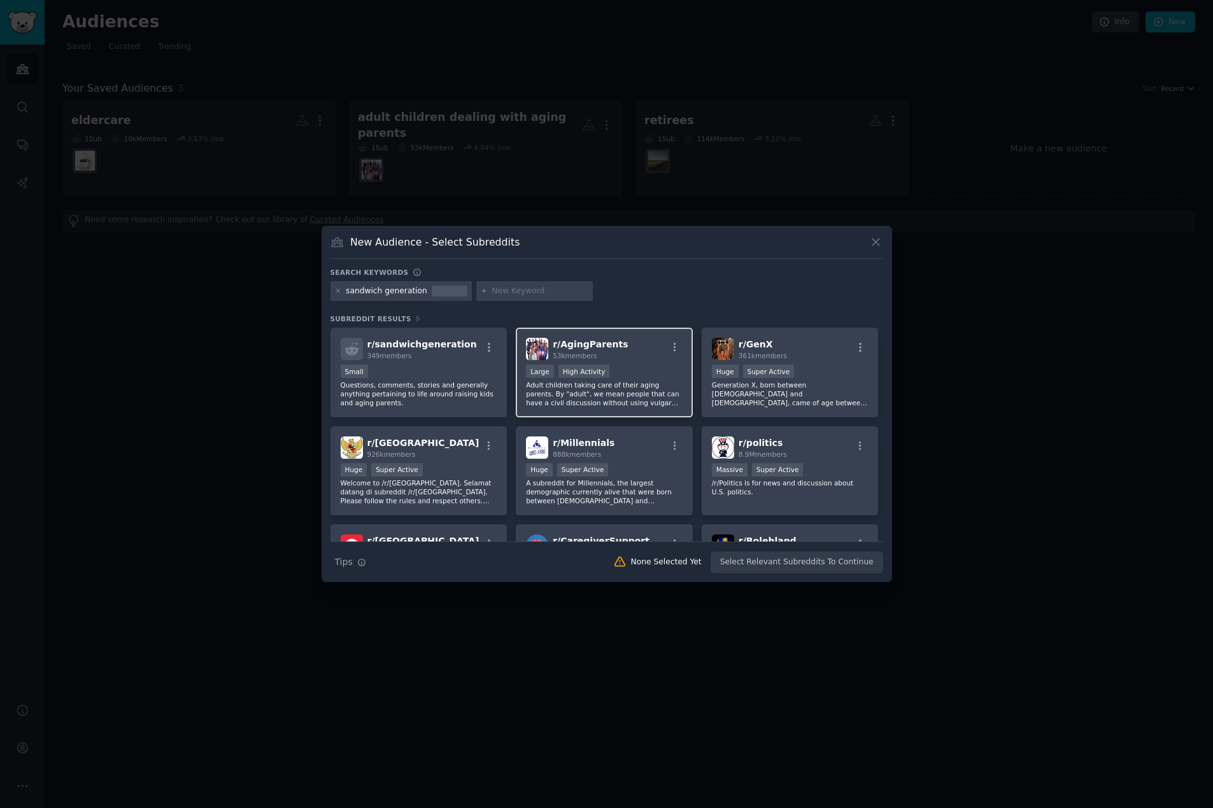
click at [609, 365] on div "Large High Activity" at bounding box center [604, 373] width 157 height 16
click at [857, 560] on button "Create Audience" at bounding box center [841, 563] width 84 height 22
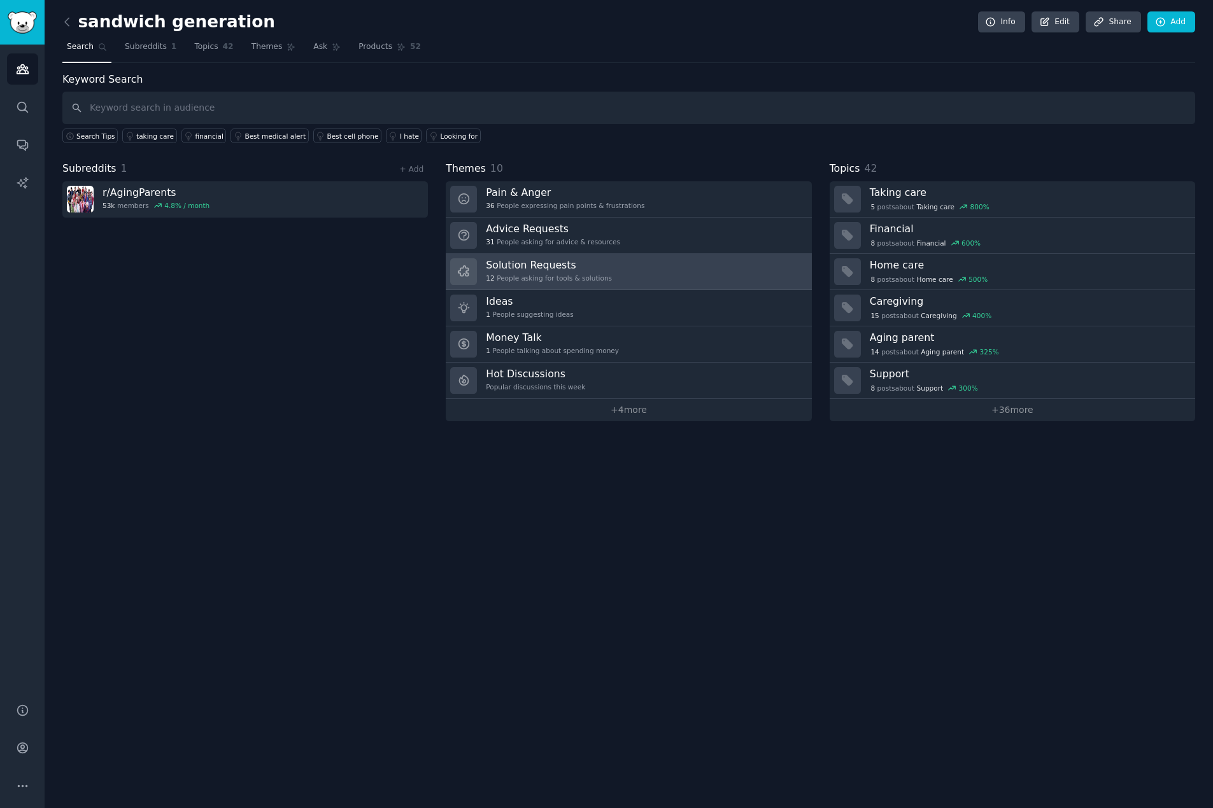
click at [495, 271] on h3 "Solution Requests" at bounding box center [549, 264] width 126 height 13
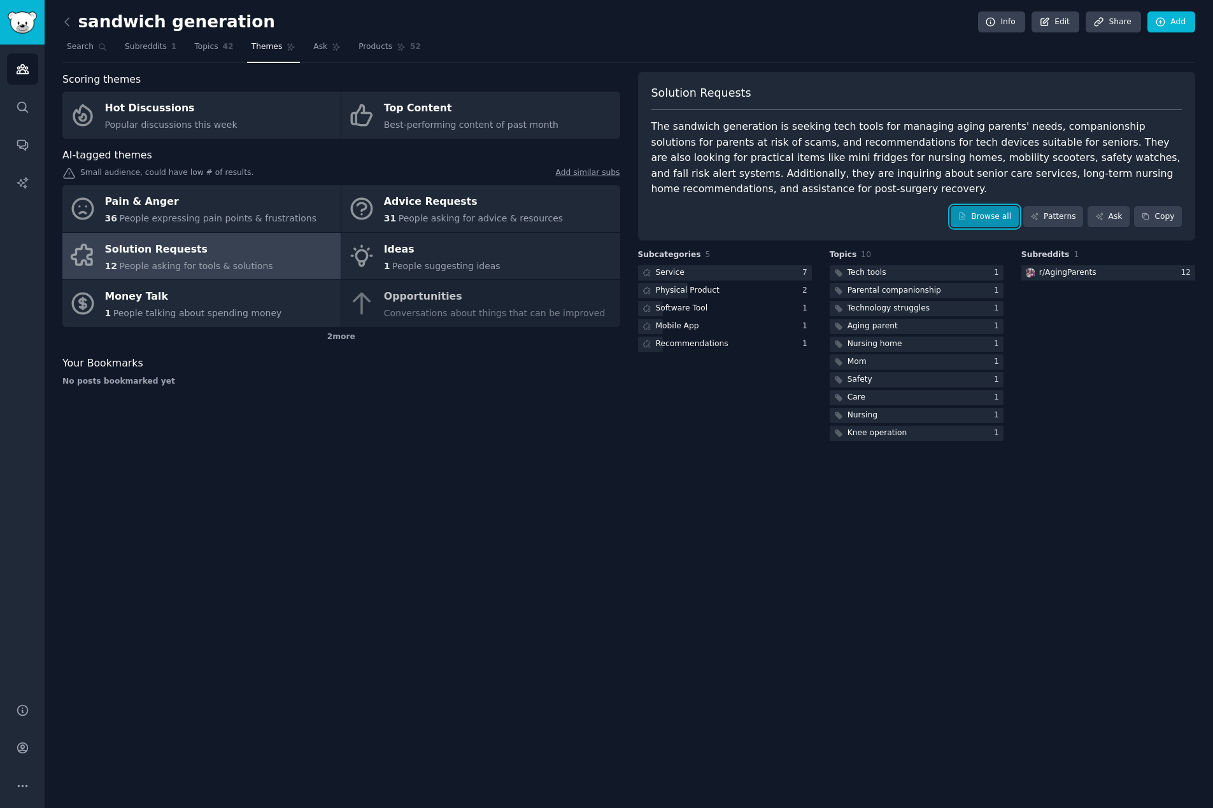
click at [997, 216] on link "Browse all" at bounding box center [984, 217] width 68 height 22
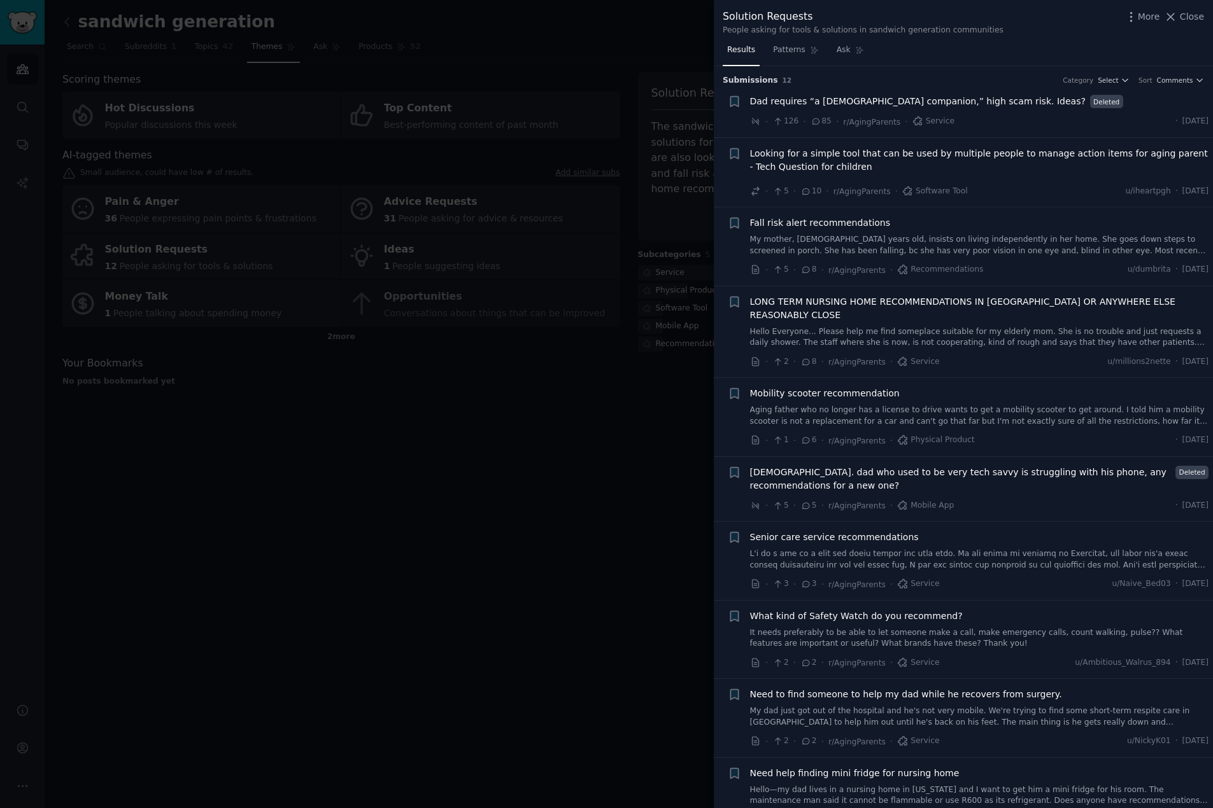
click at [846, 549] on link at bounding box center [979, 560] width 459 height 22
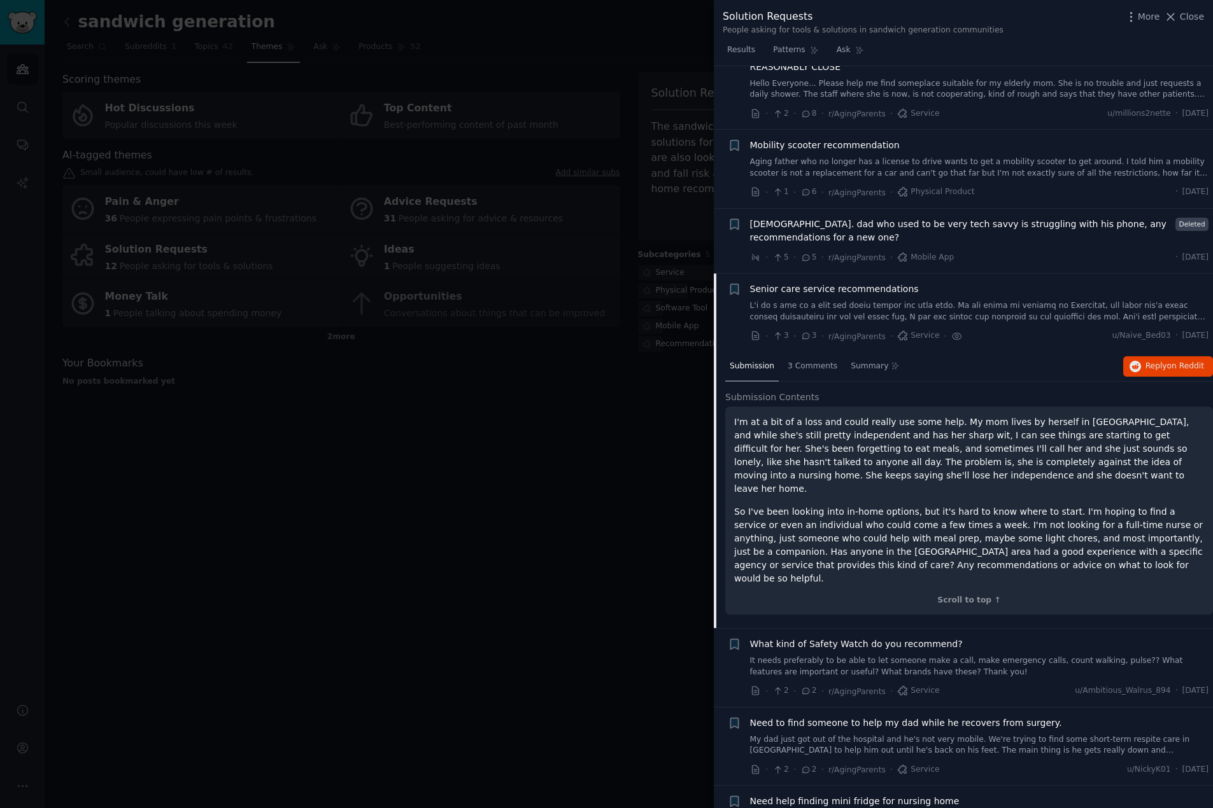
scroll to position [386, 0]
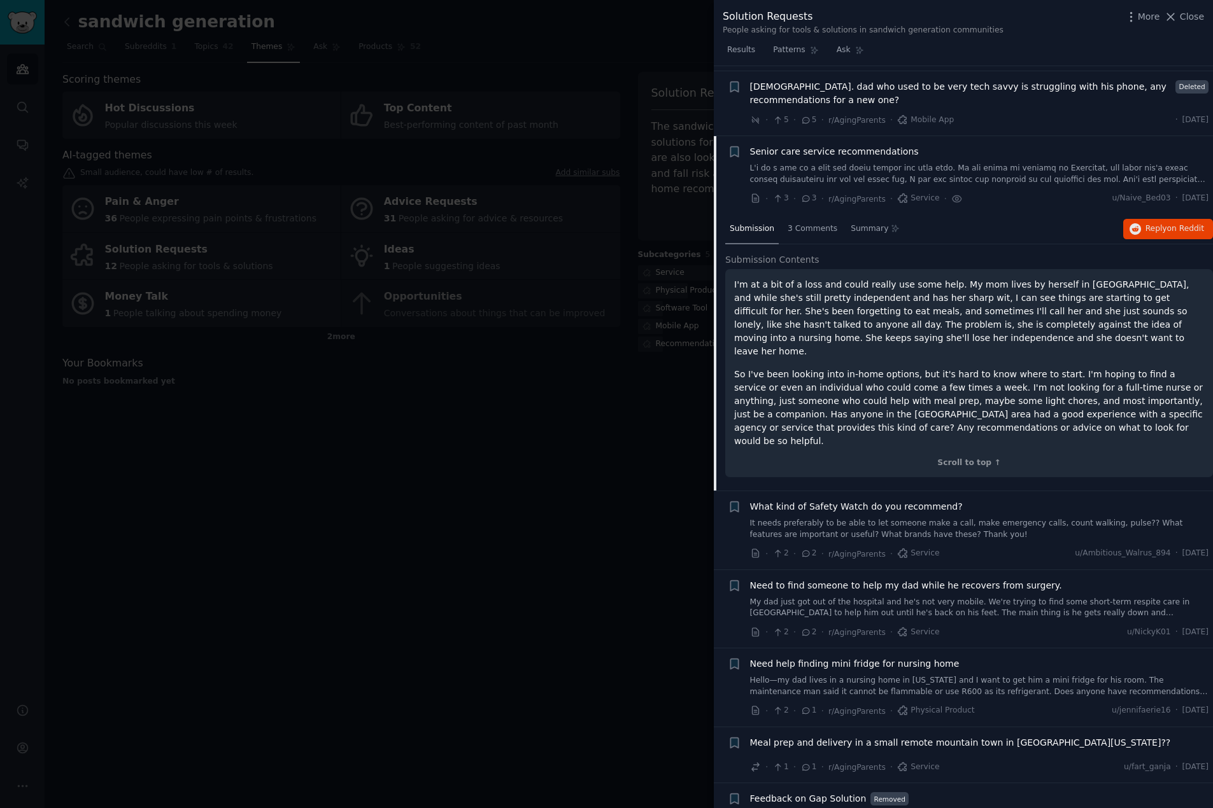
click at [511, 403] on div at bounding box center [606, 404] width 1213 height 808
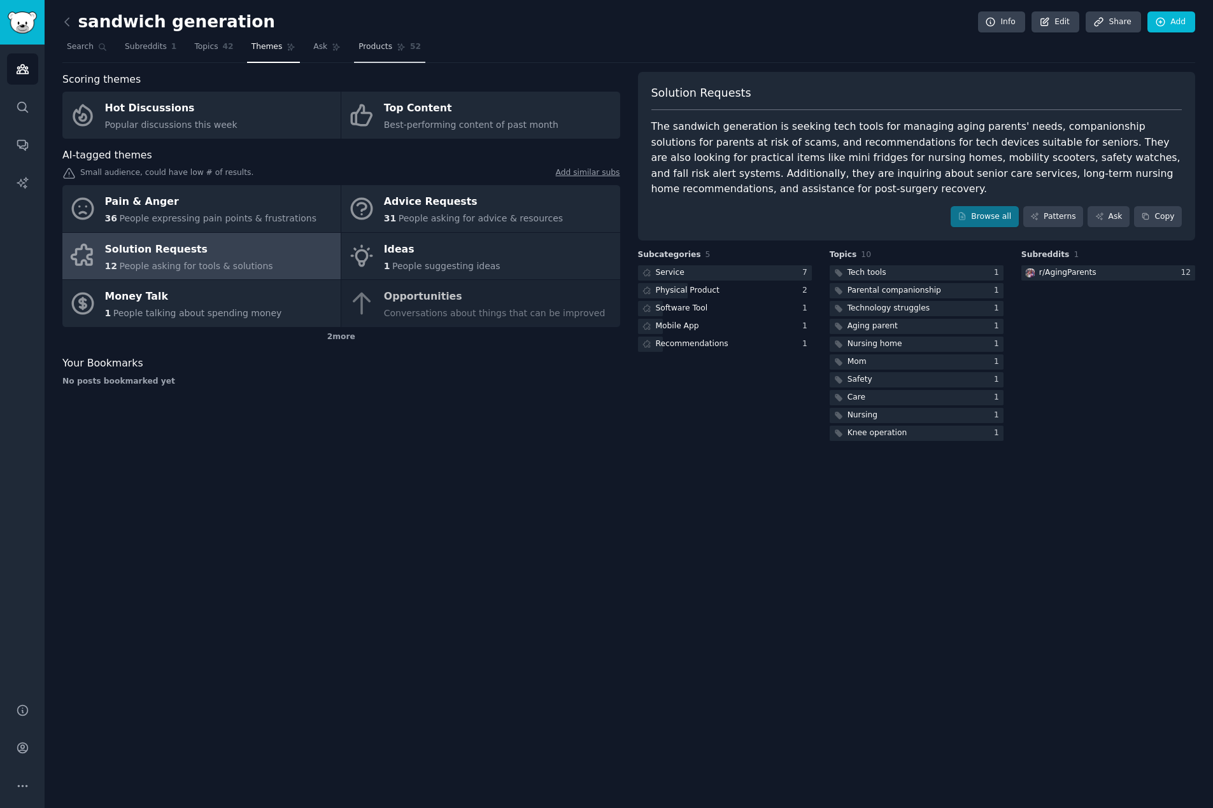
click at [358, 48] on span "Products" at bounding box center [375, 46] width 34 height 11
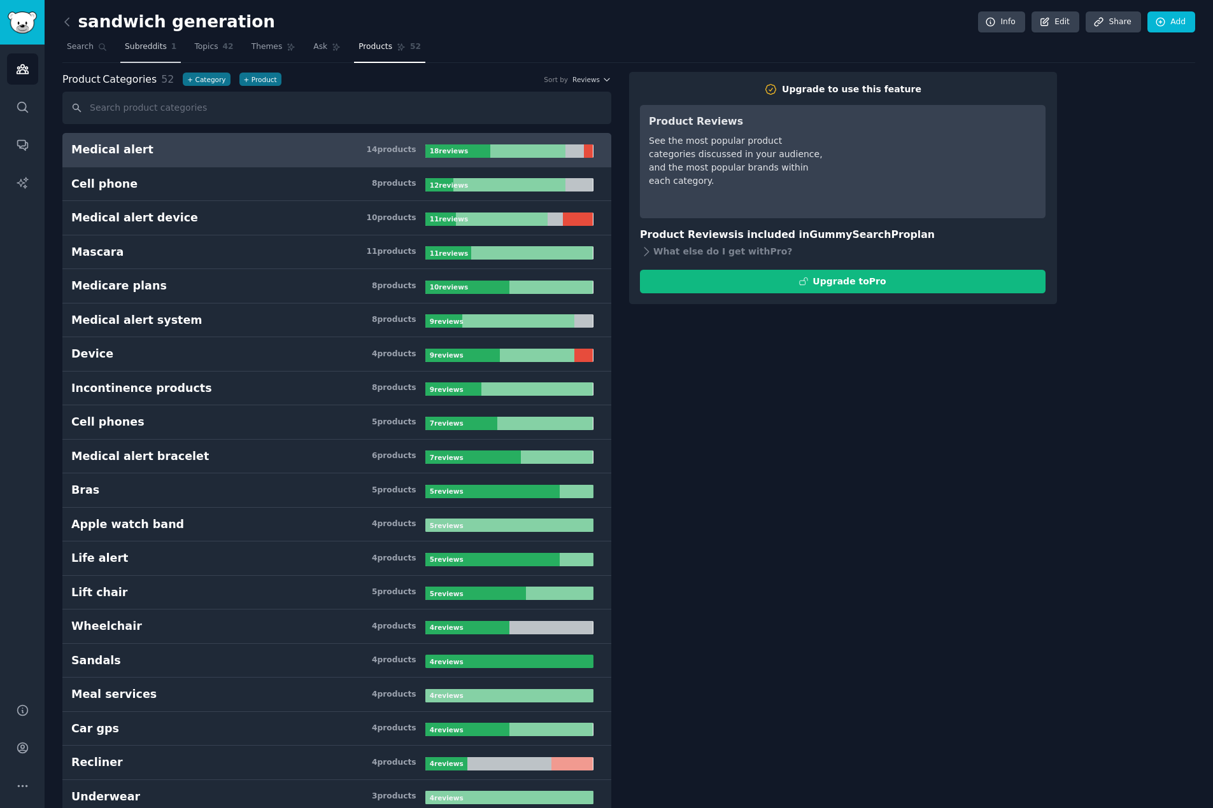
click at [139, 45] on span "Subreddits" at bounding box center [146, 46] width 42 height 11
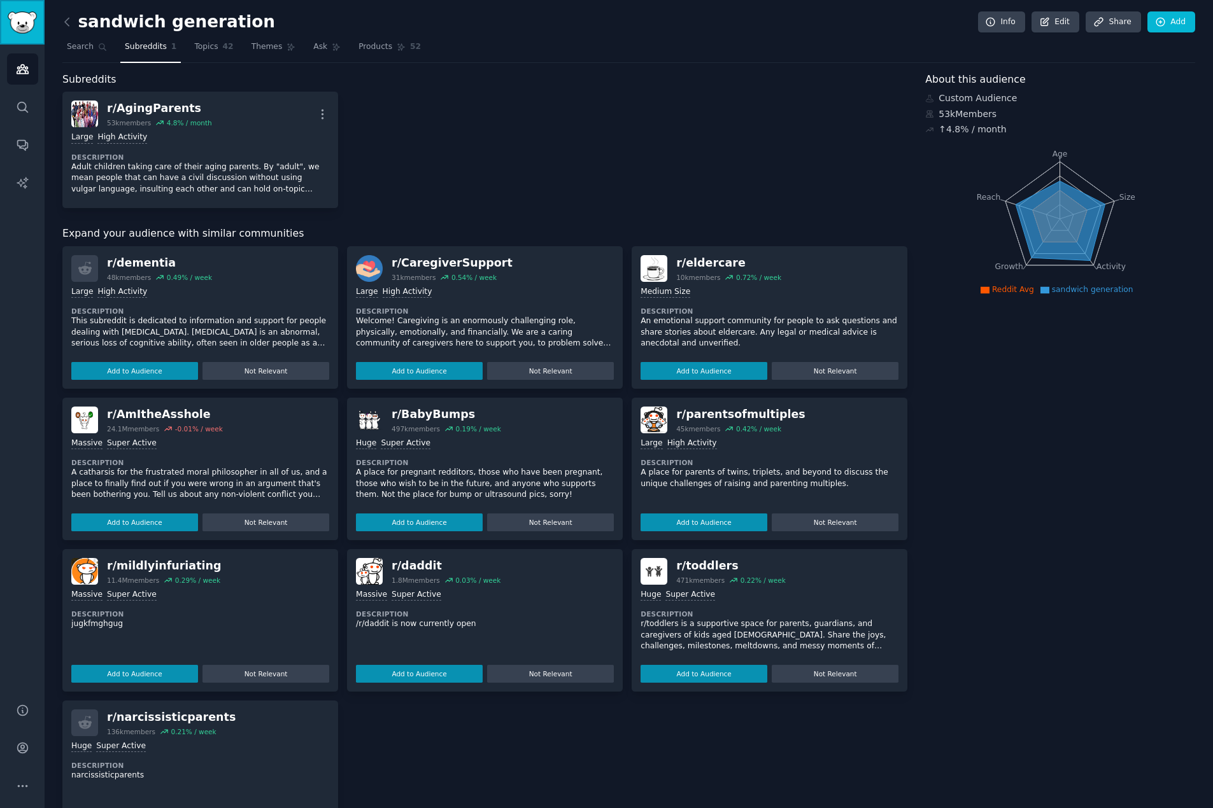
click at [24, 26] on img "Sidebar" at bounding box center [22, 22] width 29 height 22
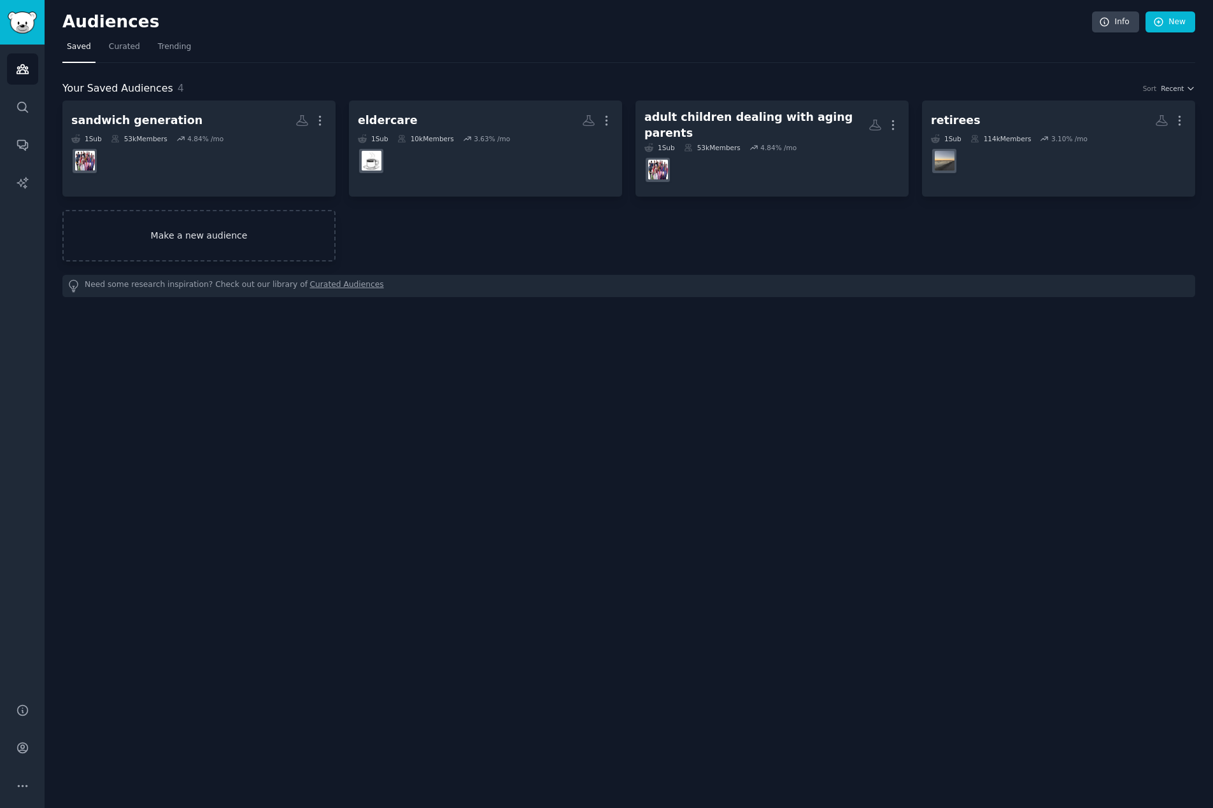
click at [209, 222] on link "Make a new audience" at bounding box center [198, 236] width 273 height 52
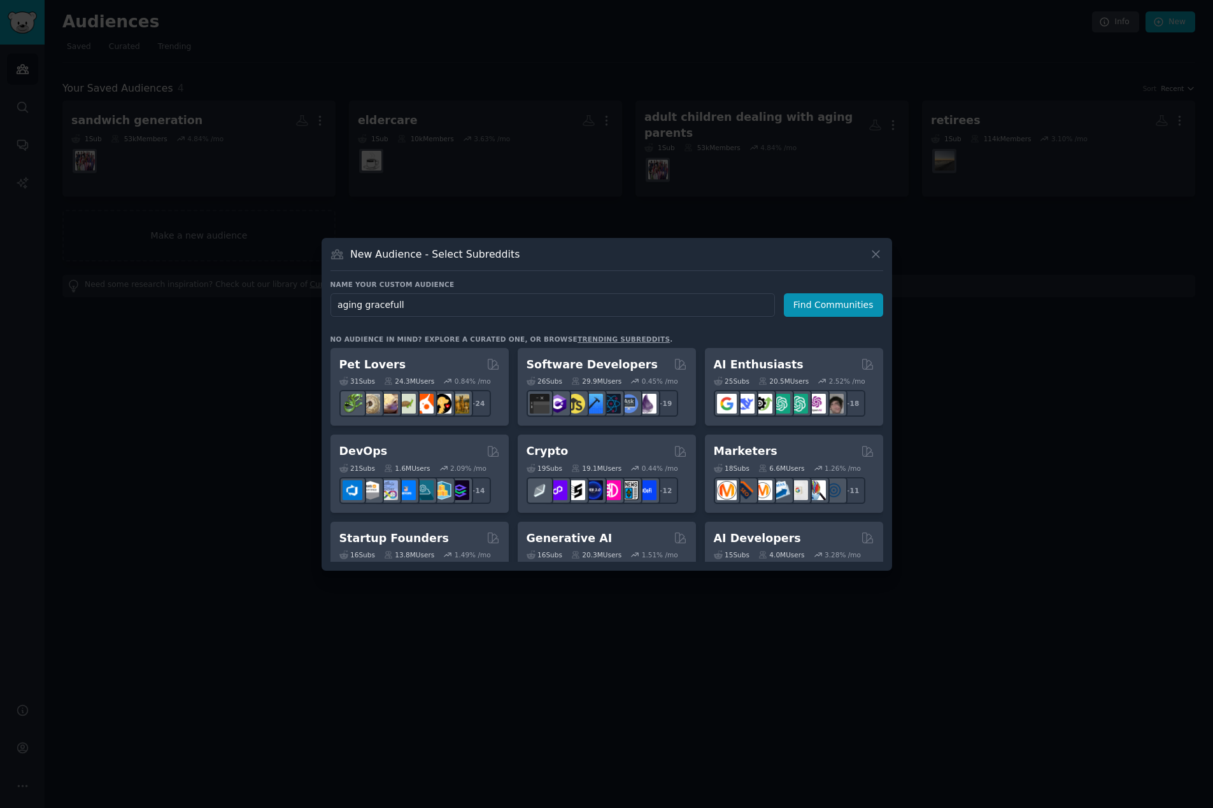
type input "aging gracefully"
click button "Find Communities" at bounding box center [833, 305] width 99 height 24
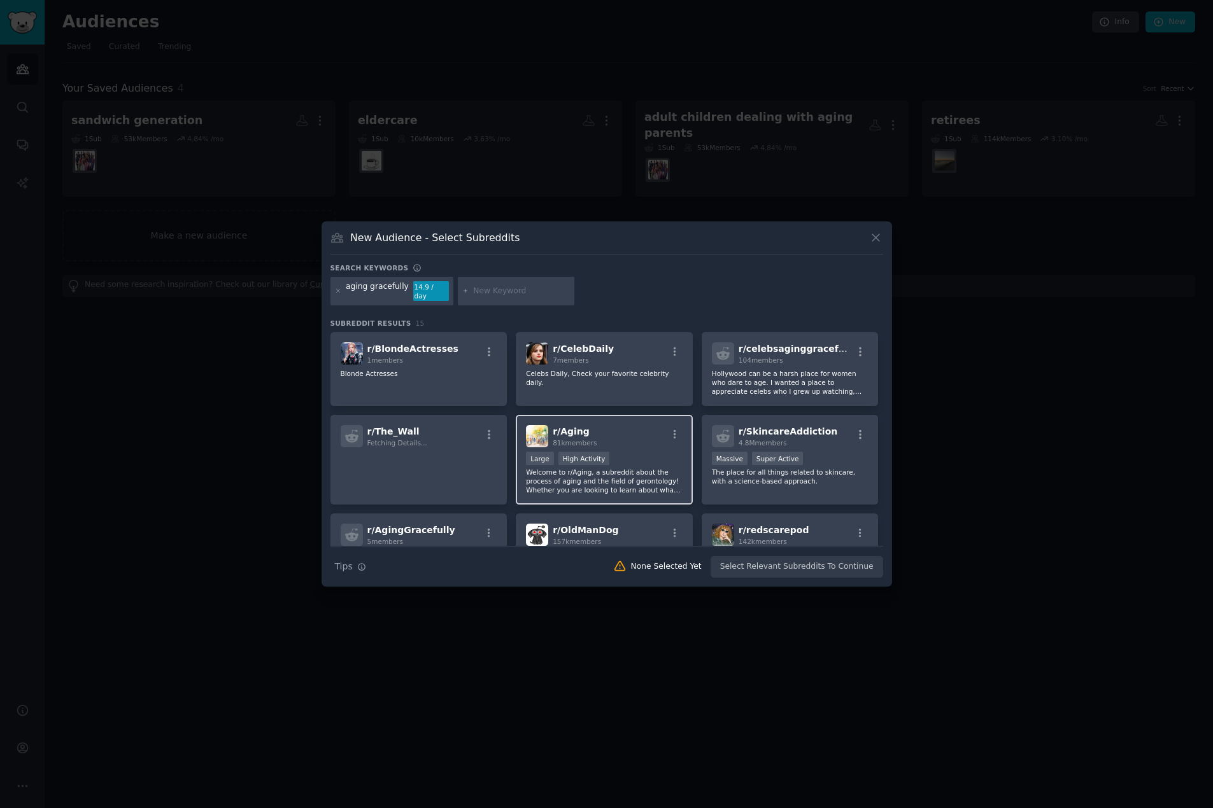
click at [624, 428] on div "r/ Aging 81k members" at bounding box center [604, 436] width 157 height 22
click at [828, 561] on button "Create Audience" at bounding box center [841, 567] width 84 height 22
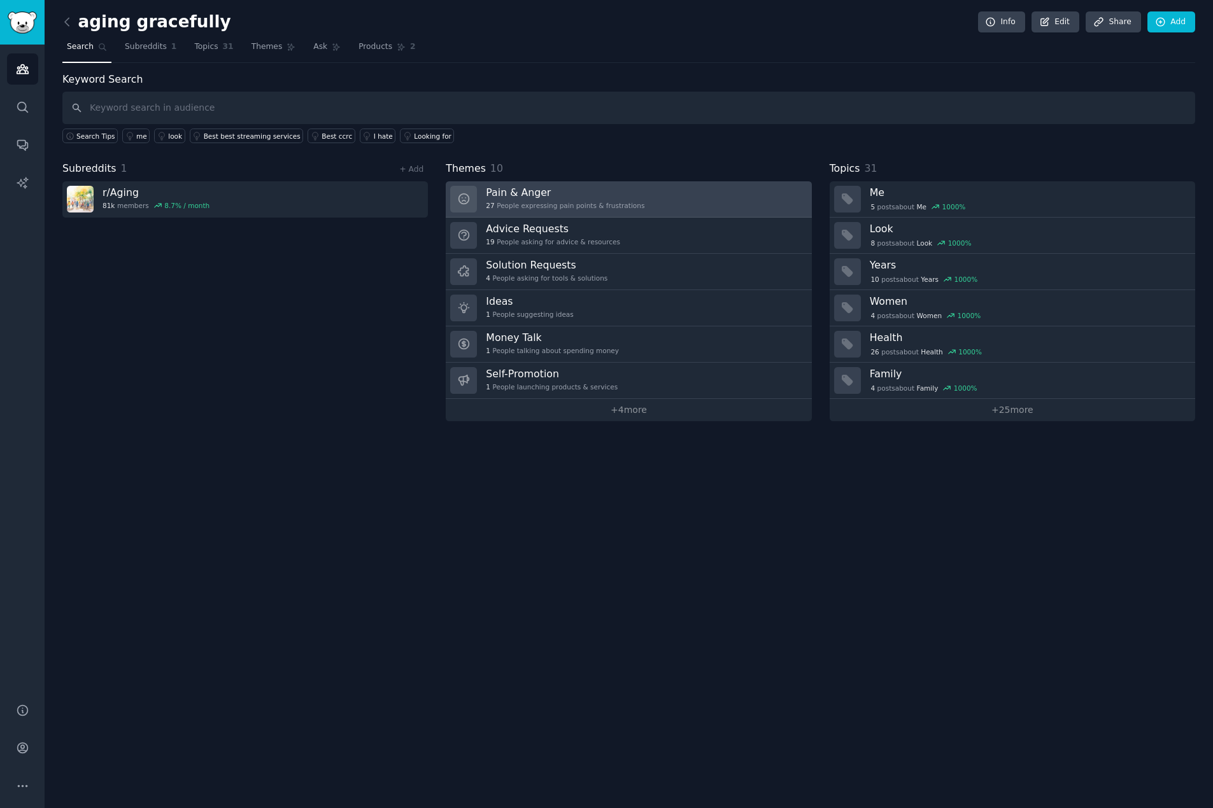
click at [527, 201] on div "27 People expressing pain points & frustrations" at bounding box center [565, 205] width 159 height 9
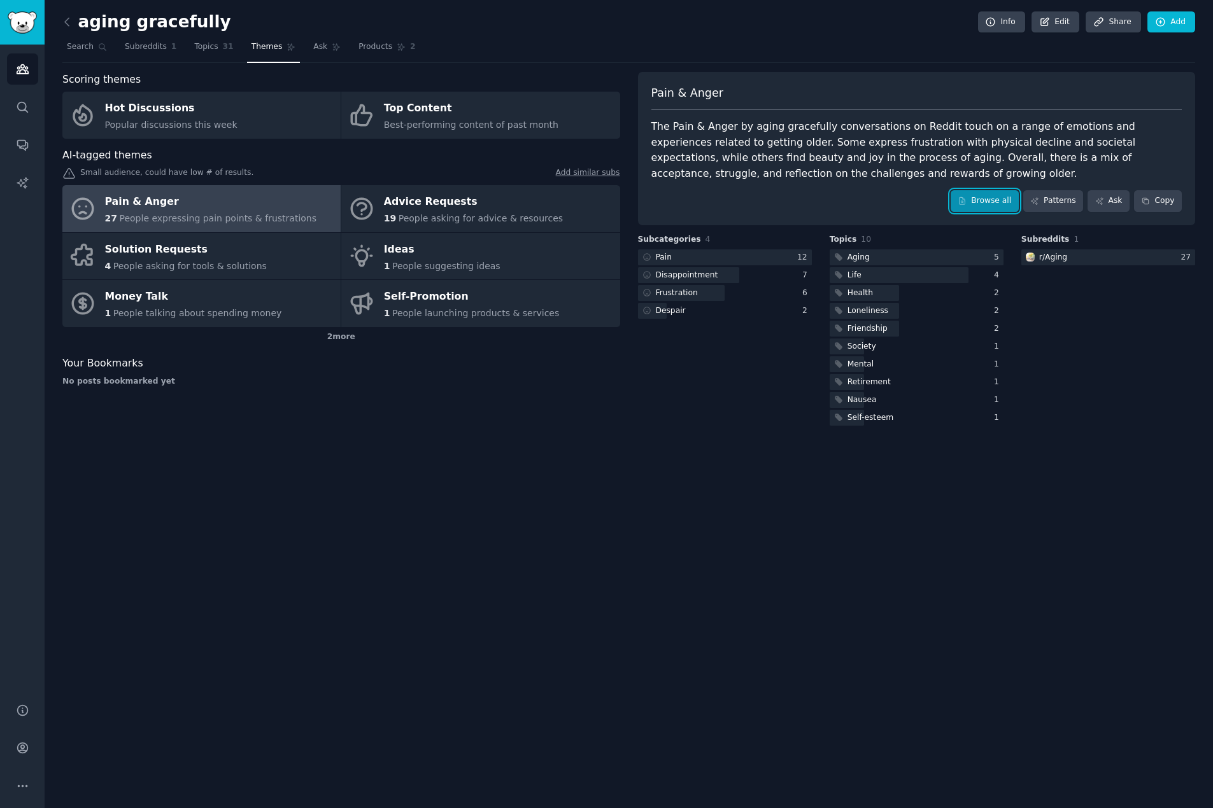
click at [990, 202] on link "Browse all" at bounding box center [984, 201] width 68 height 22
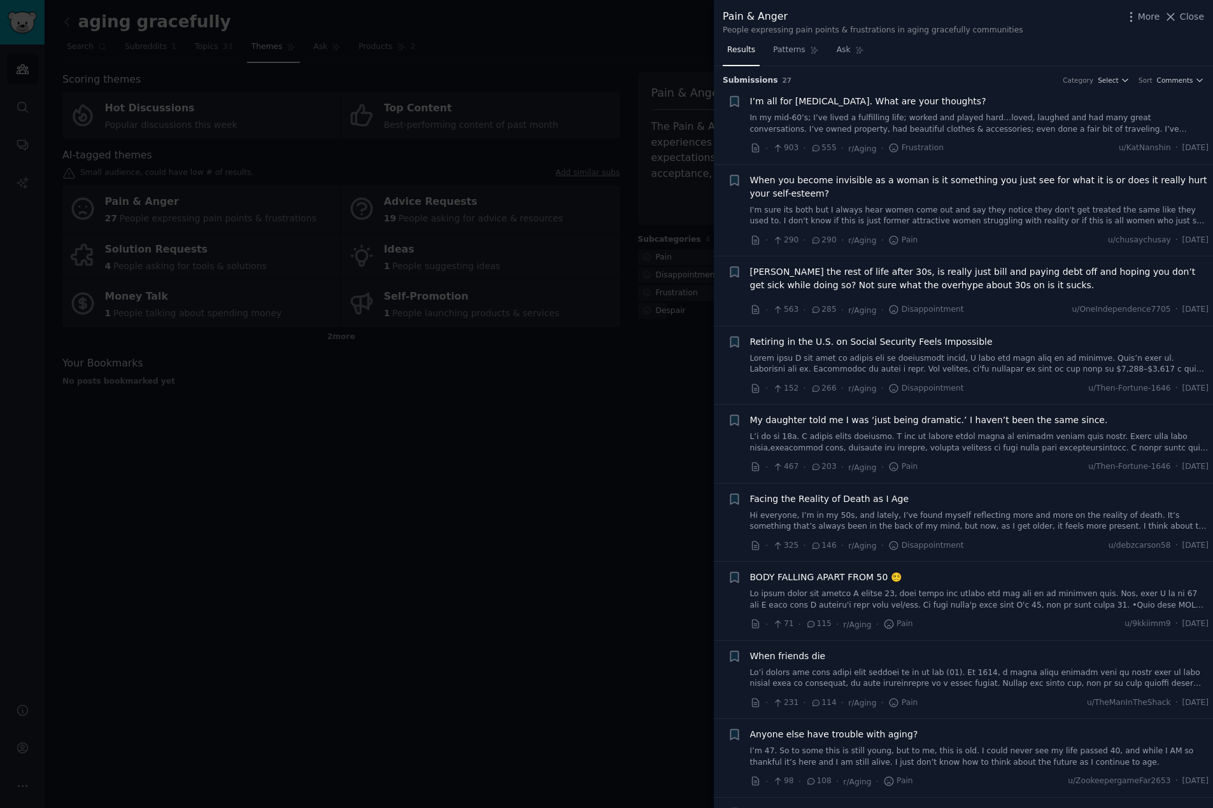
click at [831, 597] on link at bounding box center [979, 600] width 459 height 22
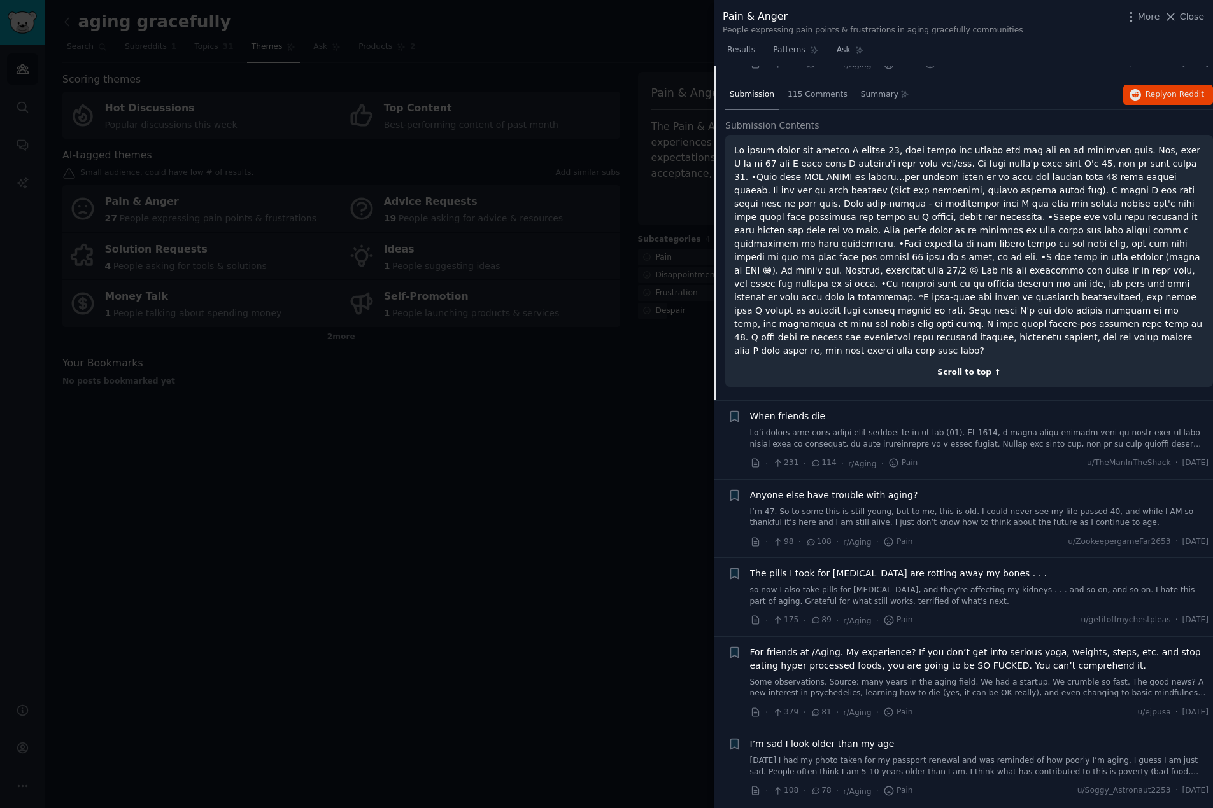
scroll to position [433, 0]
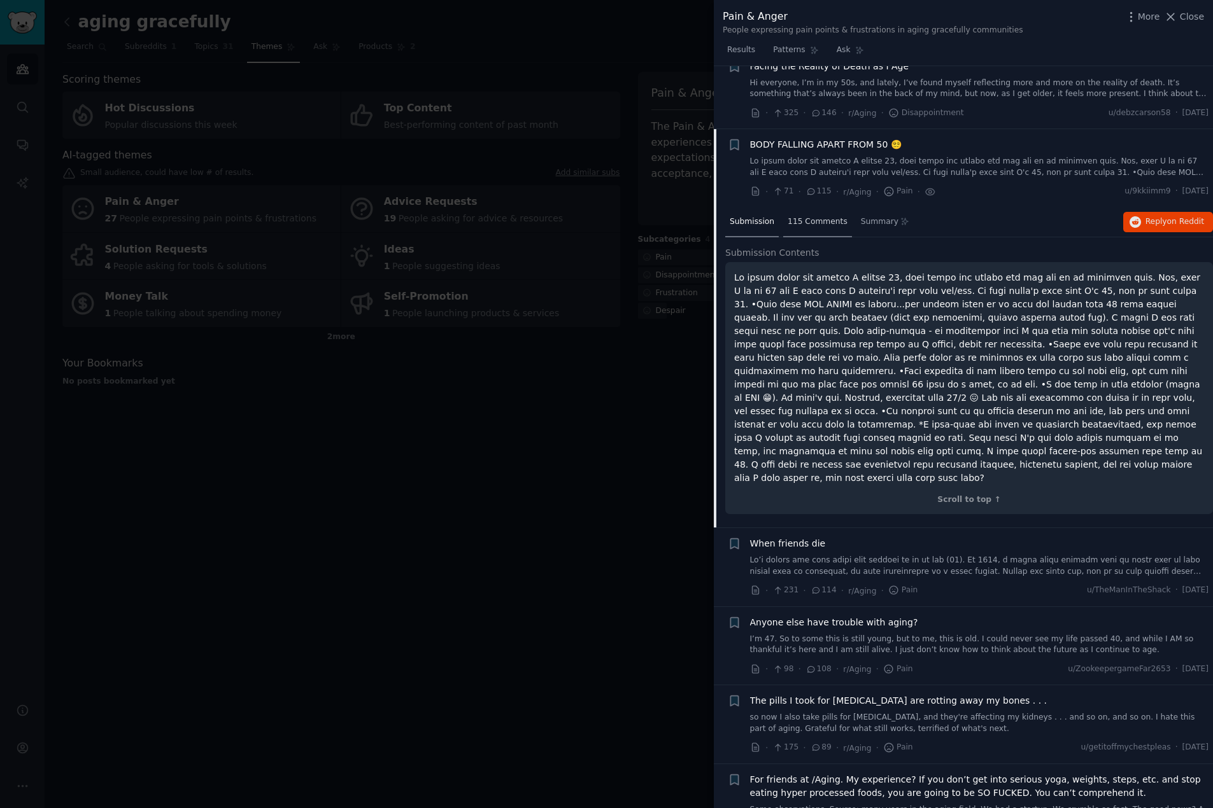
click at [808, 221] on span "115 Comments" at bounding box center [817, 221] width 60 height 11
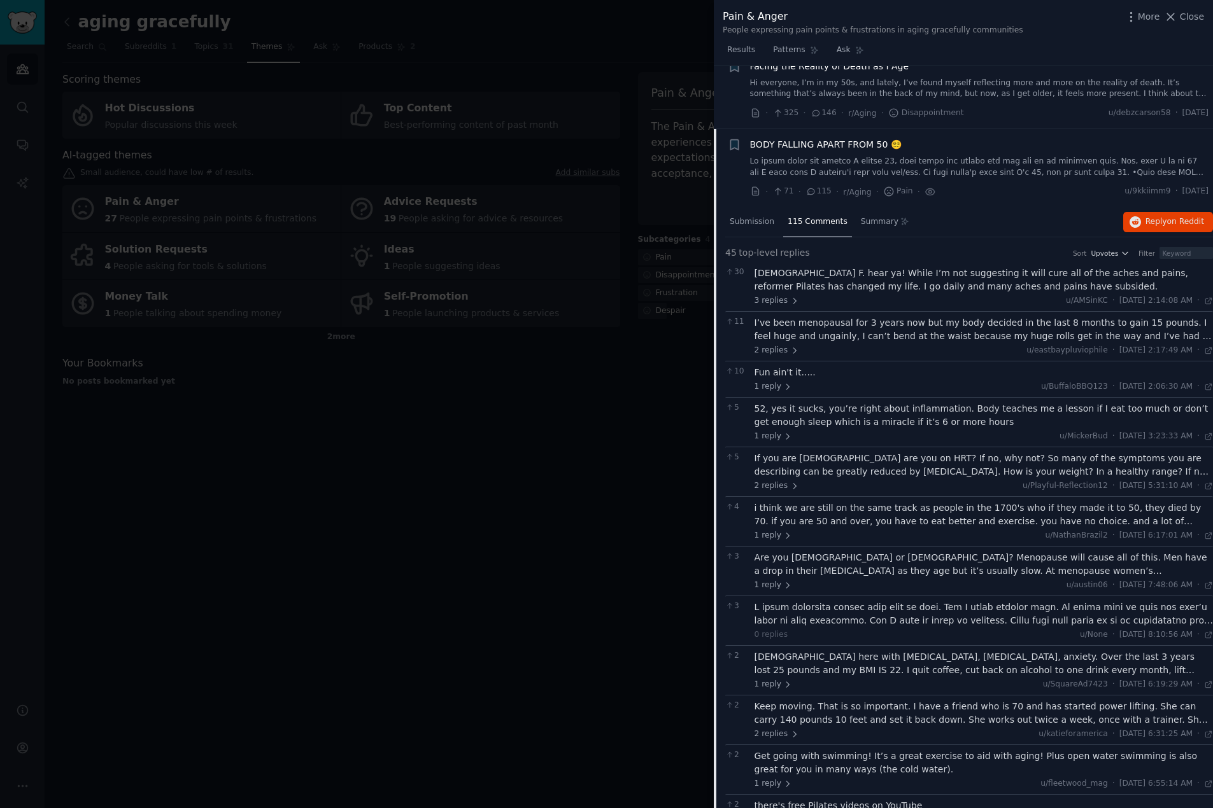
scroll to position [497, 0]
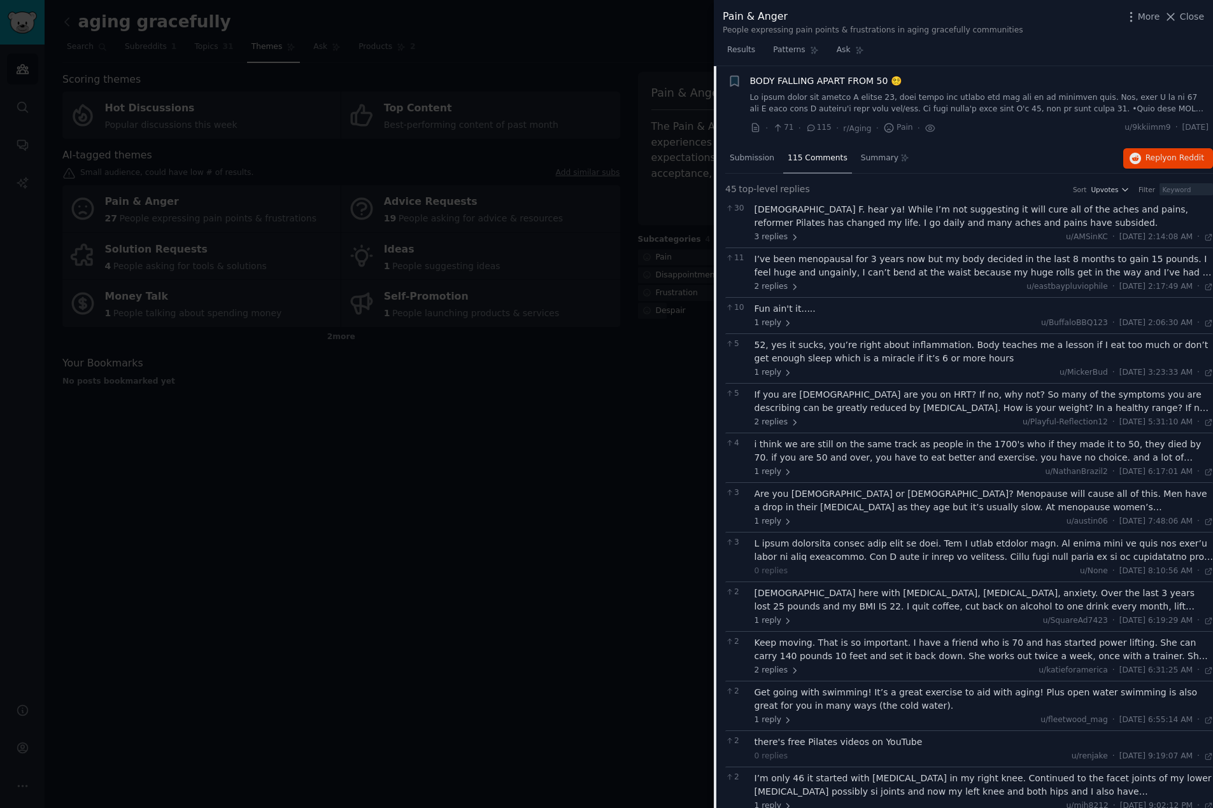
click at [957, 603] on div "[DEMOGRAPHIC_DATA] here with [MEDICAL_DATA], [MEDICAL_DATA], anxiety. Over the …" at bounding box center [983, 600] width 459 height 27
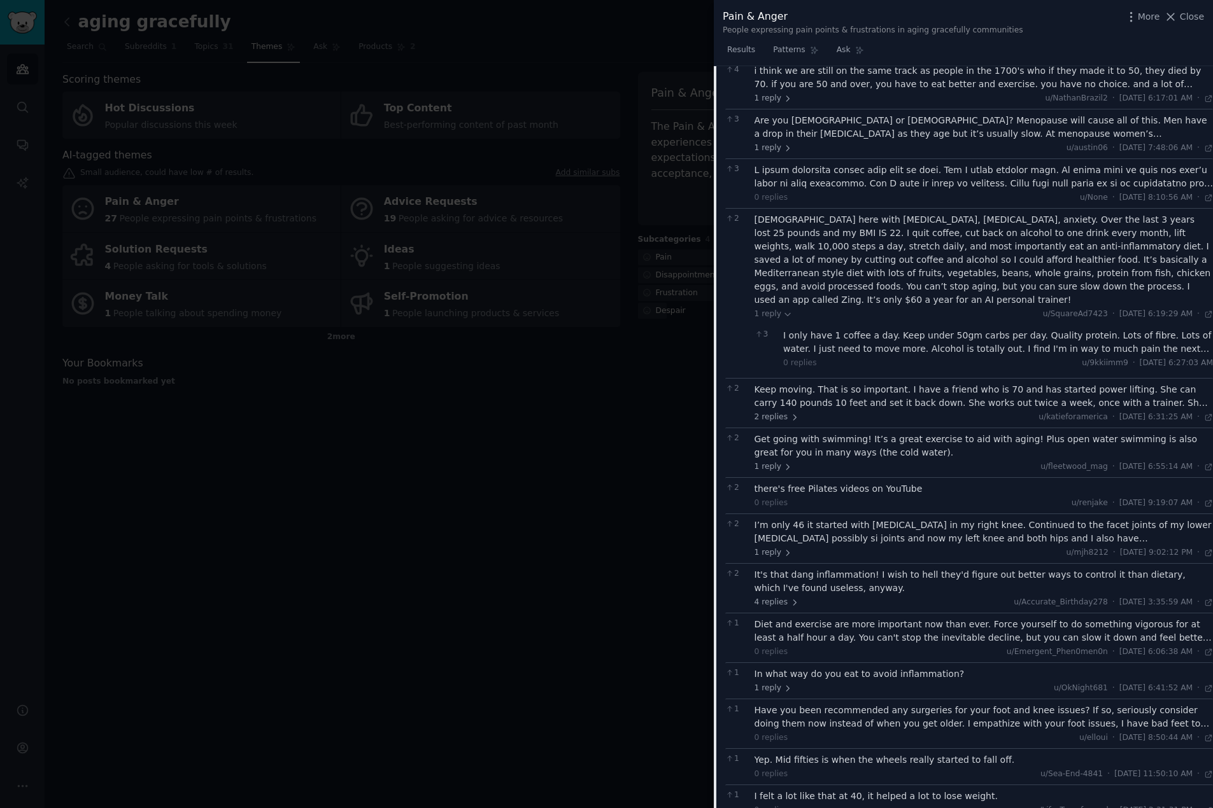
scroll to position [878, 0]
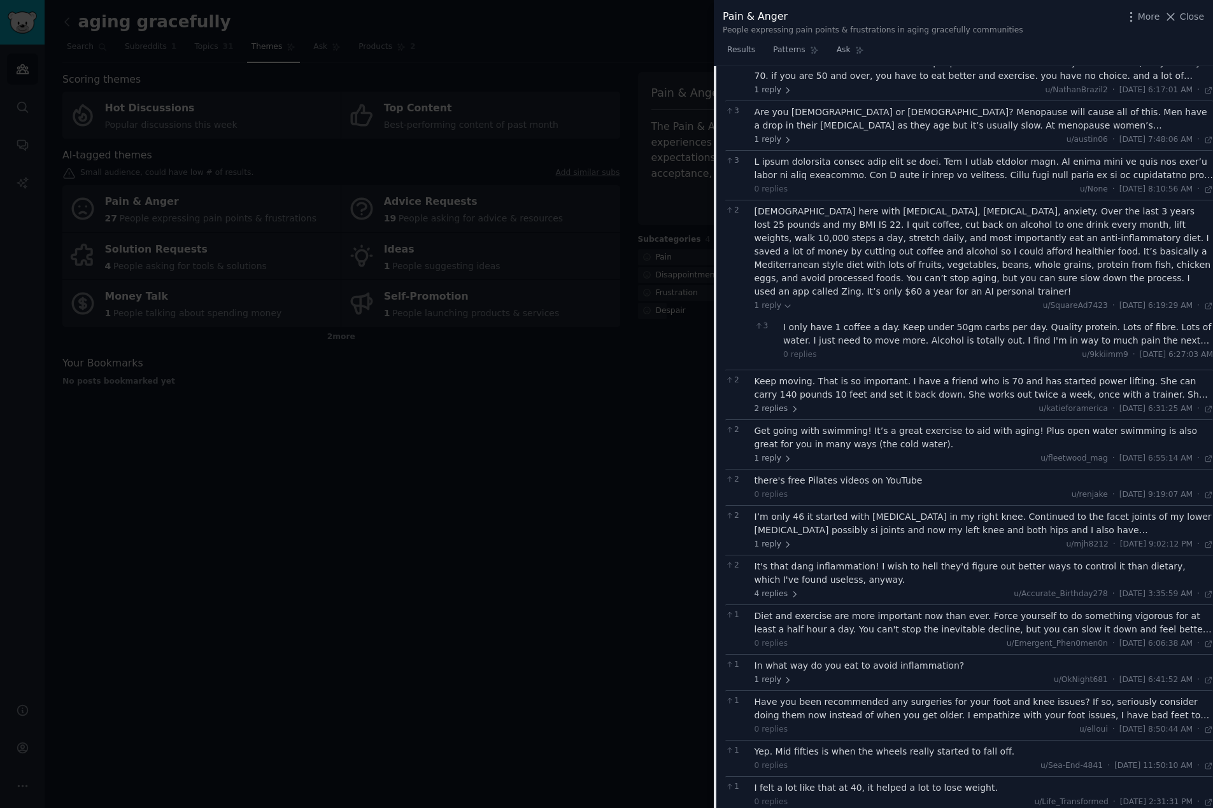
click at [845, 659] on div "In what way do you eat to avoid inflammation?" at bounding box center [983, 665] width 459 height 13
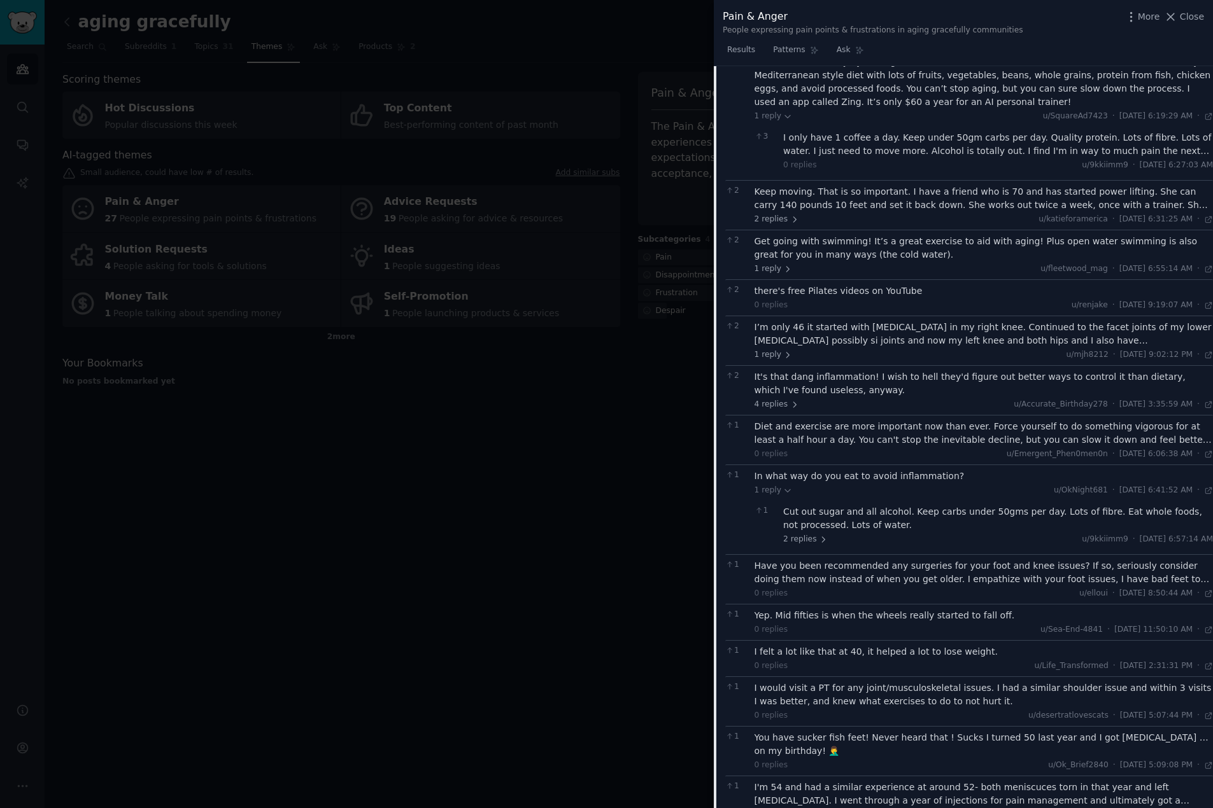
scroll to position [1069, 0]
click at [898, 559] on div "Have you been recommended any surgeries for your foot and knee issues? If so, s…" at bounding box center [983, 571] width 459 height 27
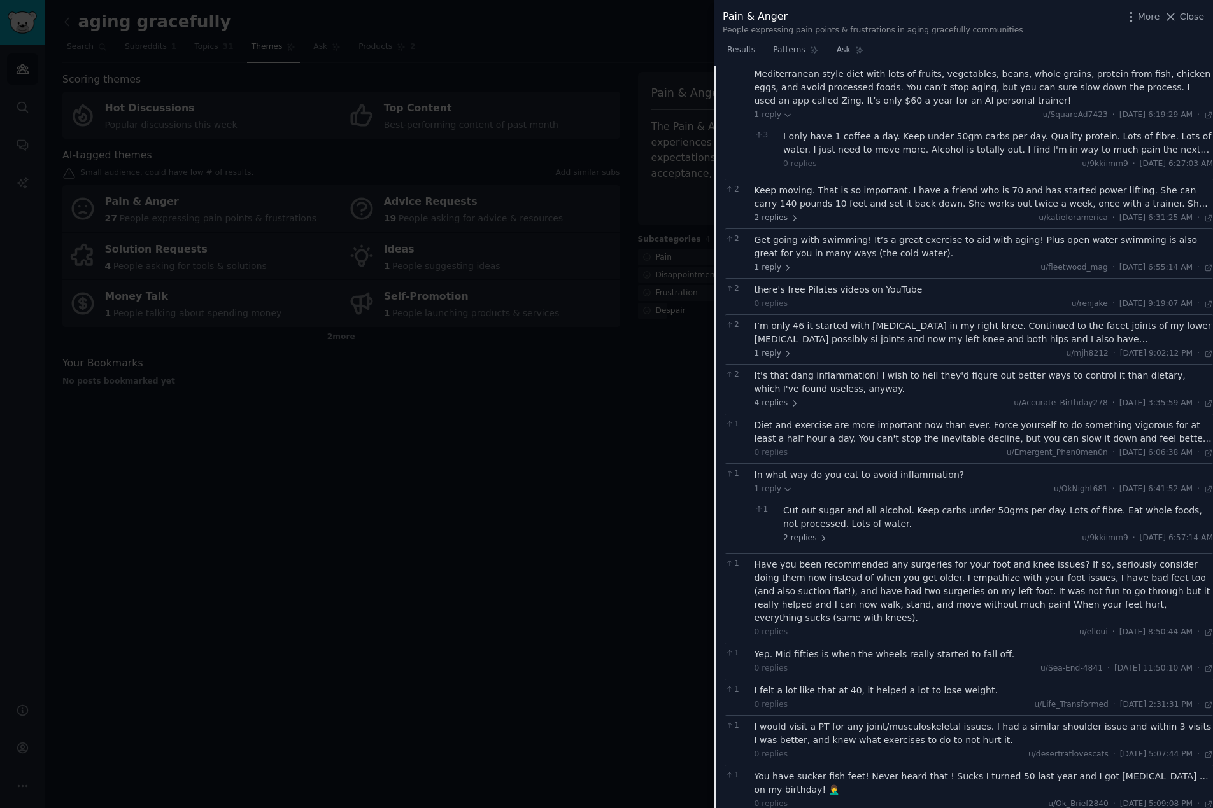
click at [878, 577] on div "Have you been recommended any surgeries for your foot and knee issues? If so, s…" at bounding box center [983, 591] width 459 height 67
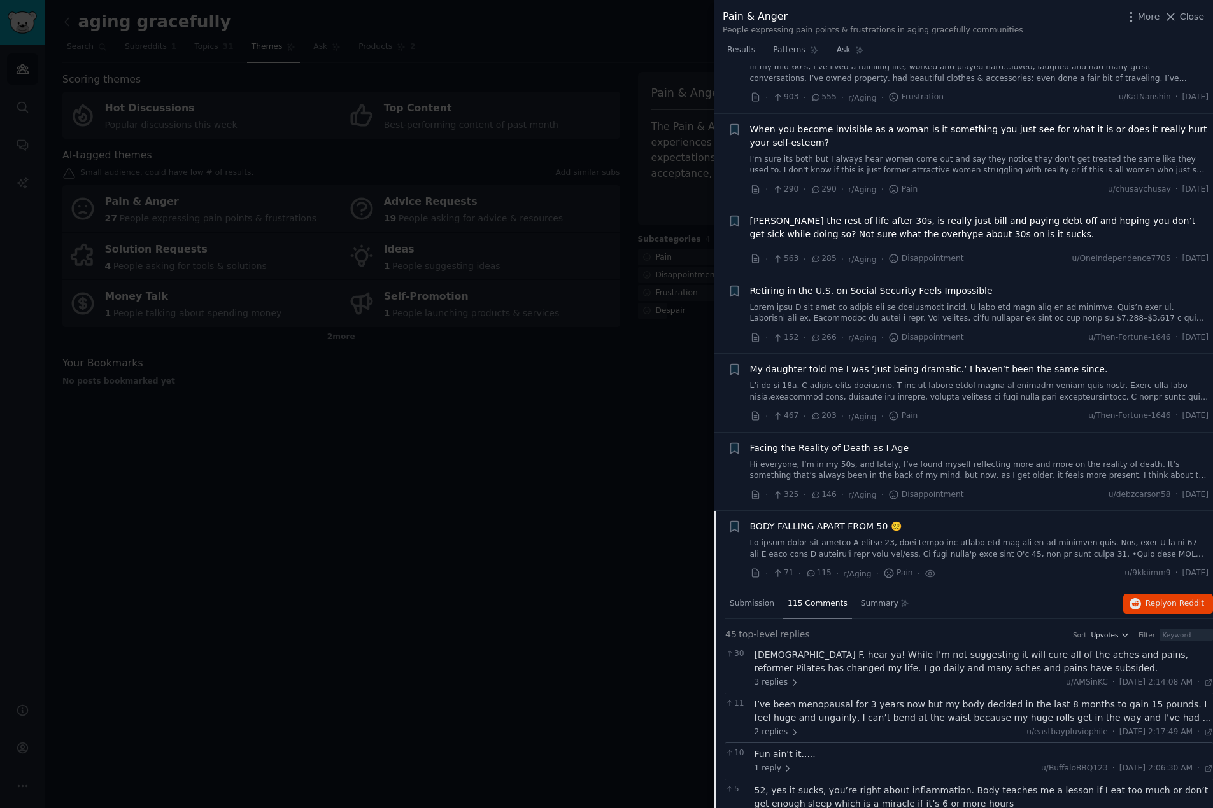
scroll to position [0, 0]
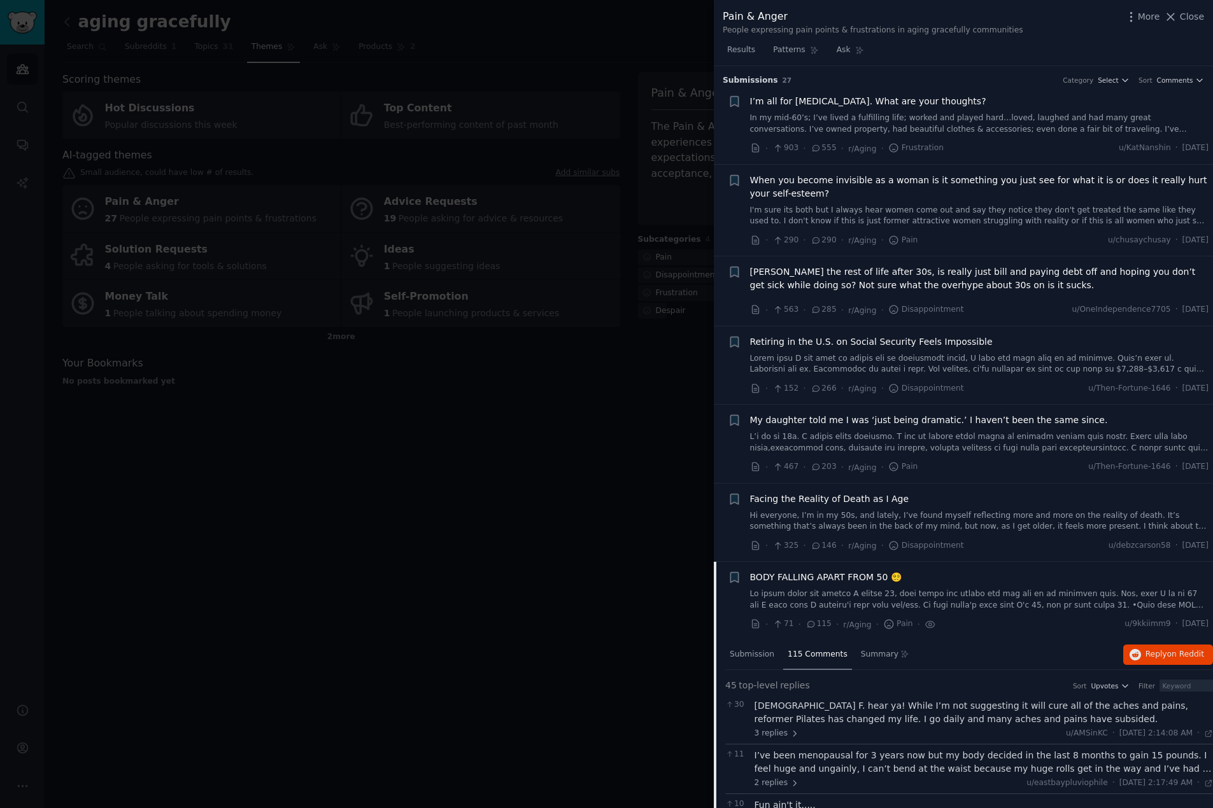
click at [766, 576] on span "BODY FALLING APART FROM 50 😵‍💫" at bounding box center [825, 577] width 151 height 13
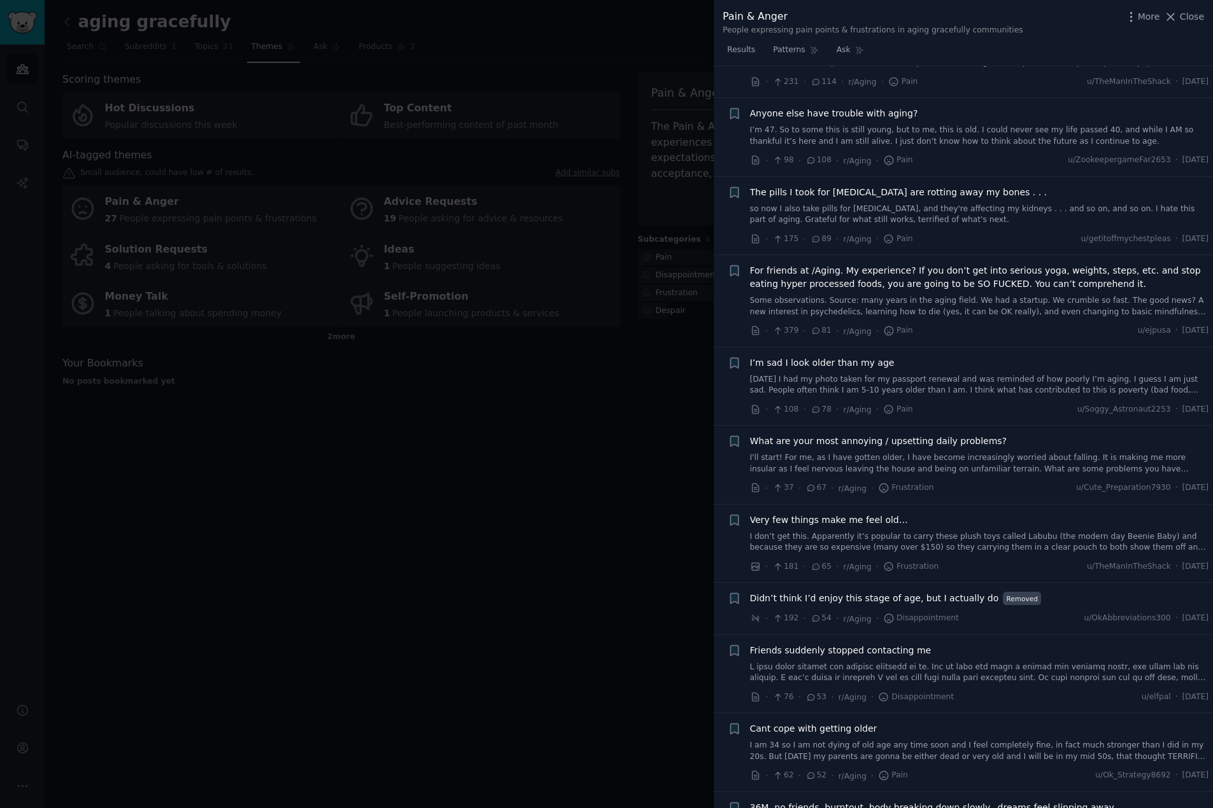
scroll to position [624, 0]
click at [866, 538] on link "I don’t get this. Apparently it’s popular to carry these plush toys called Labu…" at bounding box center [979, 540] width 459 height 22
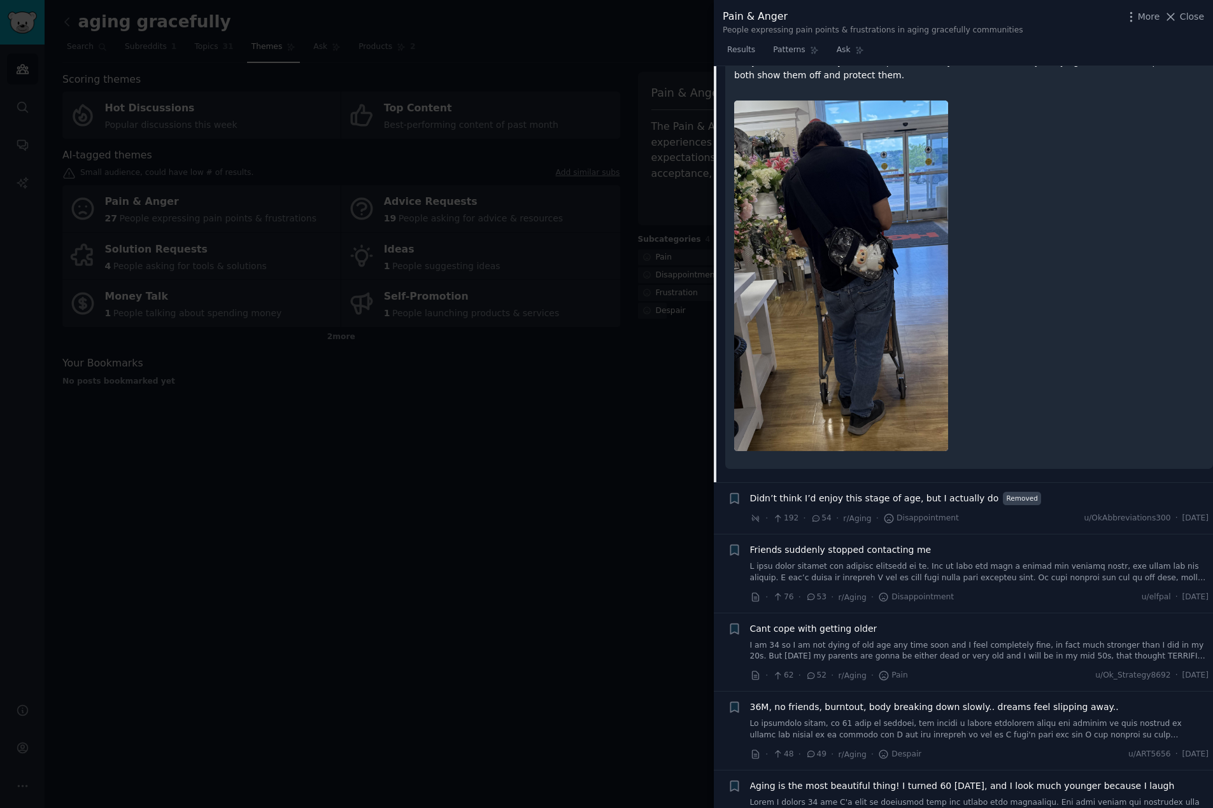
scroll to position [1251, 0]
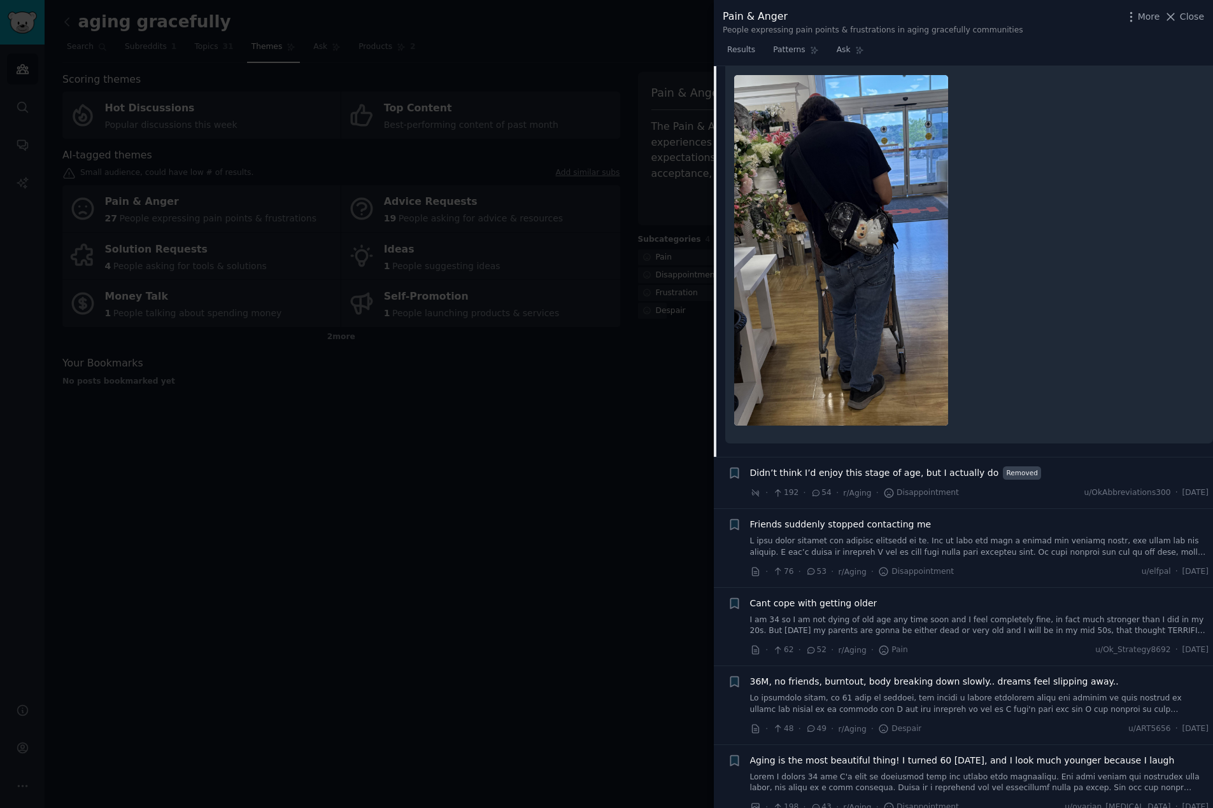
click at [821, 540] on link at bounding box center [979, 547] width 459 height 22
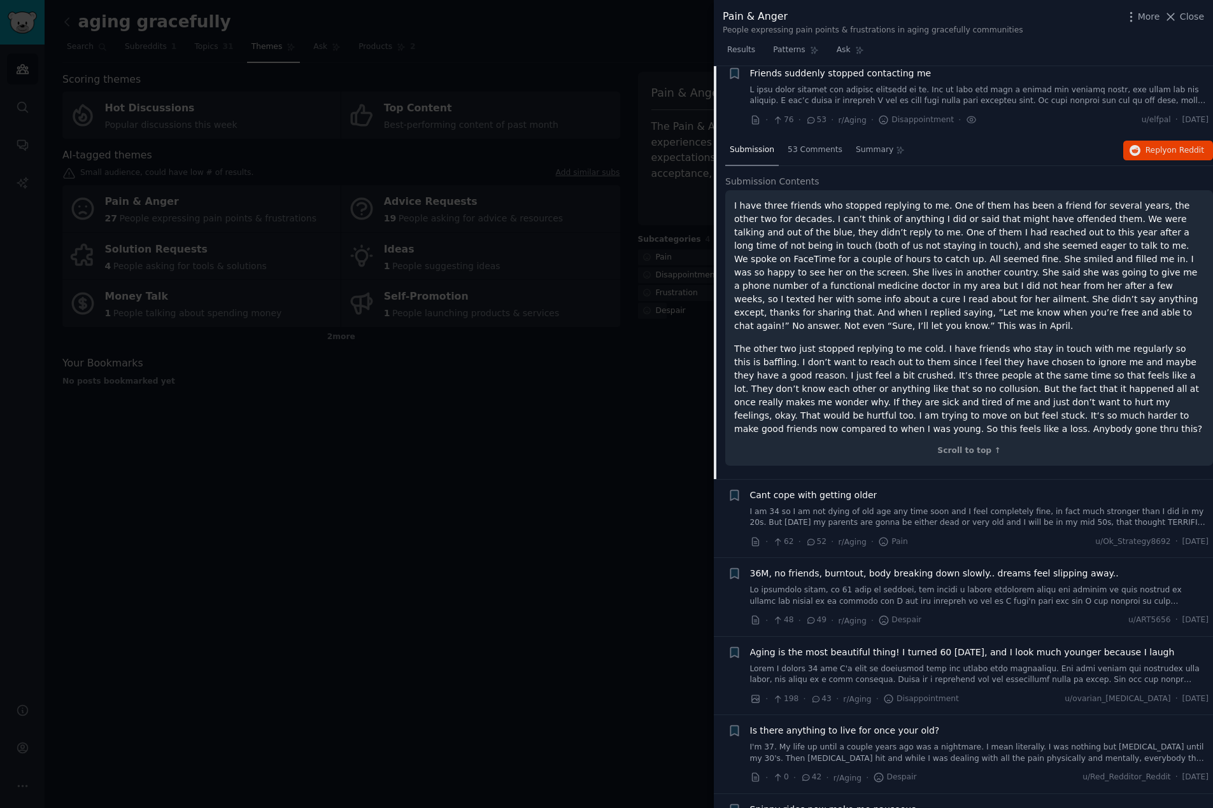
scroll to position [1190, 0]
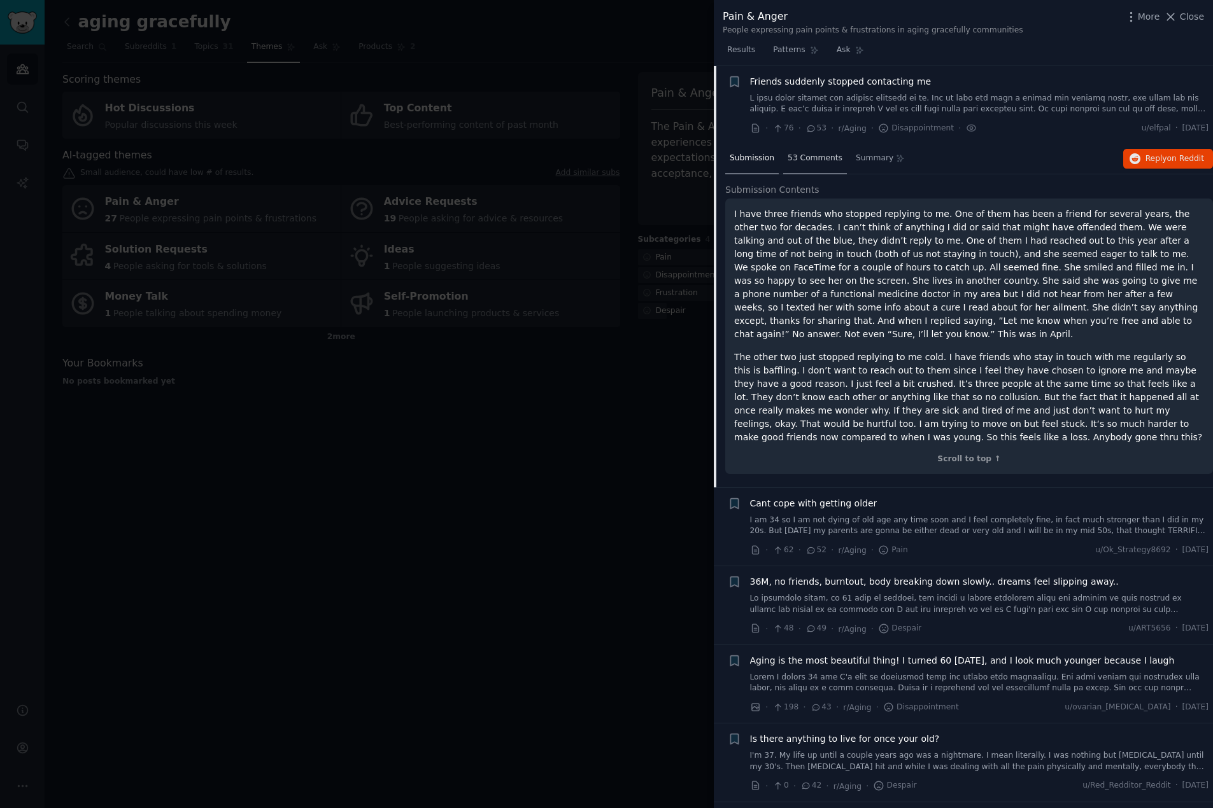
click at [807, 159] on span "53 Comments" at bounding box center [814, 158] width 55 height 11
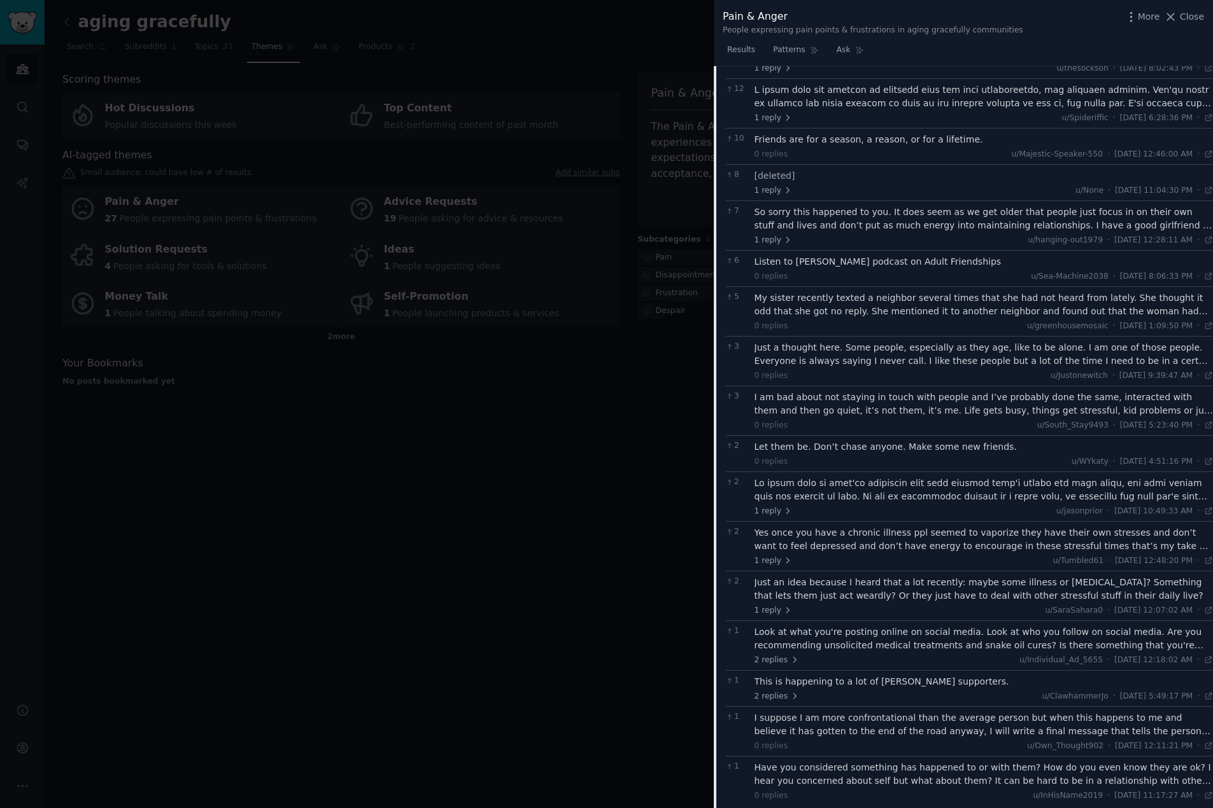
scroll to position [1572, 0]
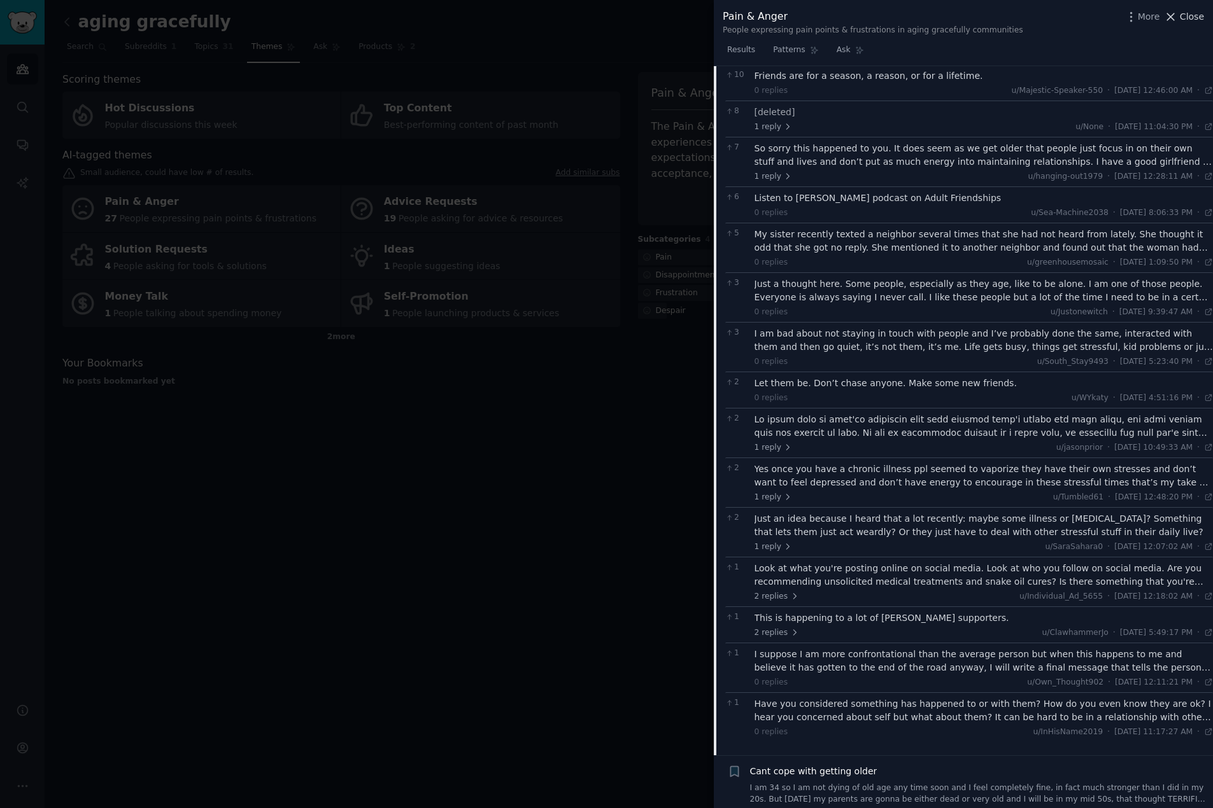
click at [1173, 12] on icon at bounding box center [1170, 16] width 13 height 13
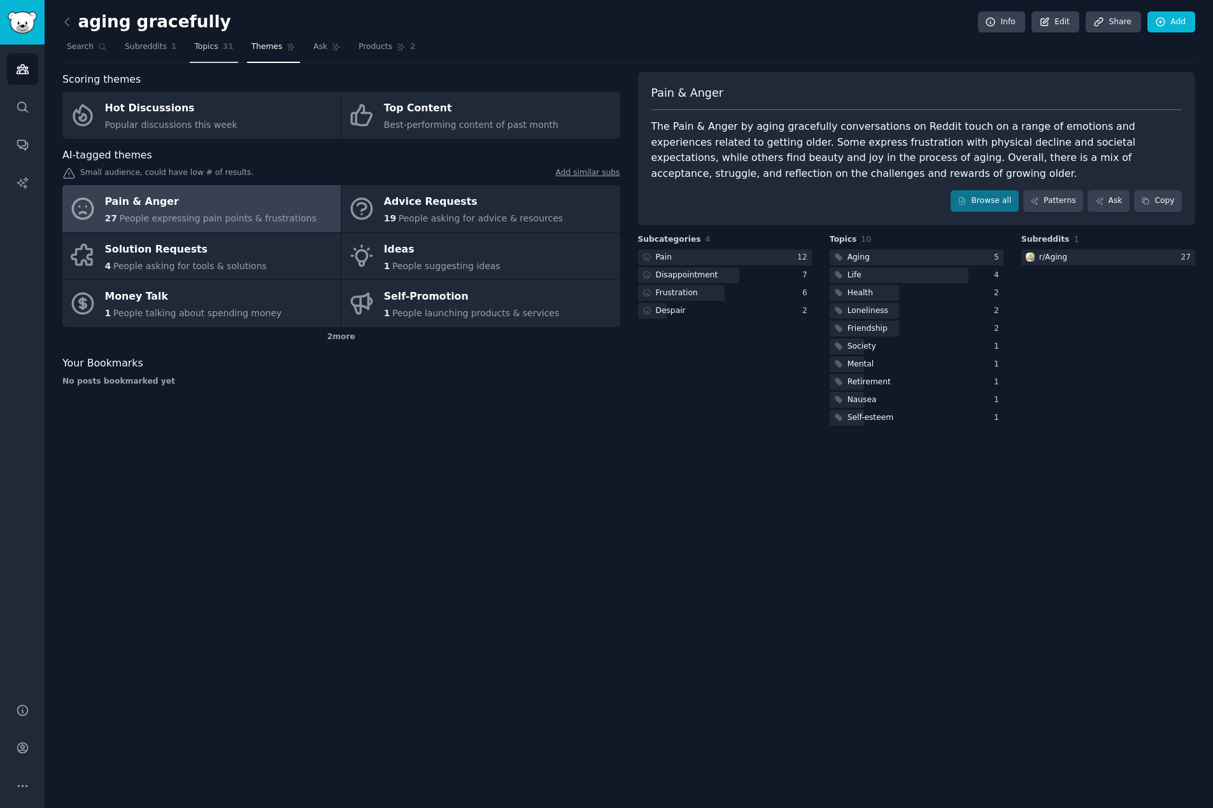
click at [199, 48] on span "Topics" at bounding box center [206, 46] width 24 height 11
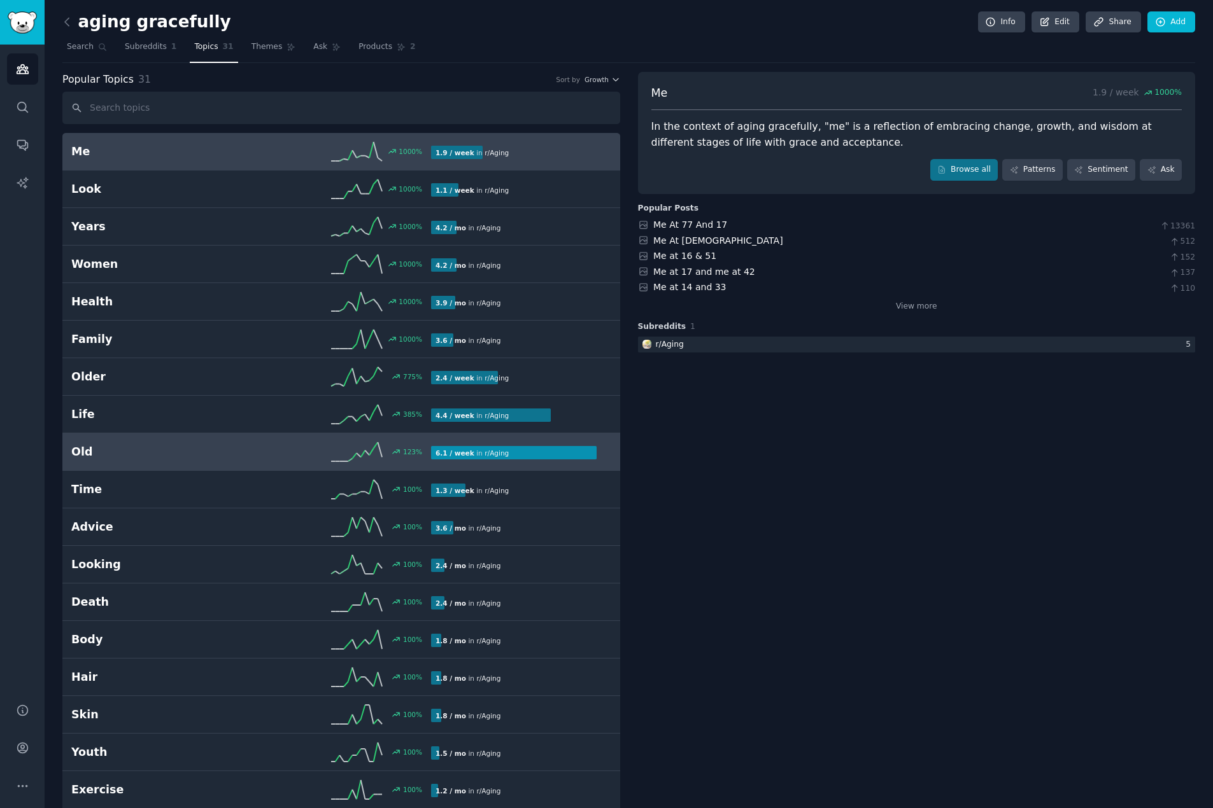
click at [89, 448] on h2 "Old" at bounding box center [161, 452] width 180 height 16
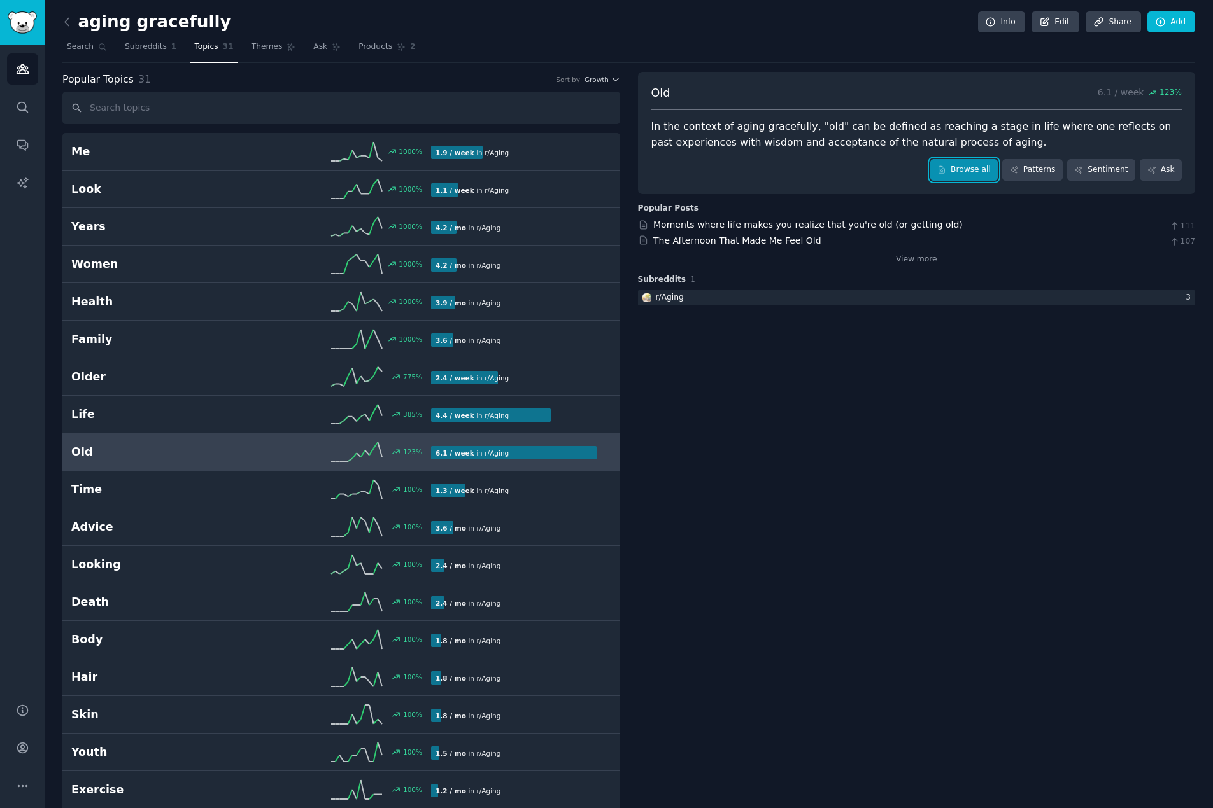
click at [967, 169] on link "Browse all" at bounding box center [964, 170] width 68 height 22
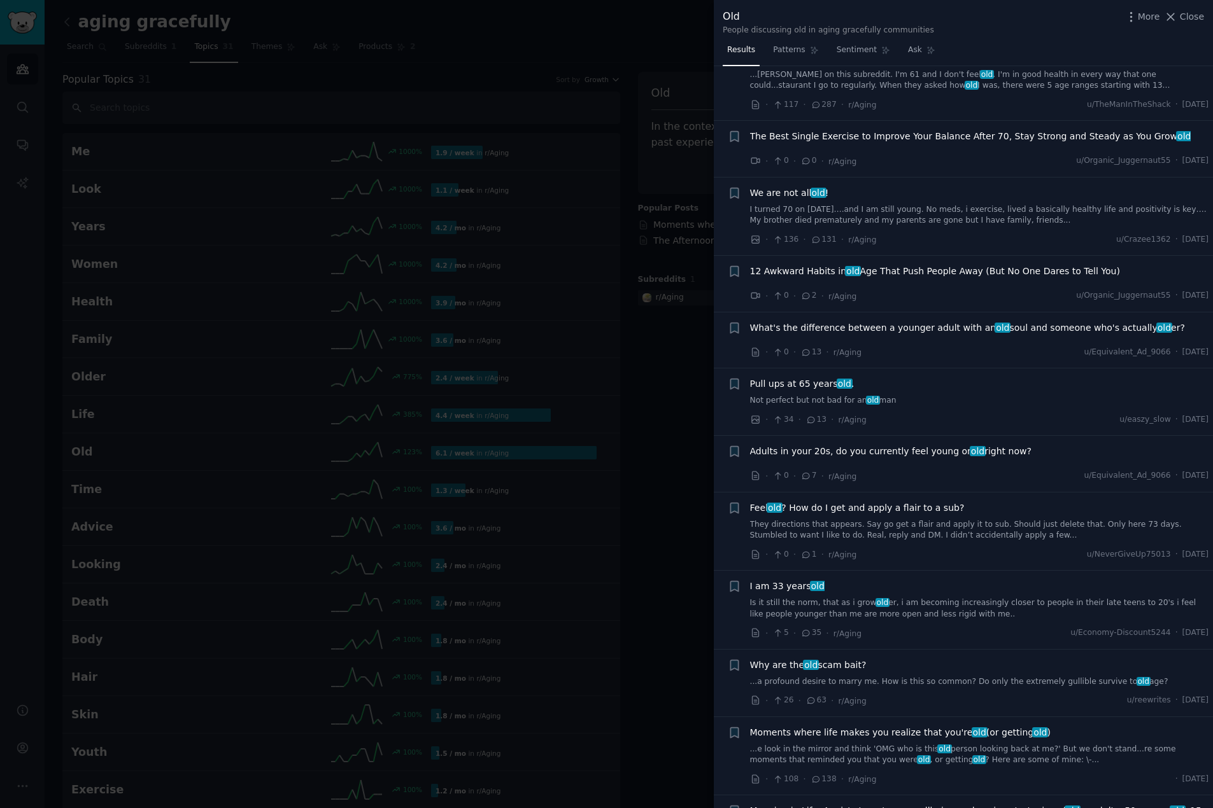
scroll to position [955, 0]
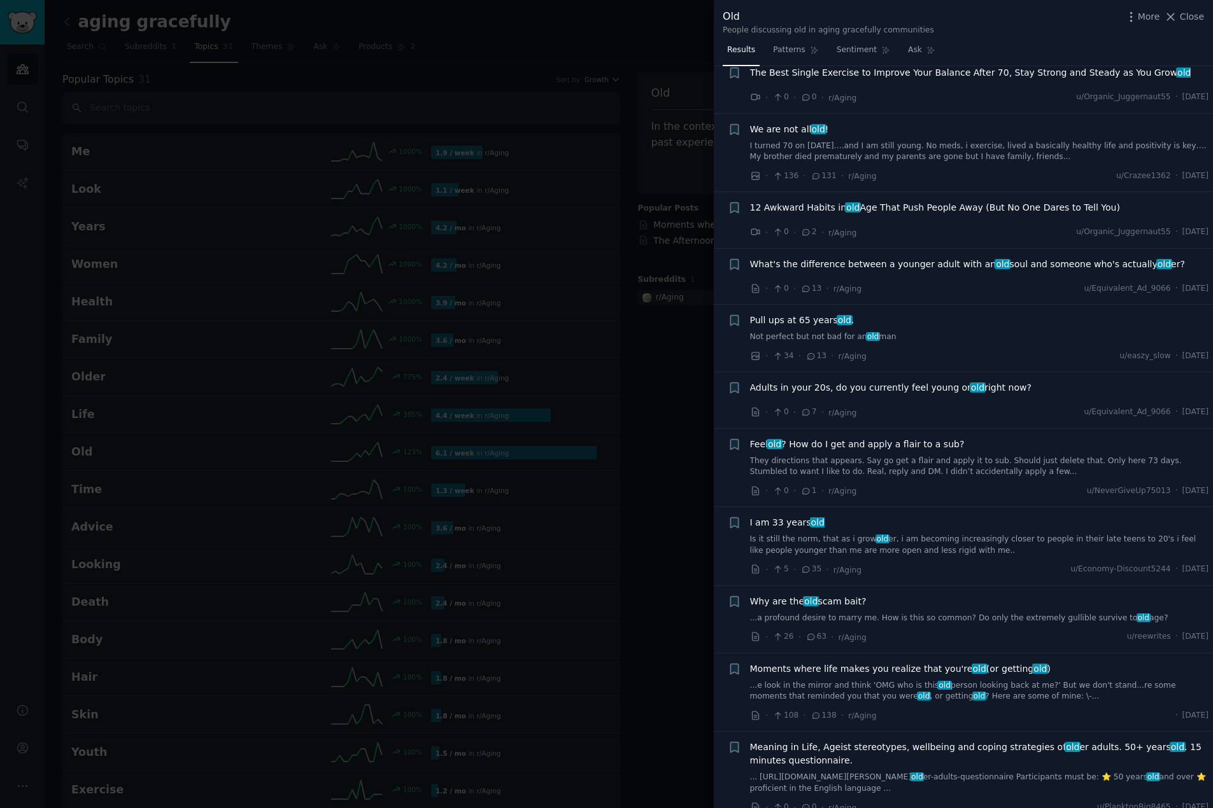
click at [1179, 24] on div "More Close" at bounding box center [1164, 17] width 80 height 16
drag, startPoint x: 1175, startPoint y: 17, endPoint x: 726, endPoint y: 44, distance: 449.6
click at [1174, 17] on icon at bounding box center [1170, 16] width 13 height 13
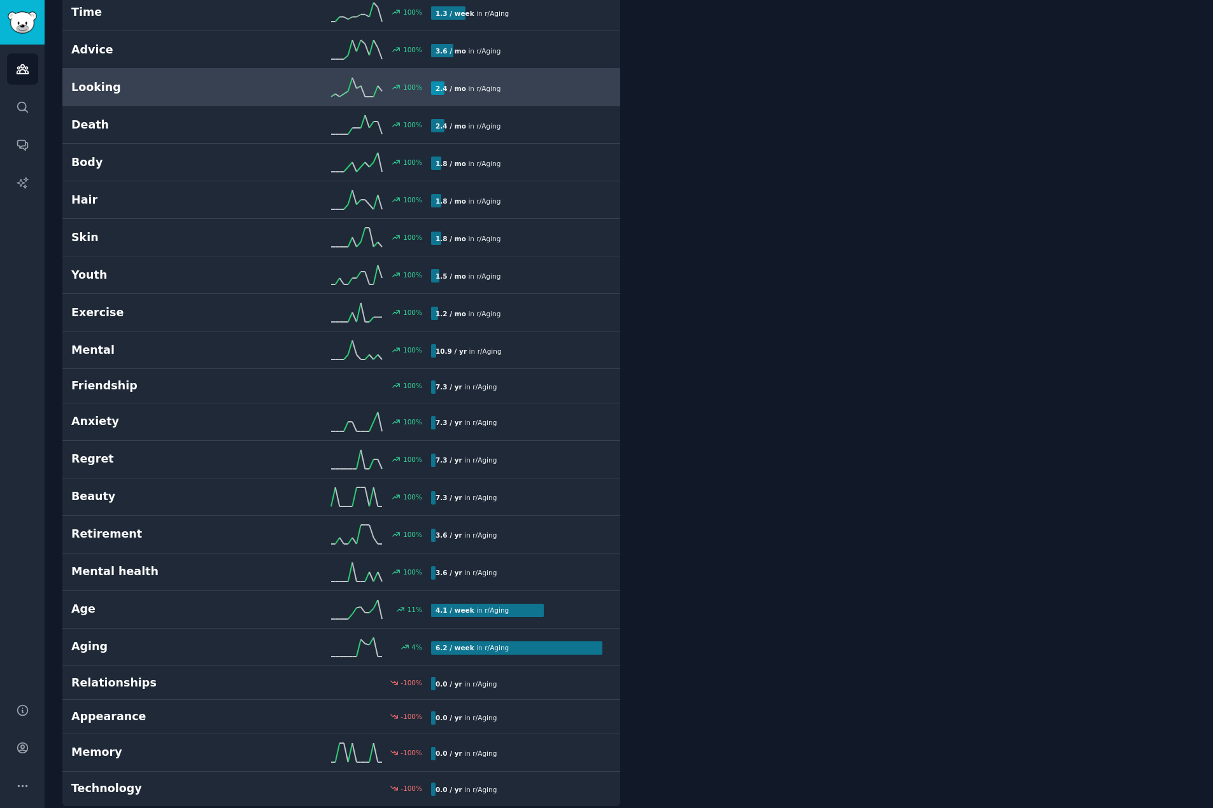
scroll to position [493, 0]
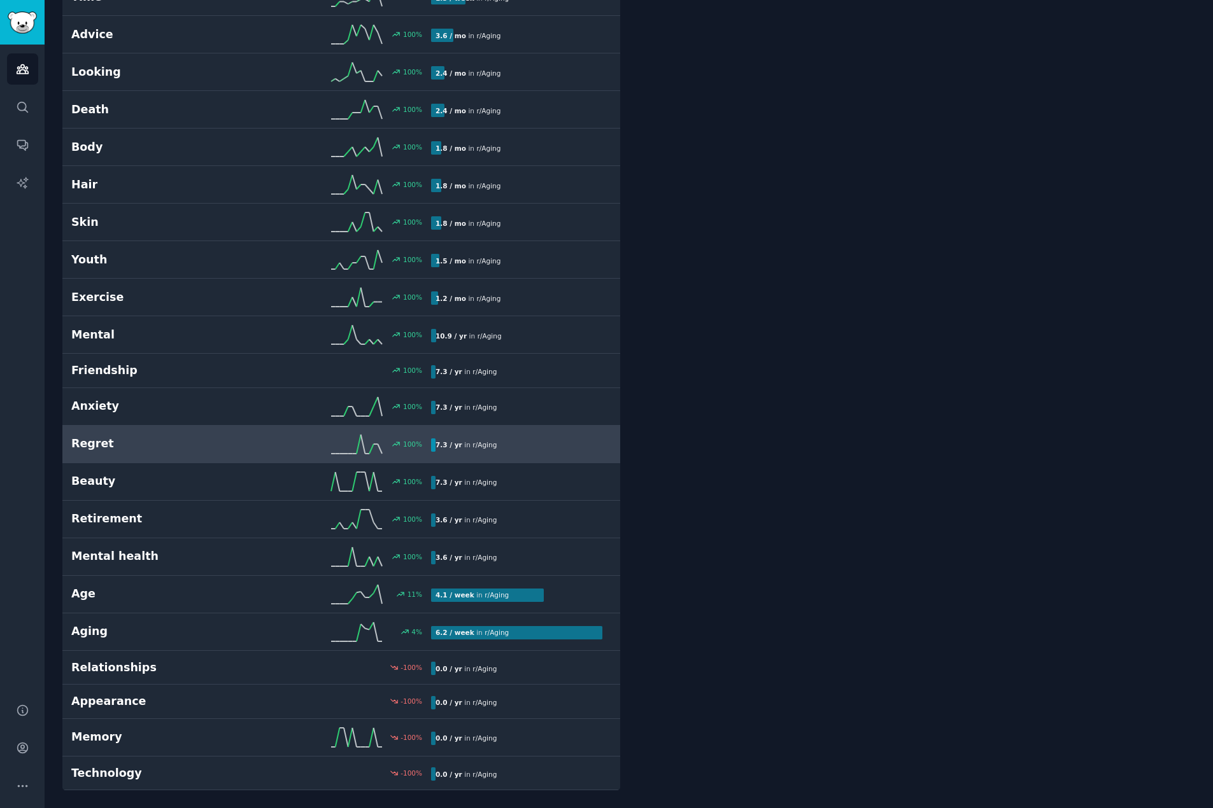
click at [89, 442] on h2 "Regret" at bounding box center [161, 444] width 180 height 16
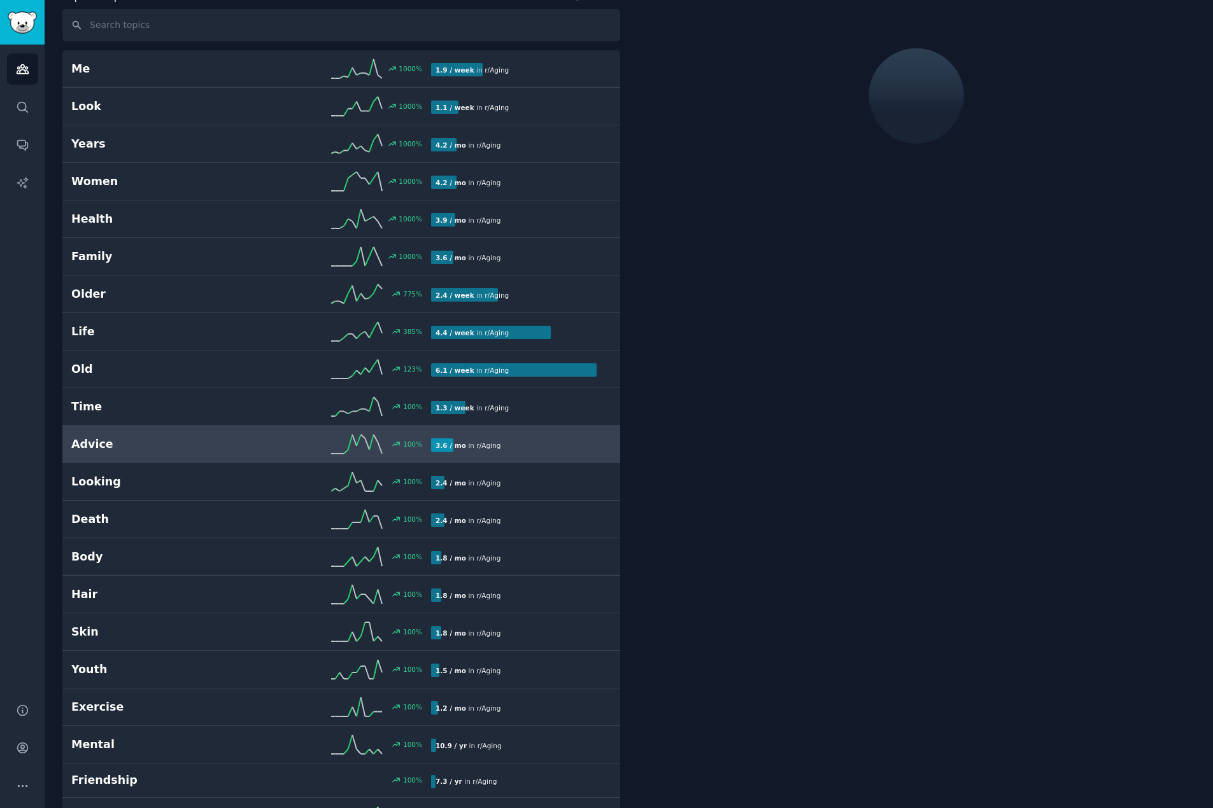
scroll to position [72, 0]
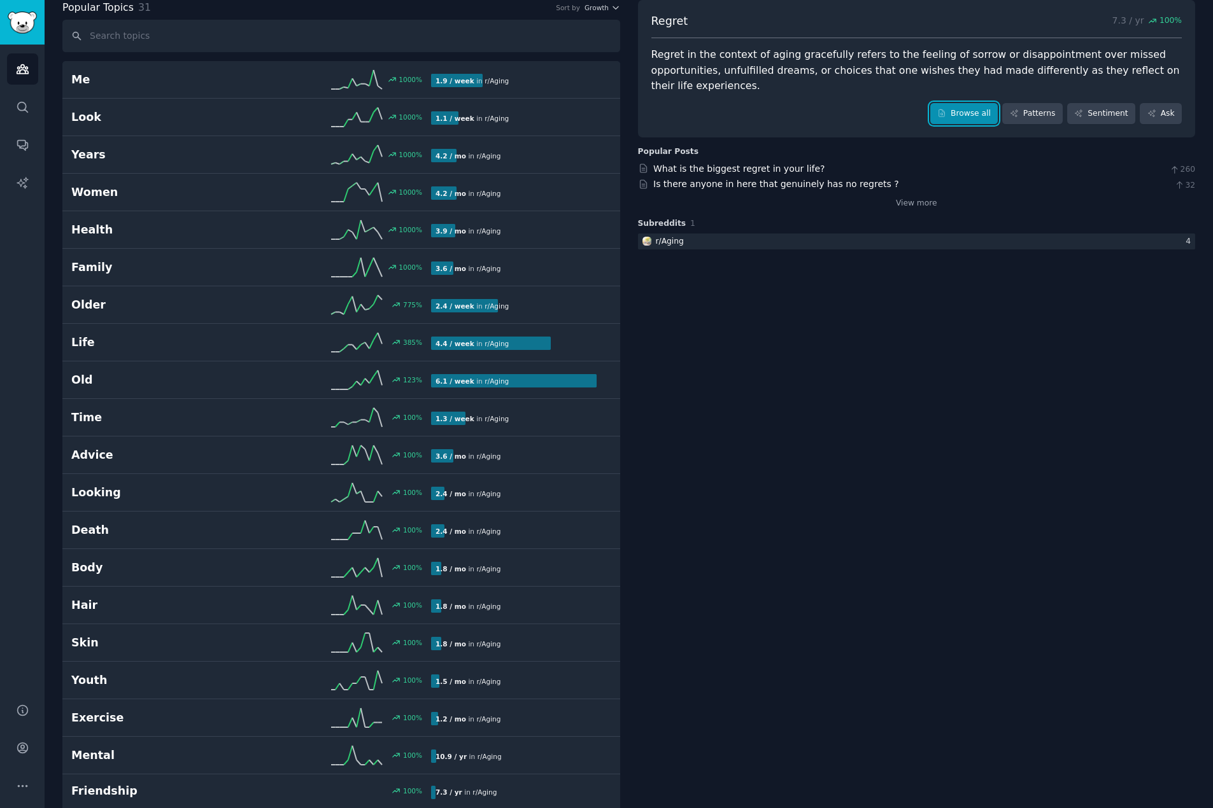
click at [959, 103] on link "Browse all" at bounding box center [964, 114] width 68 height 22
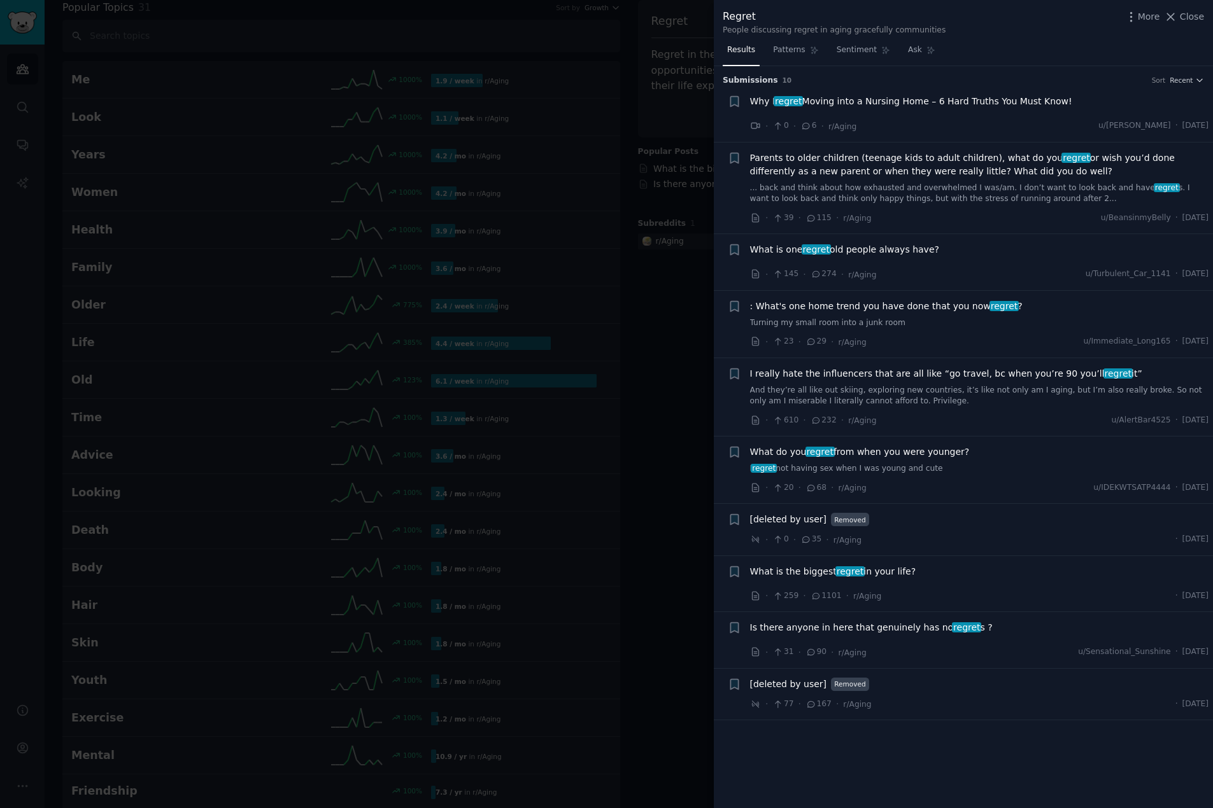
click at [917, 96] on span "Why I regret Moving into a Nursing Home – 6 Hard Truths You Must Know!" at bounding box center [911, 101] width 322 height 13
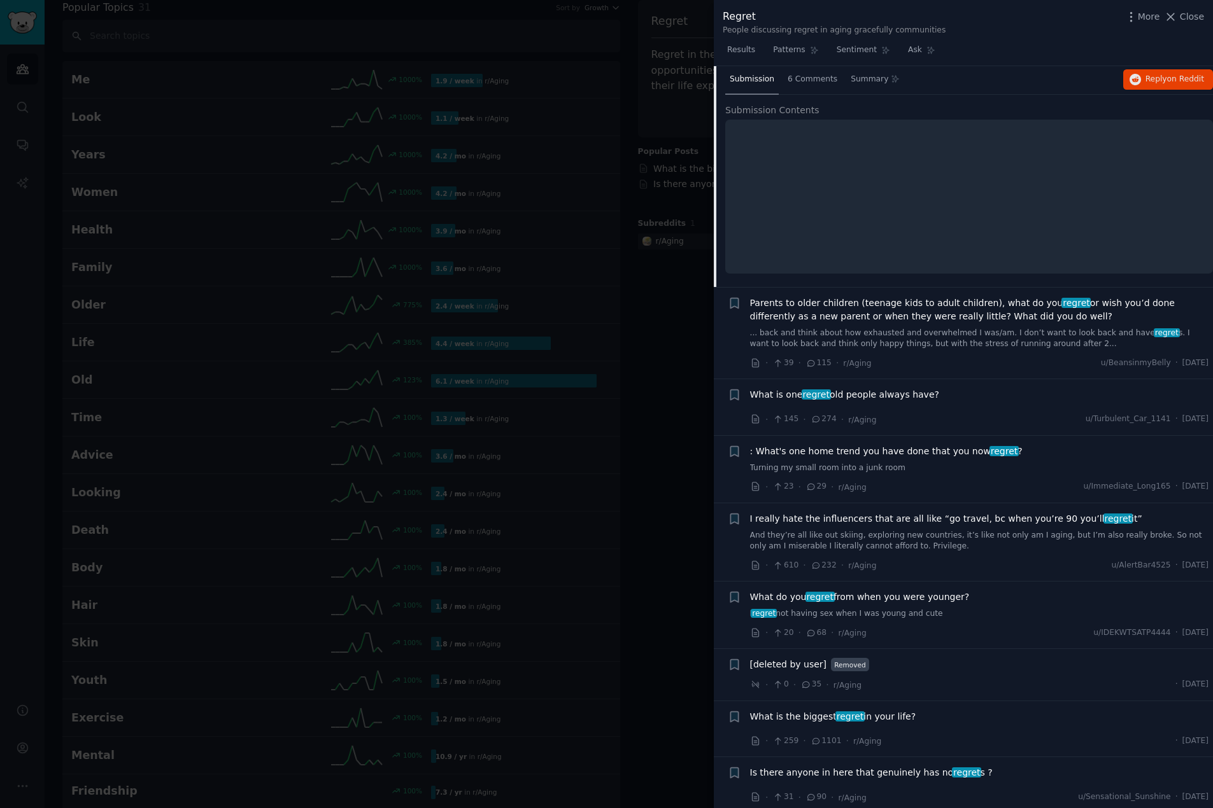
scroll to position [134, 0]
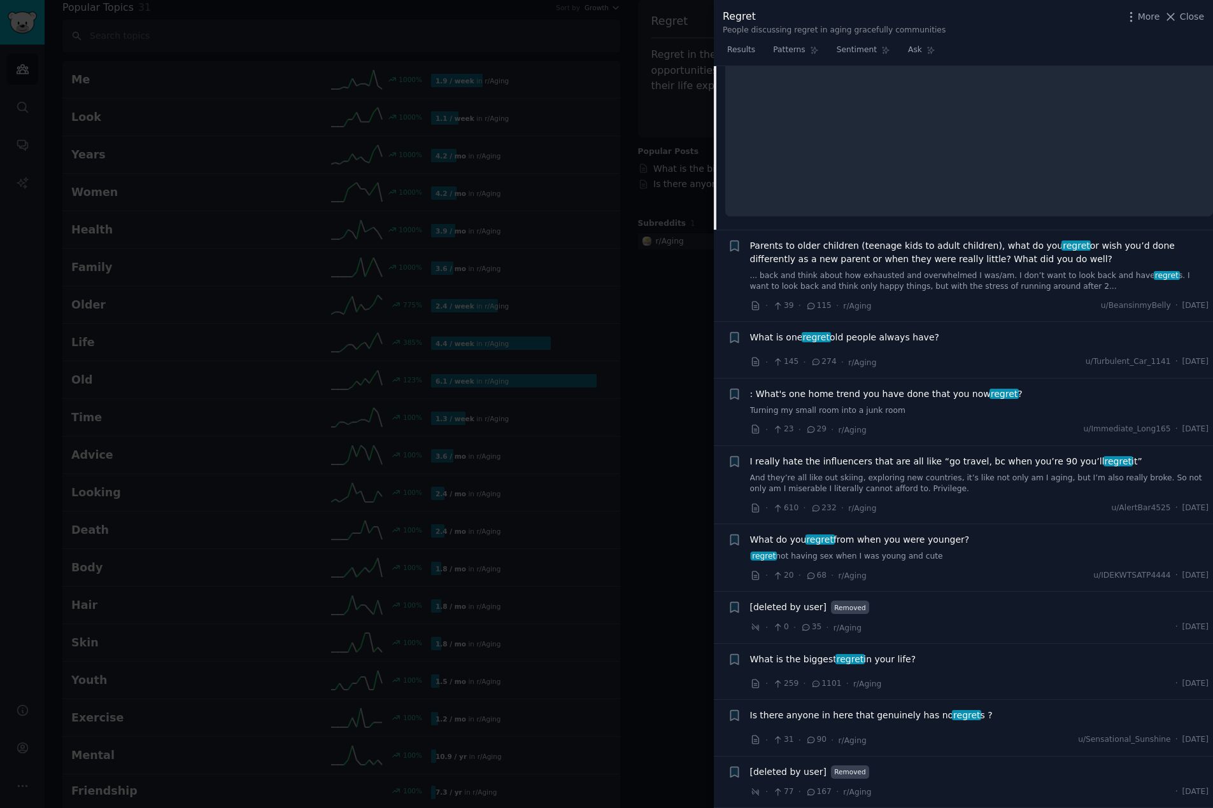
click at [854, 340] on span "What is one regret old people always have?" at bounding box center [844, 337] width 189 height 13
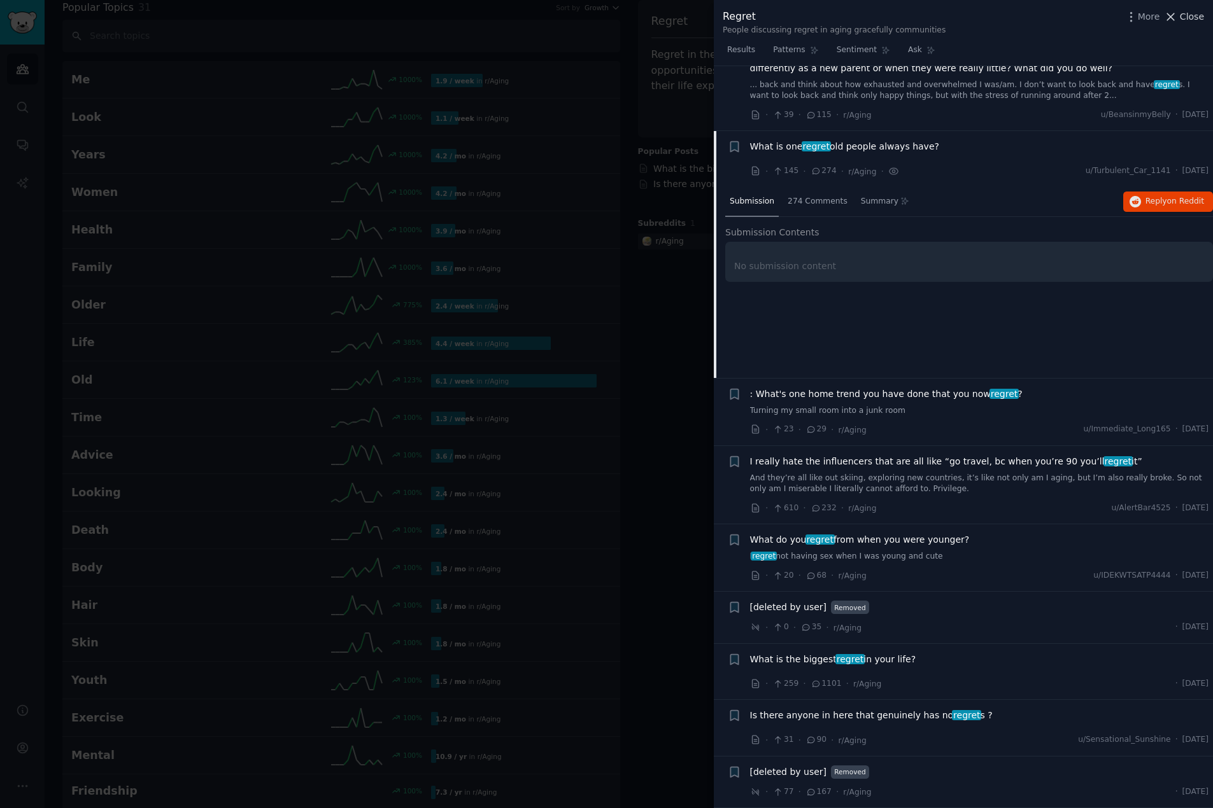
click at [1176, 21] on icon at bounding box center [1170, 16] width 13 height 13
